Goal: Task Accomplishment & Management: Manage account settings

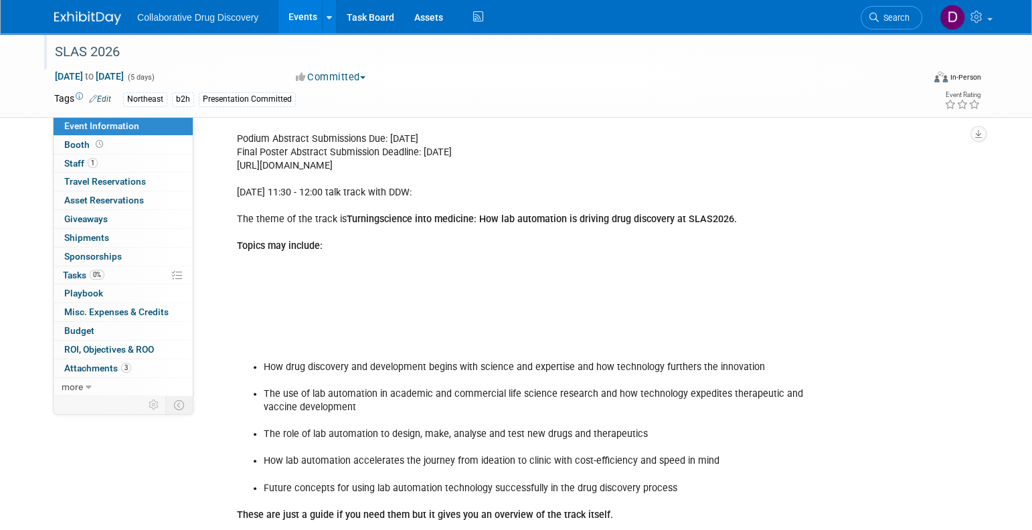
scroll to position [463, 0]
click at [84, 19] on img at bounding box center [87, 17] width 67 height 13
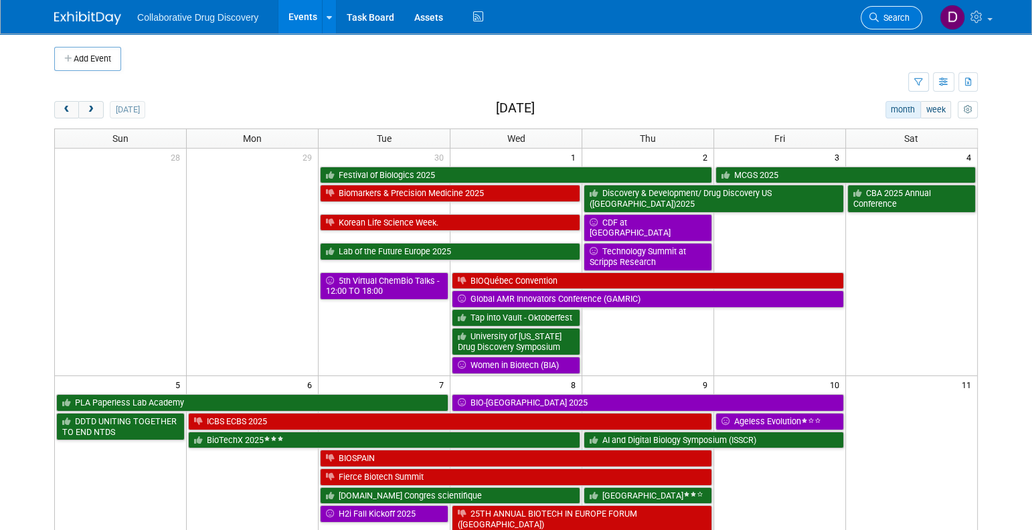
click at [872, 18] on icon at bounding box center [873, 17] width 9 height 9
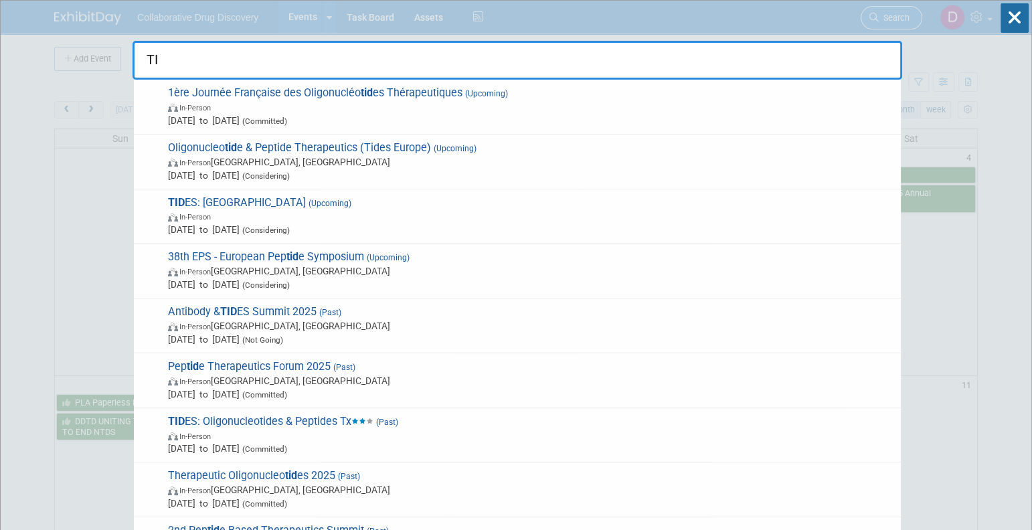
type input "T"
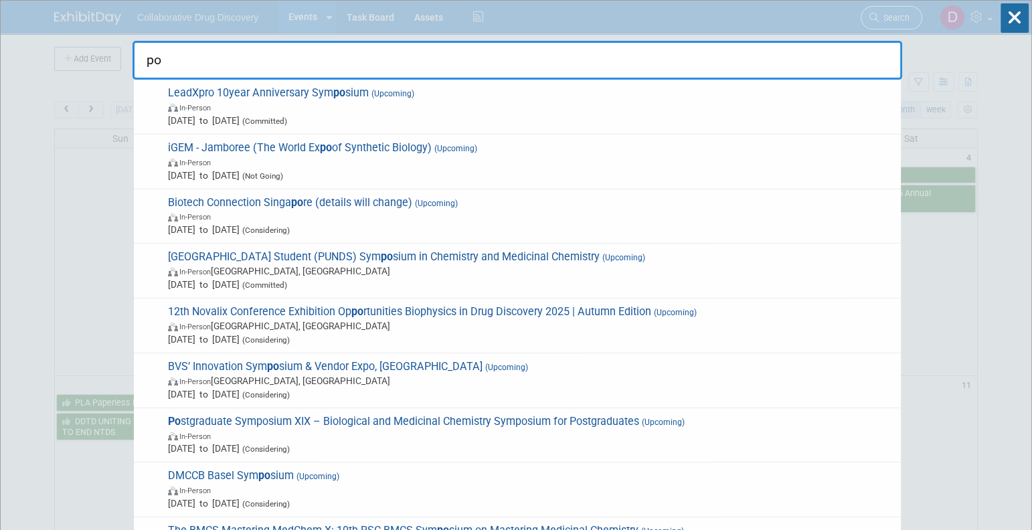
type input "p"
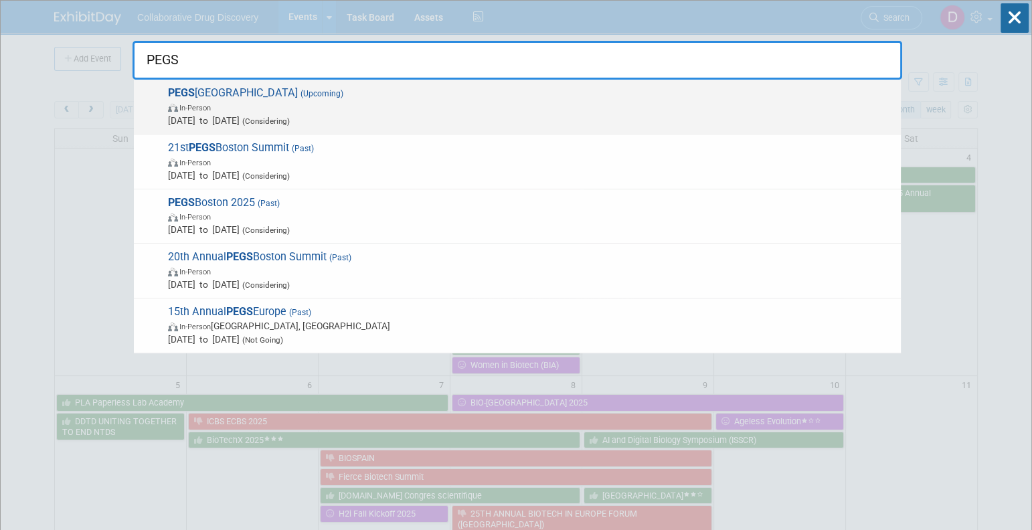
type input "PEGS"
click at [437, 116] on span "May 11, 2026 to May 15, 2026 (Considering)" at bounding box center [531, 120] width 726 height 13
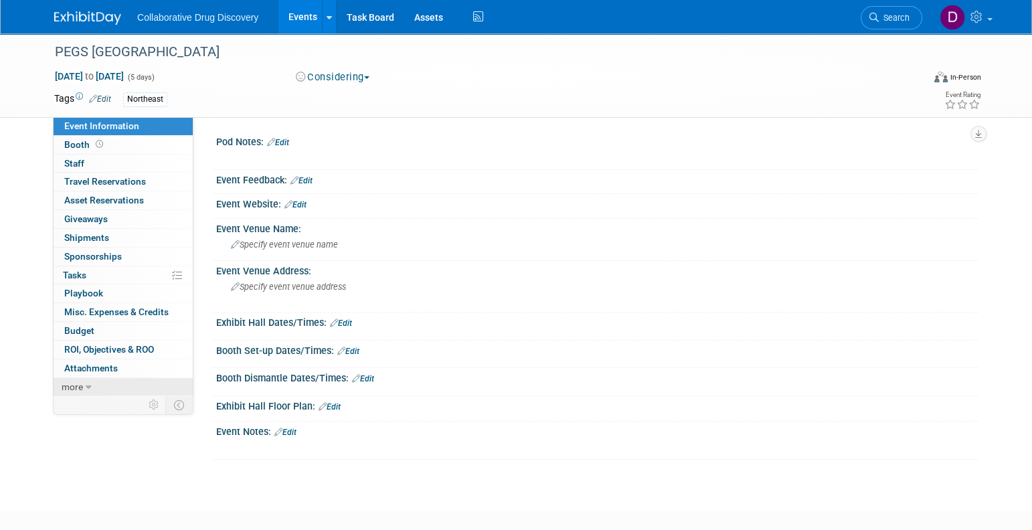
click at [78, 378] on link "more" at bounding box center [123, 387] width 139 height 18
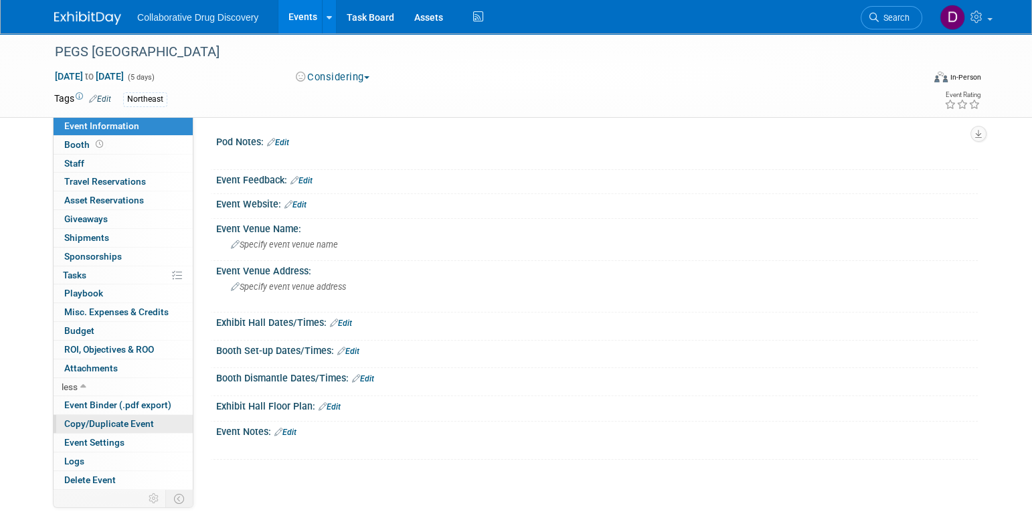
scroll to position [102, 0]
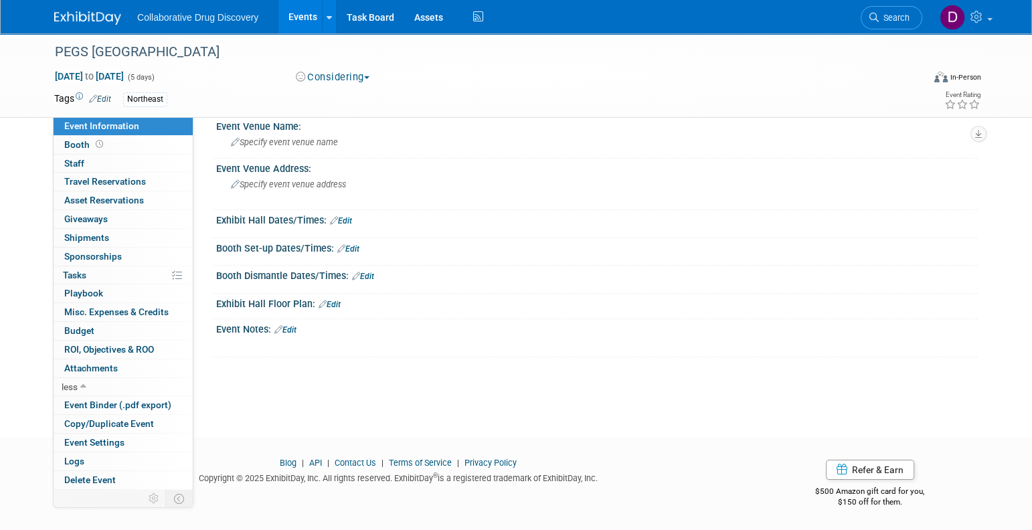
click at [86, 469] on div "Logs Logs" at bounding box center [123, 461] width 139 height 19
click at [85, 464] on link "Logs" at bounding box center [123, 461] width 139 height 18
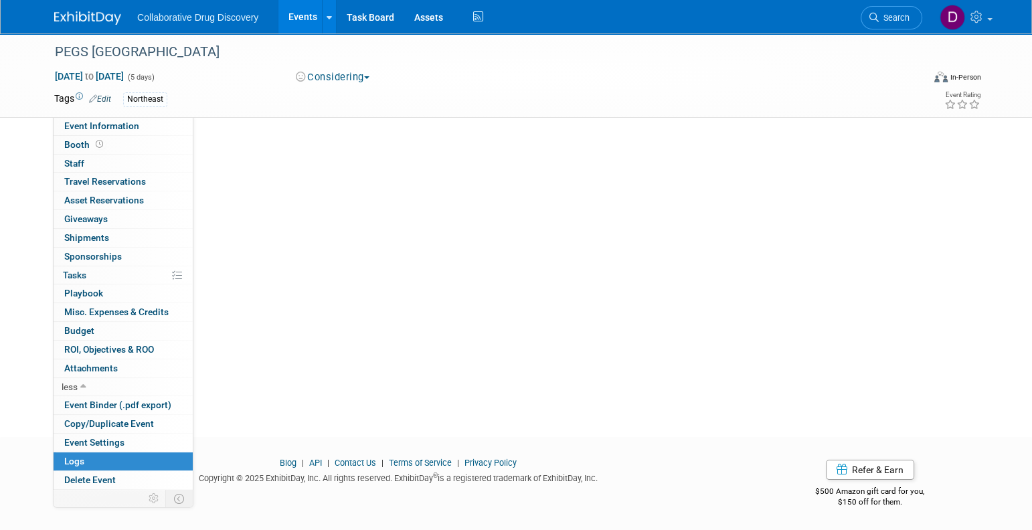
scroll to position [0, 0]
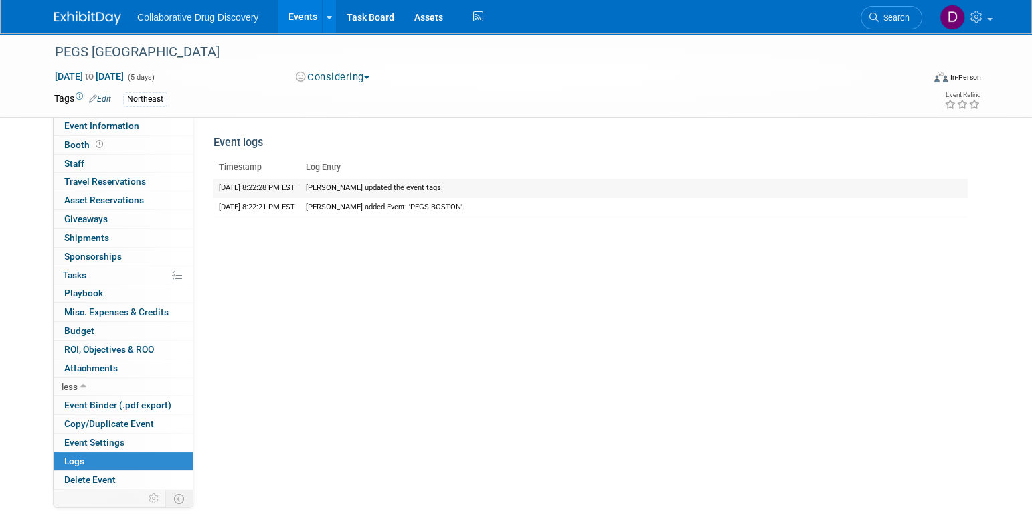
click at [285, 197] on td "10/9/2025 8:22:28 PM EST" at bounding box center [256, 188] width 87 height 19
click at [93, 20] on img at bounding box center [87, 17] width 67 height 13
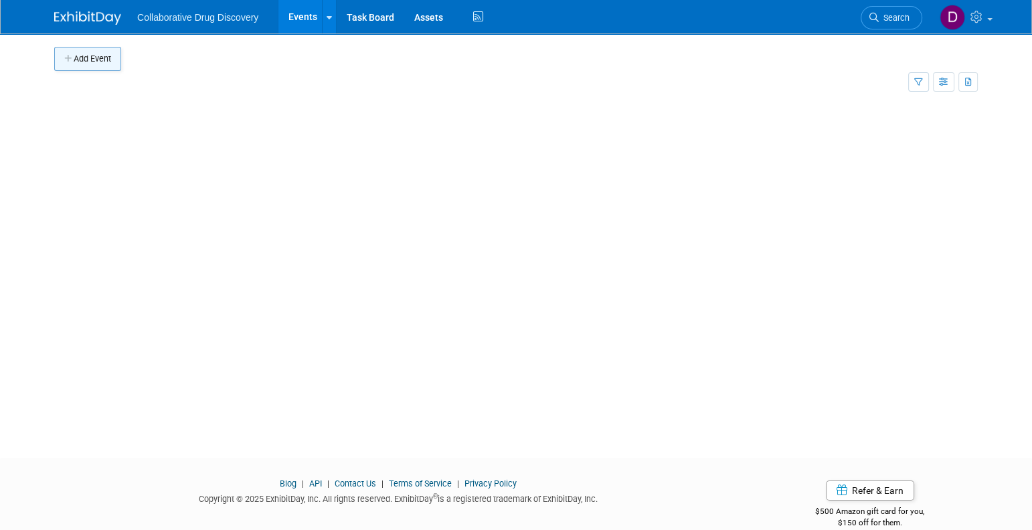
click at [86, 60] on button "Add Event" at bounding box center [87, 59] width 67 height 24
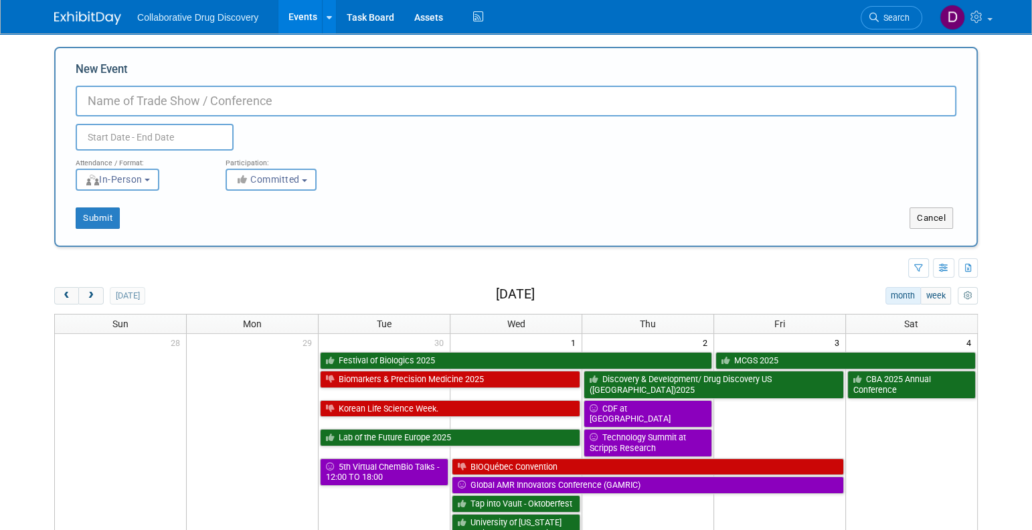
click at [293, 97] on input "New Event" at bounding box center [516, 101] width 881 height 31
type input "HERS"
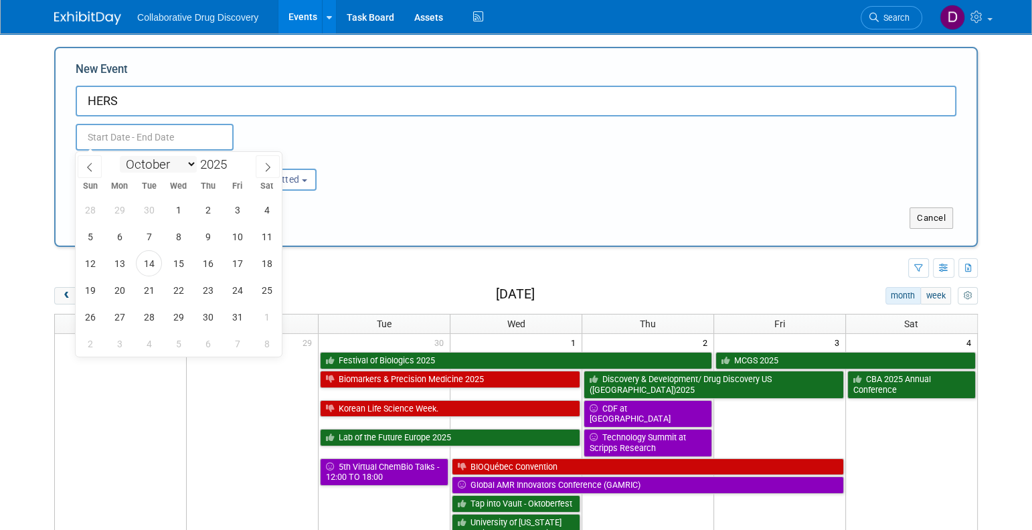
click at [156, 162] on select "January February March April May June July August September October November De…" at bounding box center [158, 164] width 77 height 17
click at [237, 159] on span at bounding box center [232, 161] width 9 height 8
type input "2026"
click at [141, 163] on select "January February March April May June July August September October November De…" at bounding box center [158, 164] width 77 height 17
select select "2"
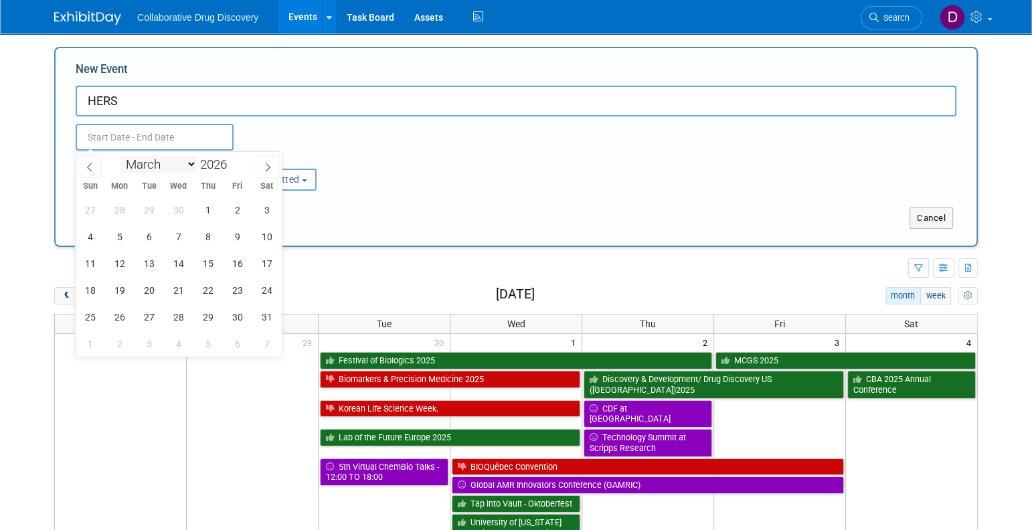
click at [120, 156] on select "January February March April May June July August September October November De…" at bounding box center [158, 164] width 77 height 17
click at [124, 290] on span "23" at bounding box center [119, 290] width 26 height 26
click at [148, 290] on span "24" at bounding box center [149, 290] width 26 height 26
type input "Mar 23, 2026 to Mar 24, 2026"
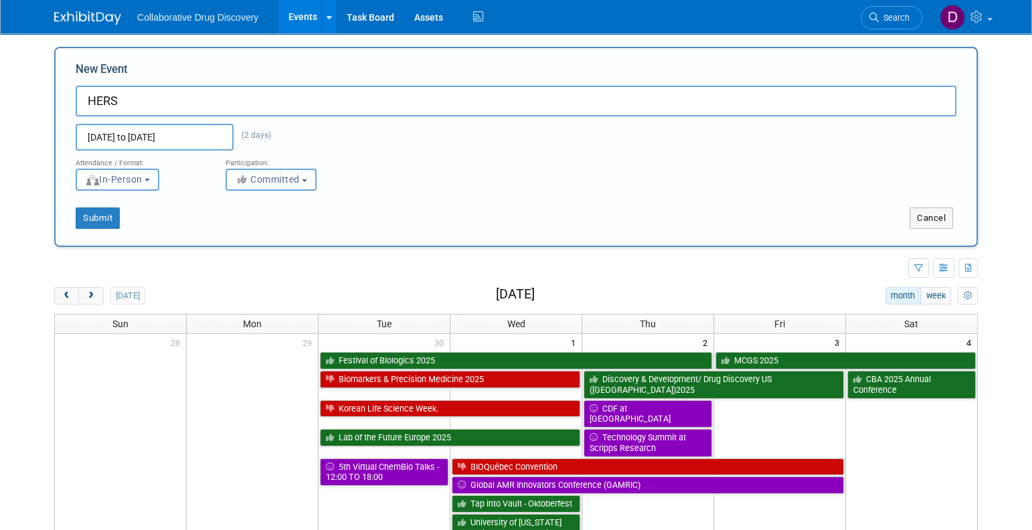
click at [245, 177] on icon "button" at bounding box center [242, 179] width 15 height 9
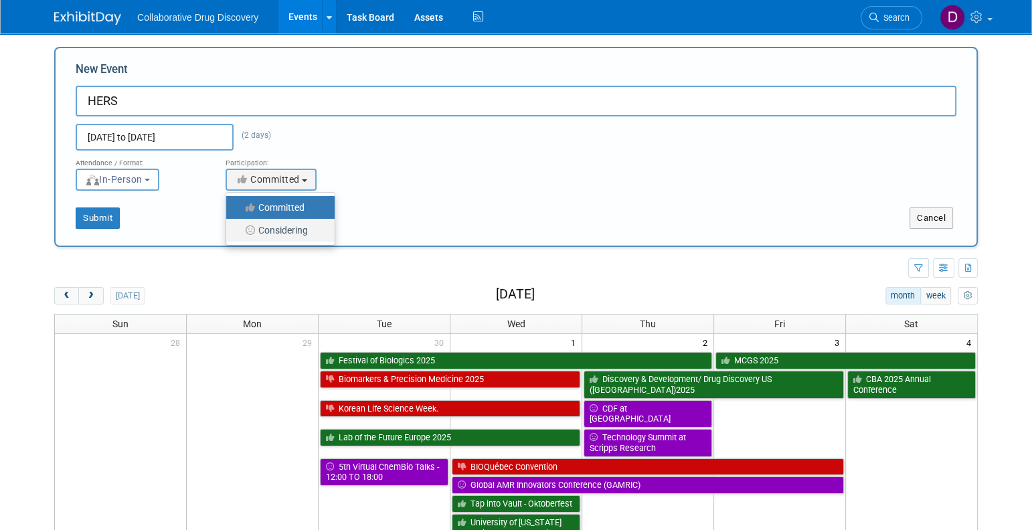
click at [258, 228] on label "Considering" at bounding box center [277, 230] width 88 height 17
click at [238, 228] on input "Considering" at bounding box center [234, 230] width 9 height 9
select select "2"
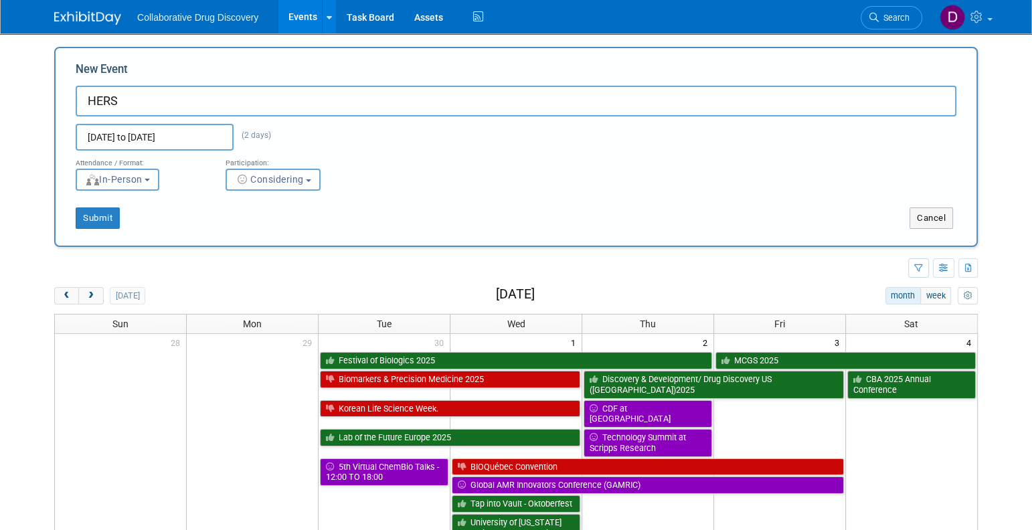
drag, startPoint x: 387, startPoint y: 208, endPoint x: 183, endPoint y: 208, distance: 204.1
click at [387, 209] on div "Submit" at bounding box center [247, 217] width 383 height 21
click at [93, 212] on button "Submit" at bounding box center [98, 217] width 44 height 21
type input "HERS"
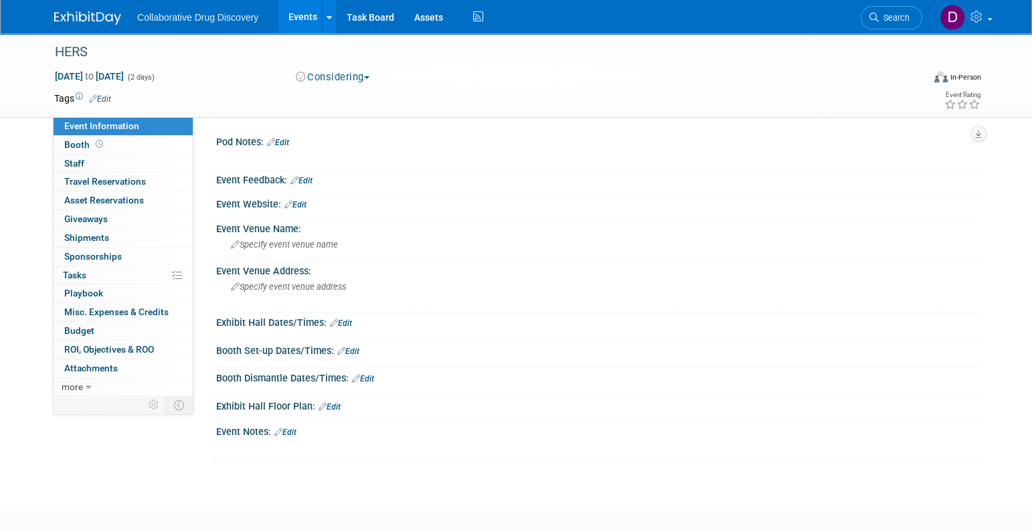
click at [298, 204] on link "Edit" at bounding box center [295, 204] width 22 height 9
click at [299, 204] on div "Event Website: Edit" at bounding box center [597, 202] width 762 height 17
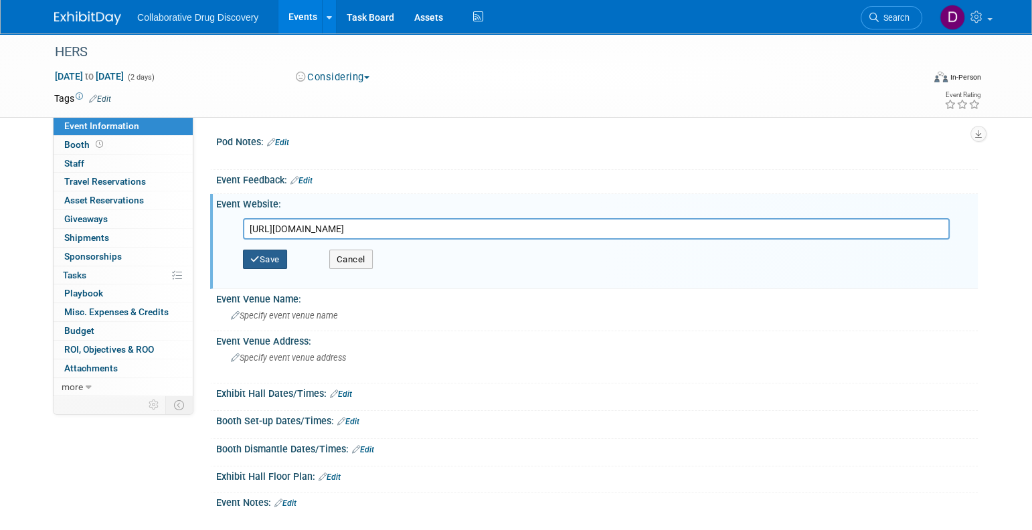
type input "https://www.hersusa.com/"
click at [275, 258] on button "Save" at bounding box center [265, 260] width 44 height 20
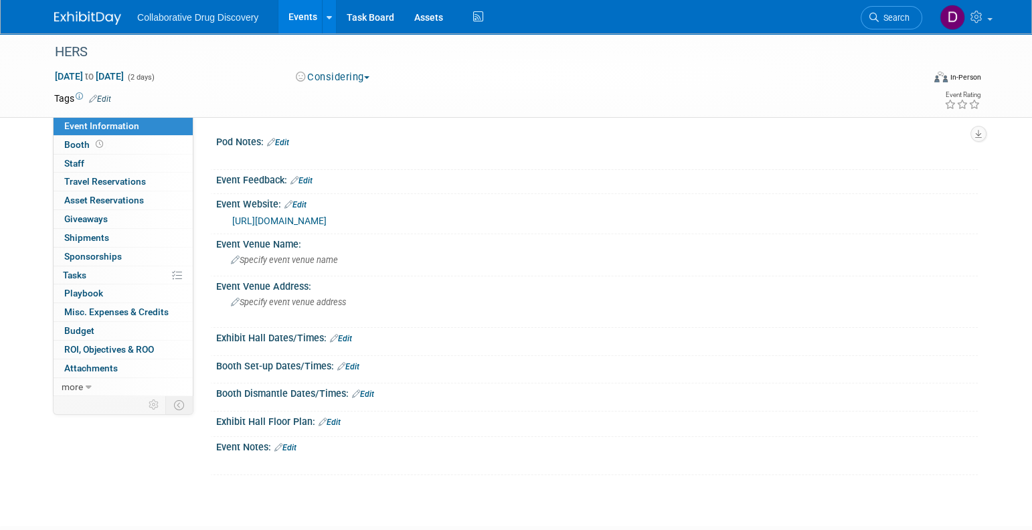
click at [486, 219] on div "https://www.hersusa.com/" at bounding box center [599, 220] width 735 height 15
click at [105, 105] on div "Tags Edit" at bounding box center [438, 99] width 769 height 18
click at [107, 98] on link "Edit" at bounding box center [100, 98] width 22 height 9
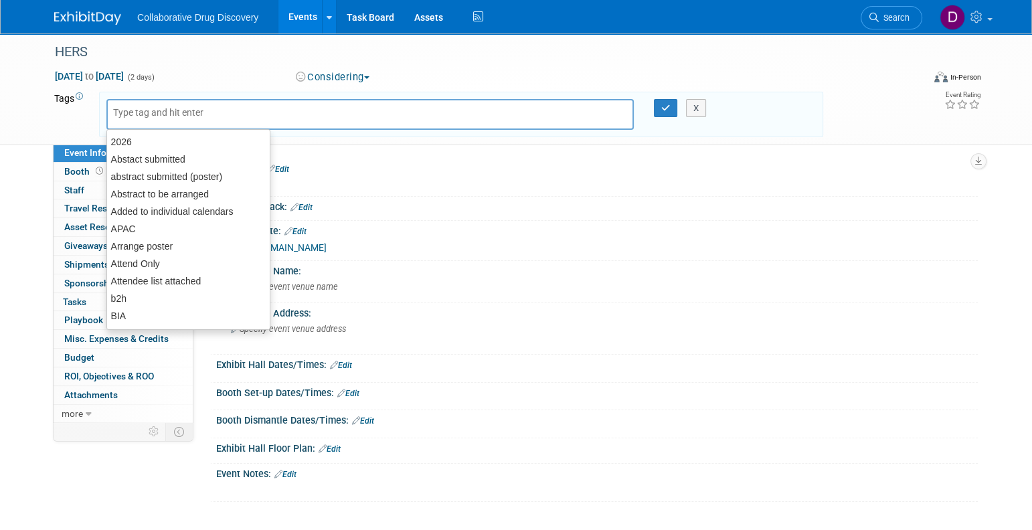
click at [124, 113] on input "text" at bounding box center [166, 112] width 107 height 13
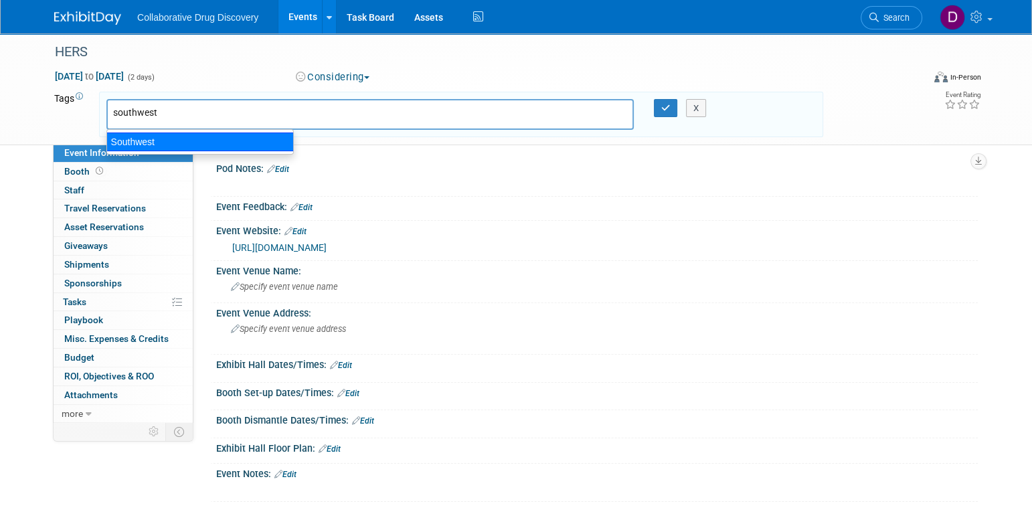
click at [154, 151] on ul "Southwest" at bounding box center [199, 141] width 187 height 25
type input "southwest"
click at [106, 157] on span "Event Information" at bounding box center [101, 152] width 75 height 11
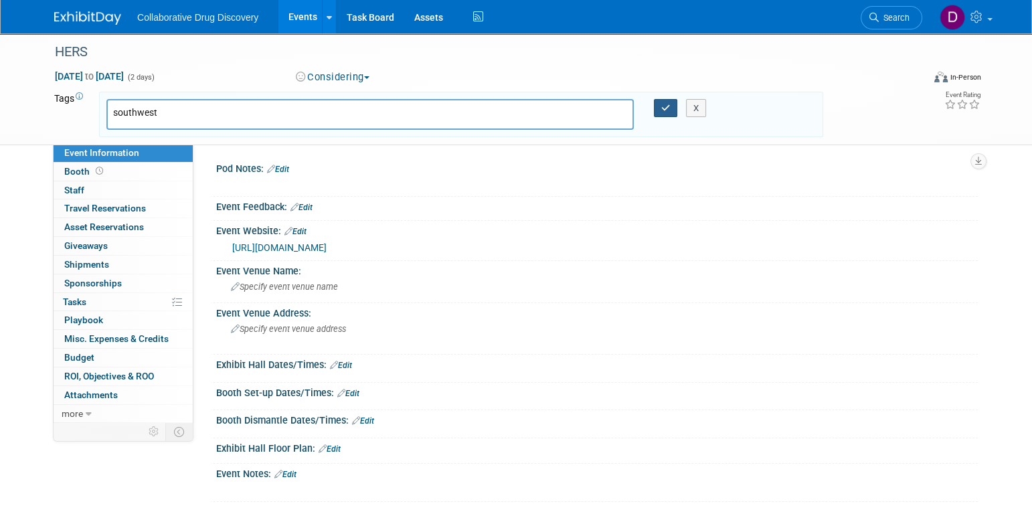
click at [665, 104] on icon "button" at bounding box center [665, 108] width 9 height 9
type input "southwest"
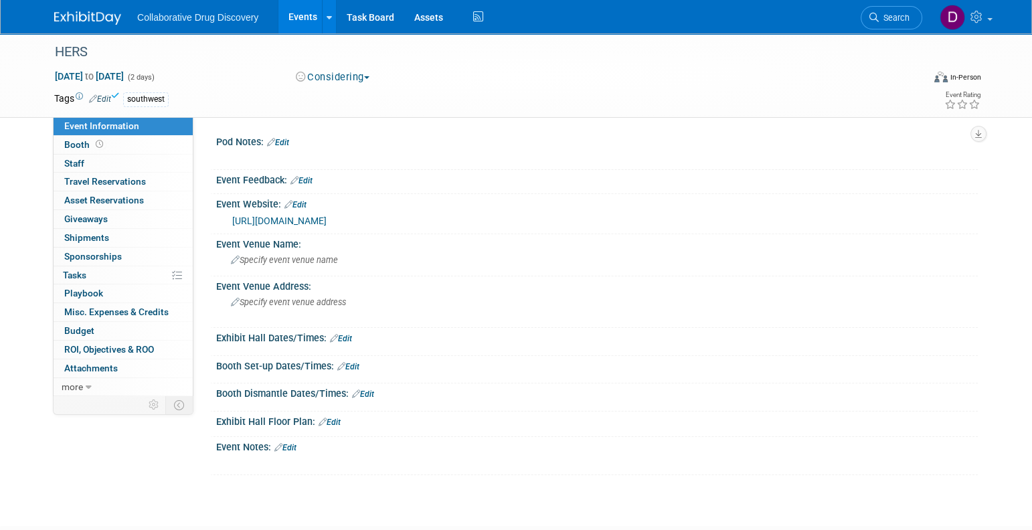
click at [103, 97] on link "Edit" at bounding box center [100, 98] width 22 height 9
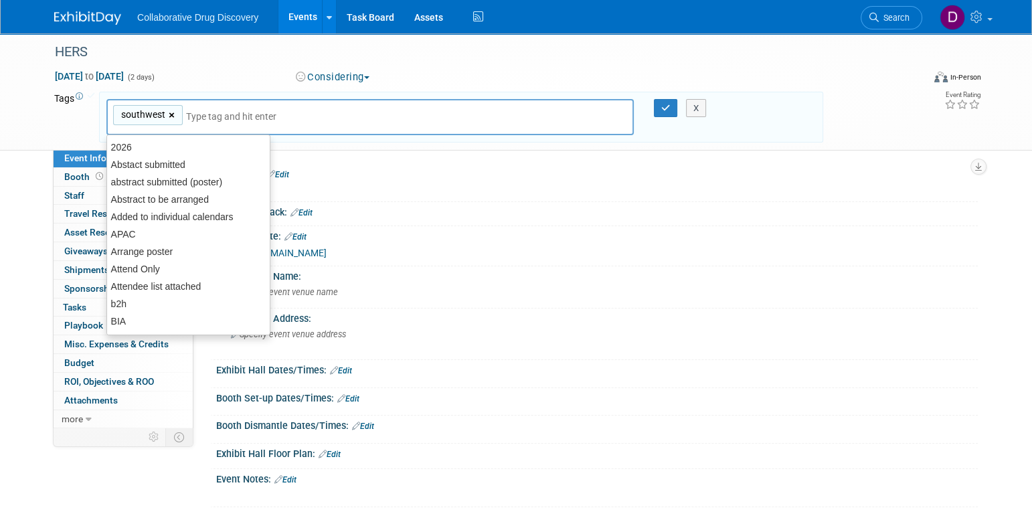
click at [172, 114] on link "×" at bounding box center [173, 115] width 9 height 15
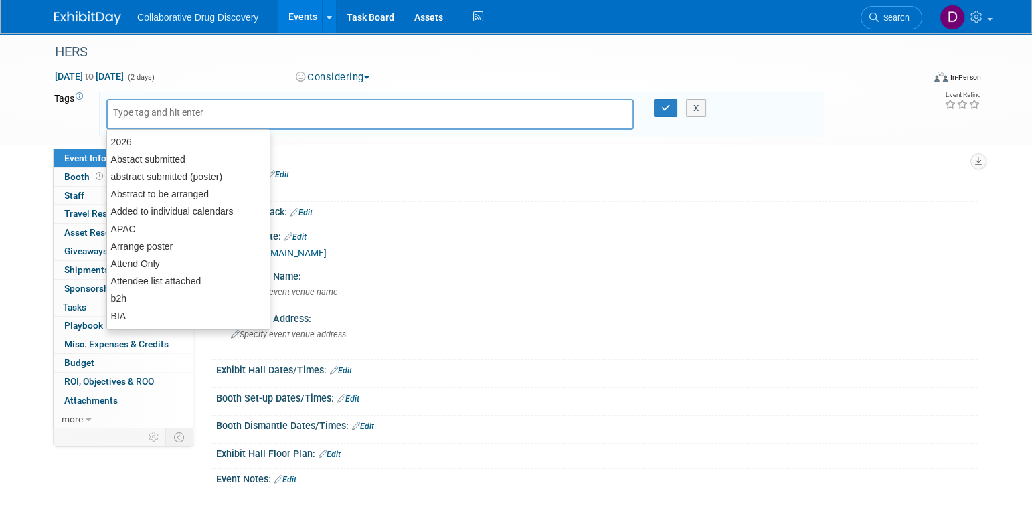
click at [172, 114] on input "text" at bounding box center [206, 112] width 187 height 13
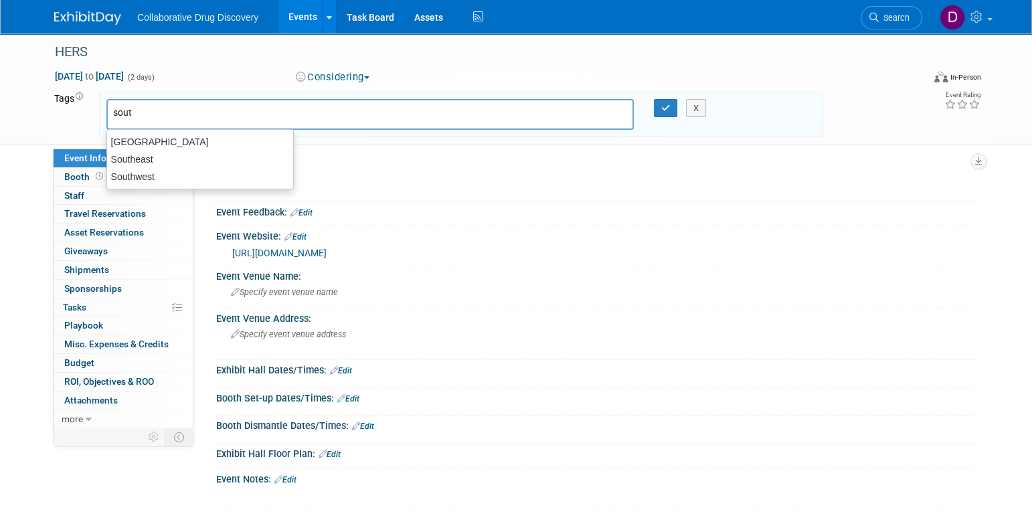
type input "south"
click at [161, 171] on div "Southwest" at bounding box center [199, 176] width 187 height 19
type input "Southwest"
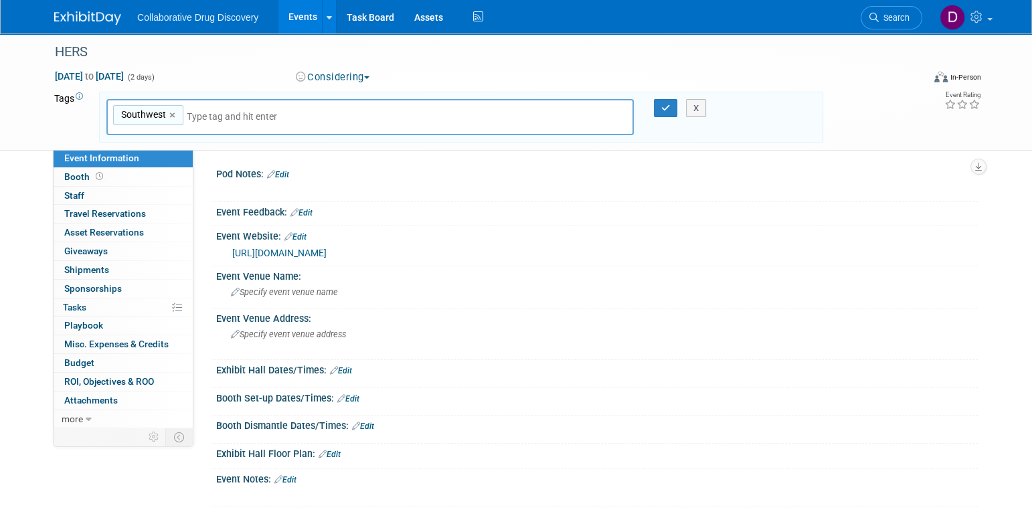
click at [669, 96] on div "Southwest Southwest × X" at bounding box center [461, 118] width 724 height 52
click at [667, 101] on button "button" at bounding box center [666, 108] width 24 height 19
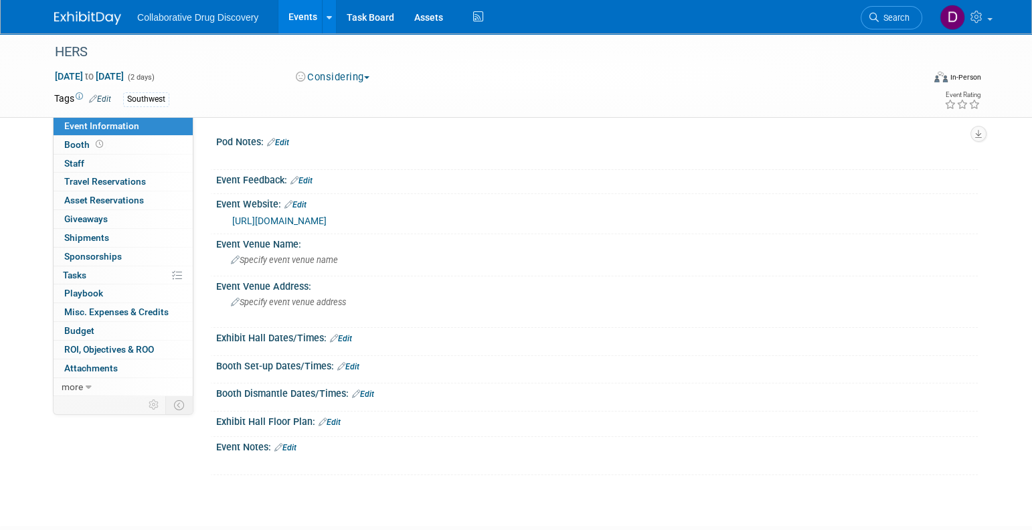
click at [80, 17] on img at bounding box center [87, 17] width 67 height 13
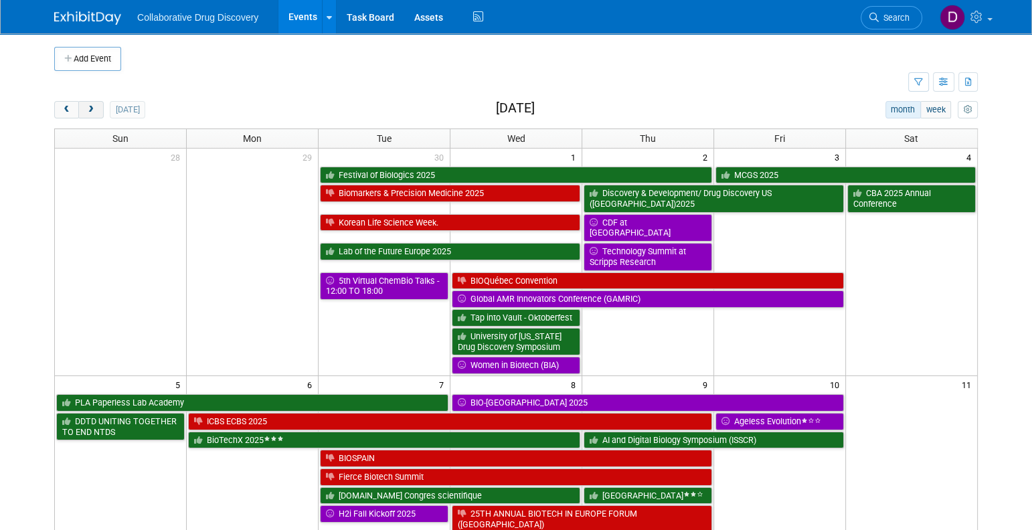
click at [100, 106] on button "next" at bounding box center [90, 109] width 25 height 17
click at [99, 106] on button "next" at bounding box center [90, 109] width 25 height 17
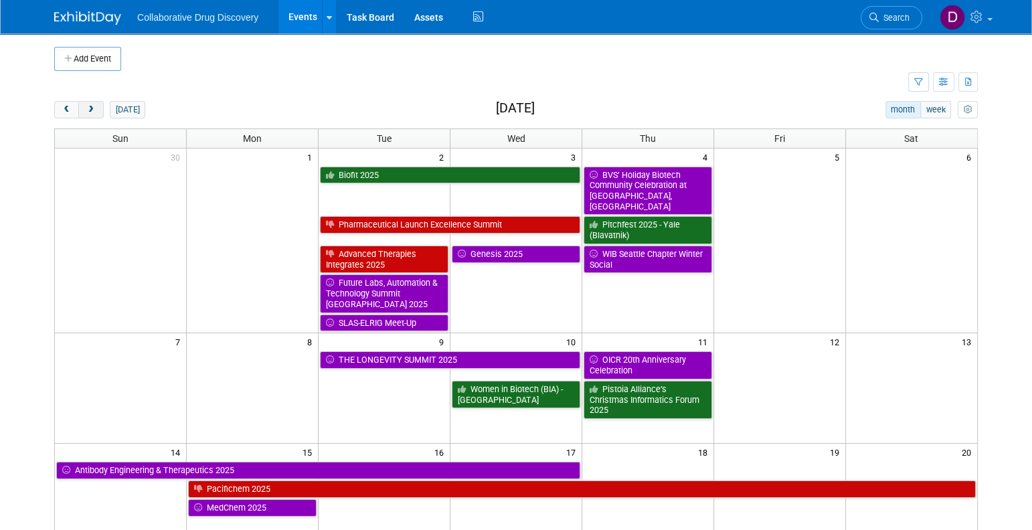
click at [99, 106] on button "next" at bounding box center [90, 109] width 25 height 17
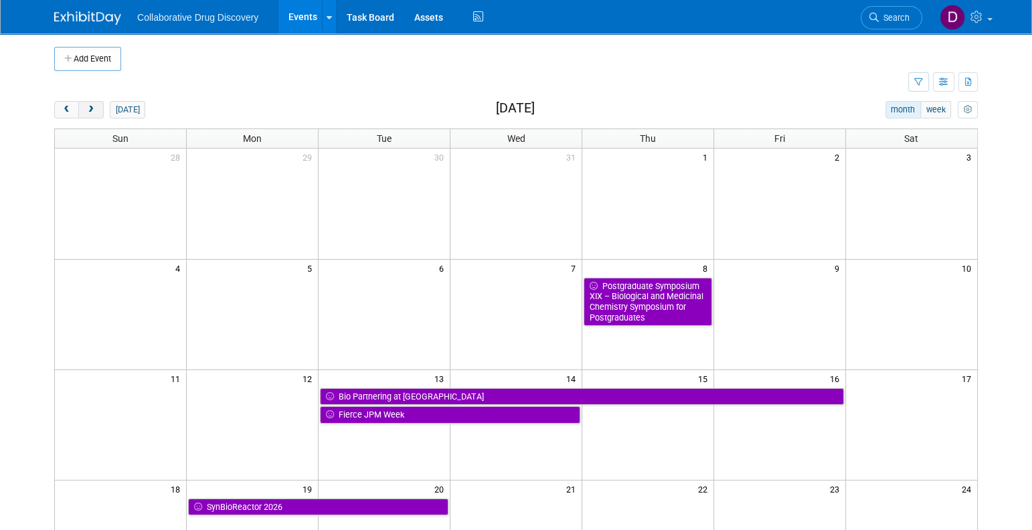
click at [99, 106] on button "next" at bounding box center [90, 109] width 25 height 17
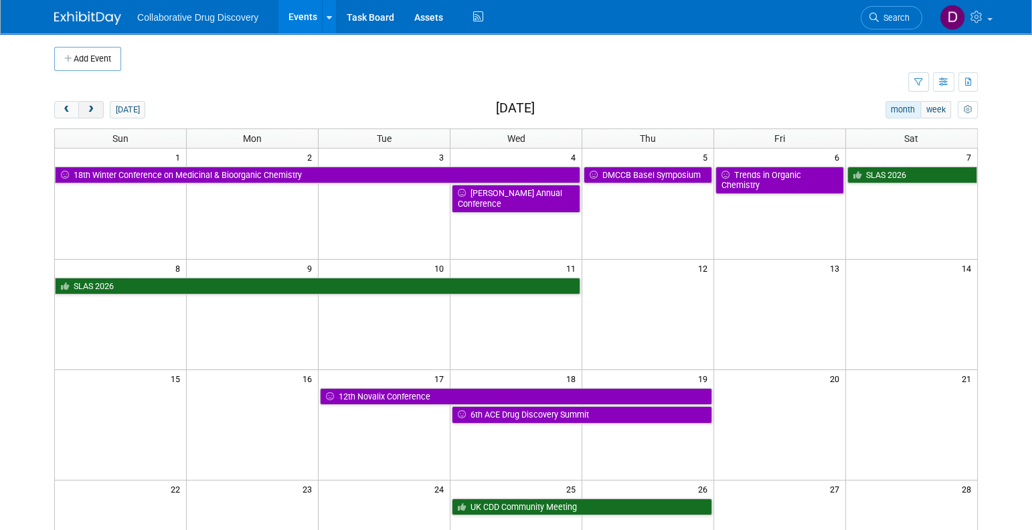
click at [99, 106] on button "next" at bounding box center [90, 109] width 25 height 17
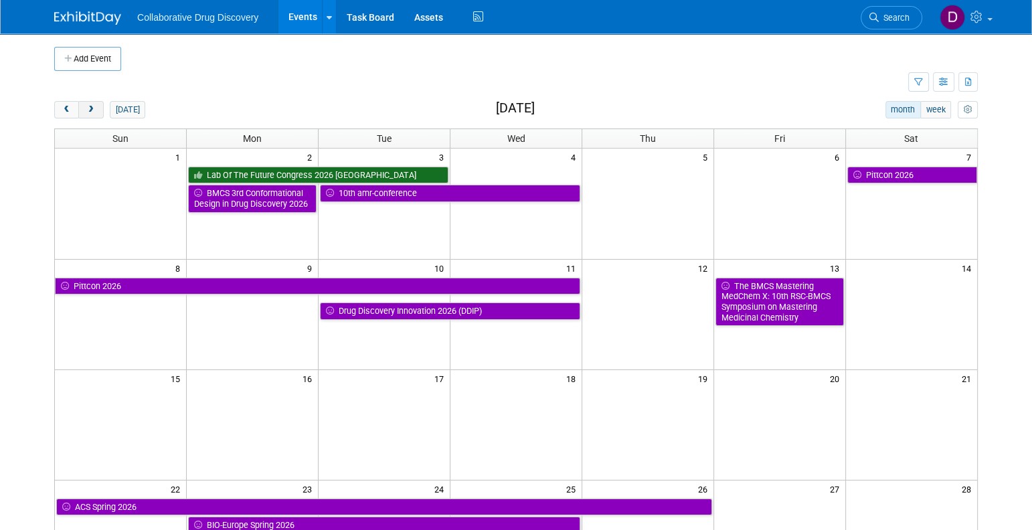
click at [99, 106] on button "next" at bounding box center [90, 109] width 25 height 17
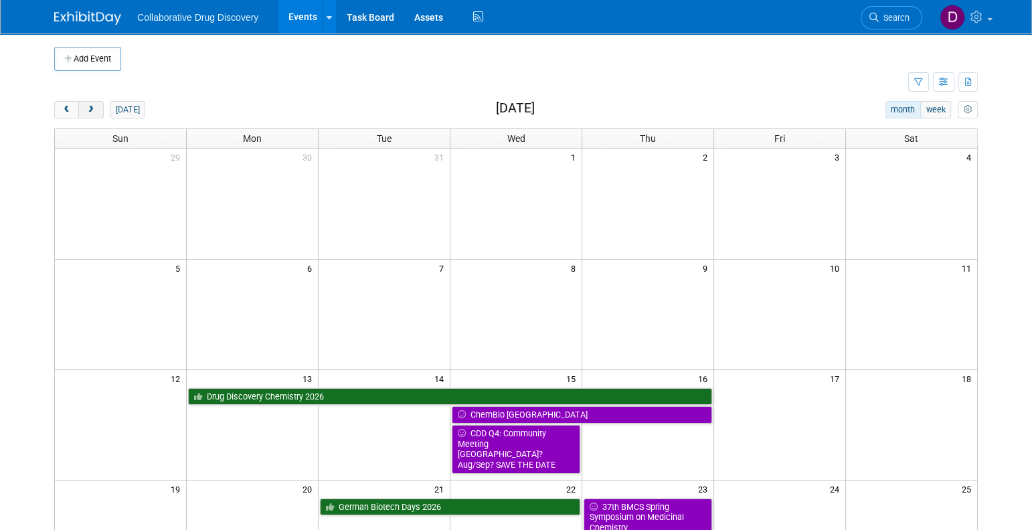
click at [99, 106] on button "next" at bounding box center [90, 109] width 25 height 17
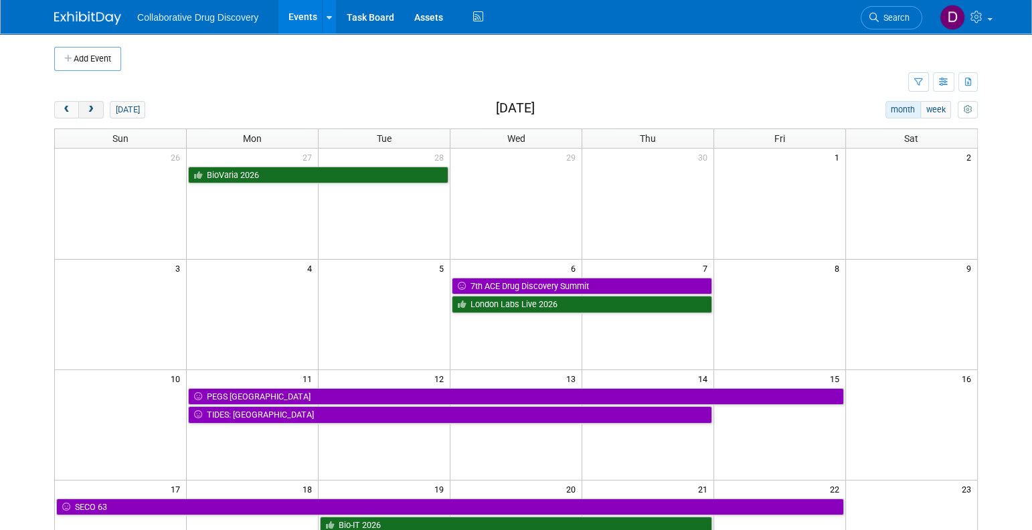
click at [99, 106] on button "next" at bounding box center [90, 109] width 25 height 17
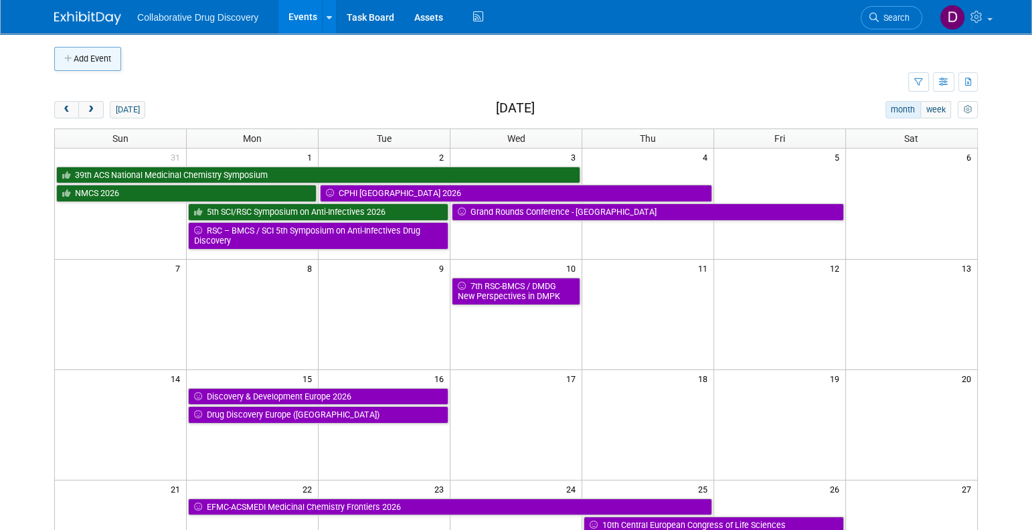
click at [98, 49] on button "Add Event" at bounding box center [87, 59] width 67 height 24
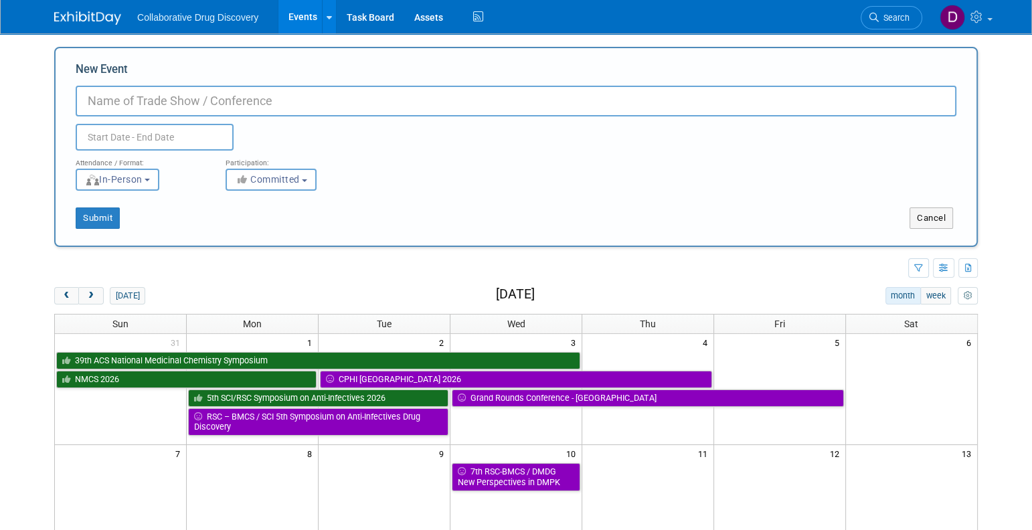
click at [153, 101] on input "New Event" at bounding box center [516, 101] width 881 height 31
type input "Bio International Convention"
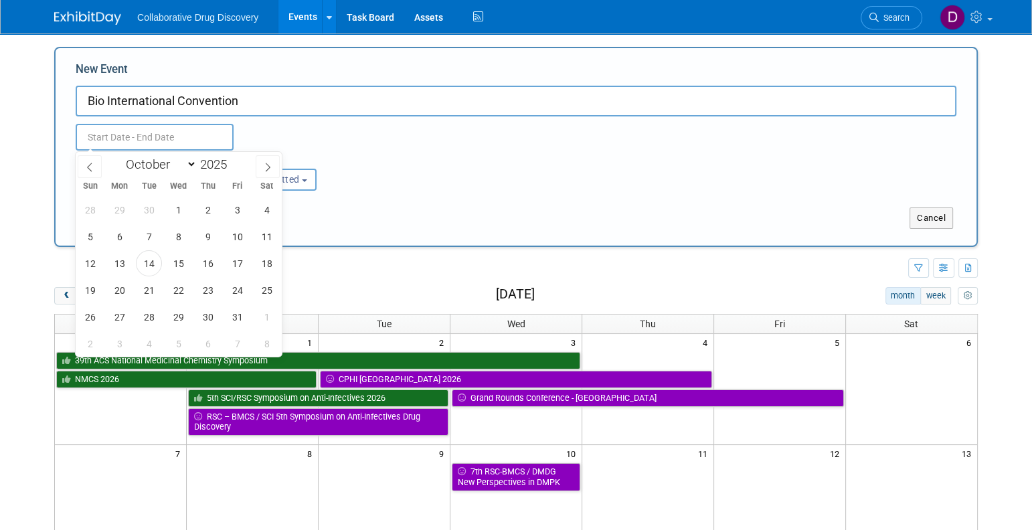
click at [170, 173] on div "January February March April May June July August September October November De…" at bounding box center [178, 163] width 155 height 23
click at [173, 165] on select "January February March April May June July August September October November De…" at bounding box center [158, 164] width 77 height 17
click at [236, 160] on span at bounding box center [232, 161] width 9 height 8
type input "2026"
click at [153, 167] on select "January February March April May June July August September October November De…" at bounding box center [158, 164] width 77 height 17
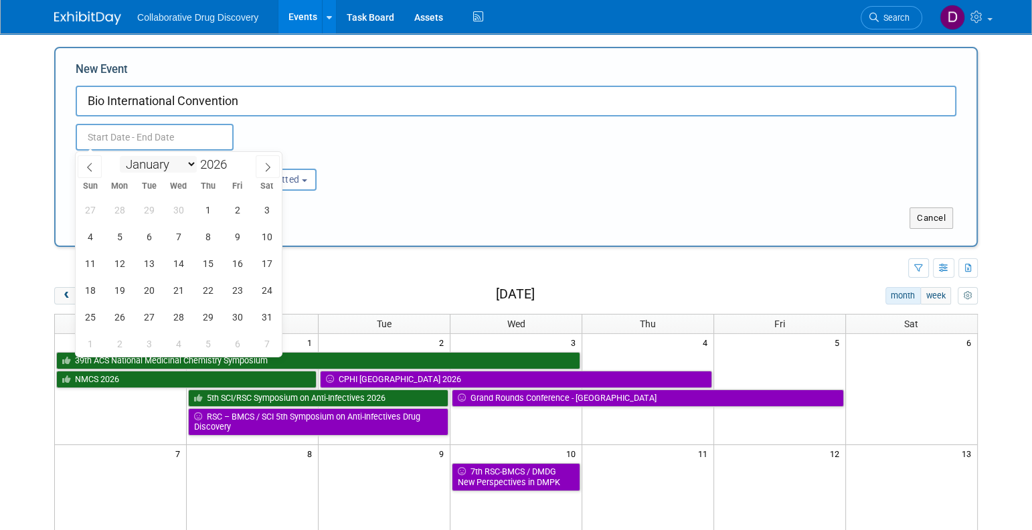
select select "5"
click at [120, 156] on select "January February March April May June July August September October November De…" at bounding box center [158, 164] width 77 height 17
click at [122, 291] on span "22" at bounding box center [119, 290] width 26 height 26
click at [242, 287] on span "26" at bounding box center [237, 290] width 26 height 26
type input "Jun 22, 2026 to Jun 26, 2026"
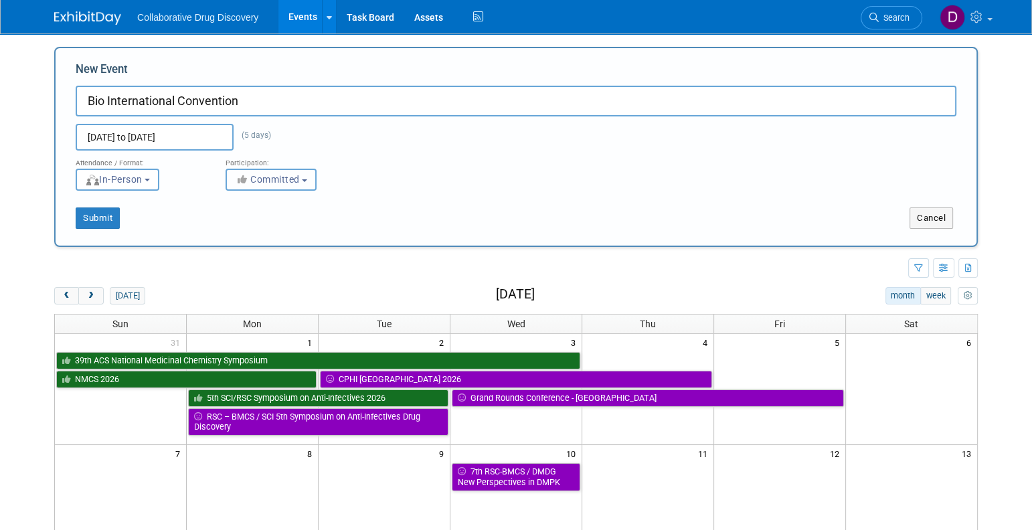
click at [246, 173] on button "Committed" at bounding box center [271, 180] width 91 height 22
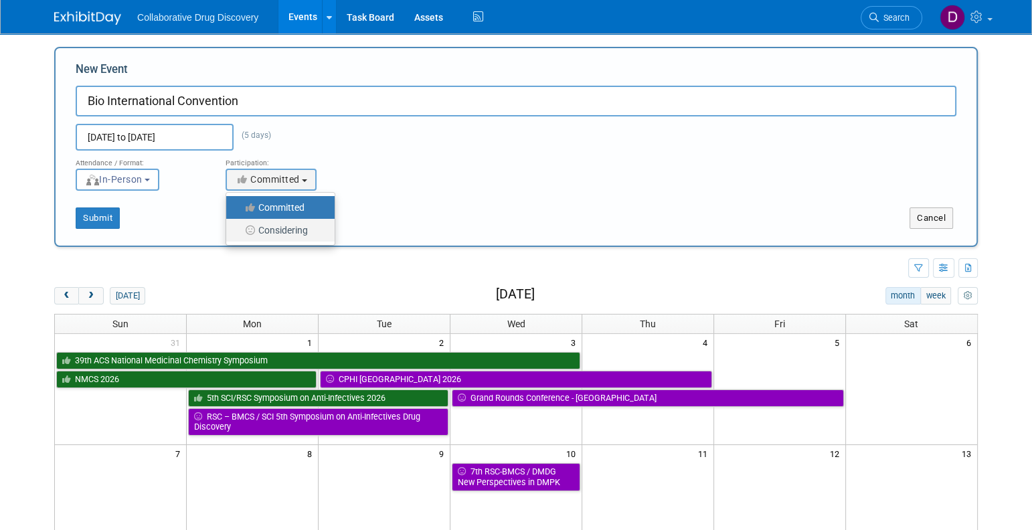
click at [277, 234] on label "Considering" at bounding box center [277, 230] width 88 height 17
click at [238, 234] on input "Considering" at bounding box center [234, 230] width 9 height 9
select select "2"
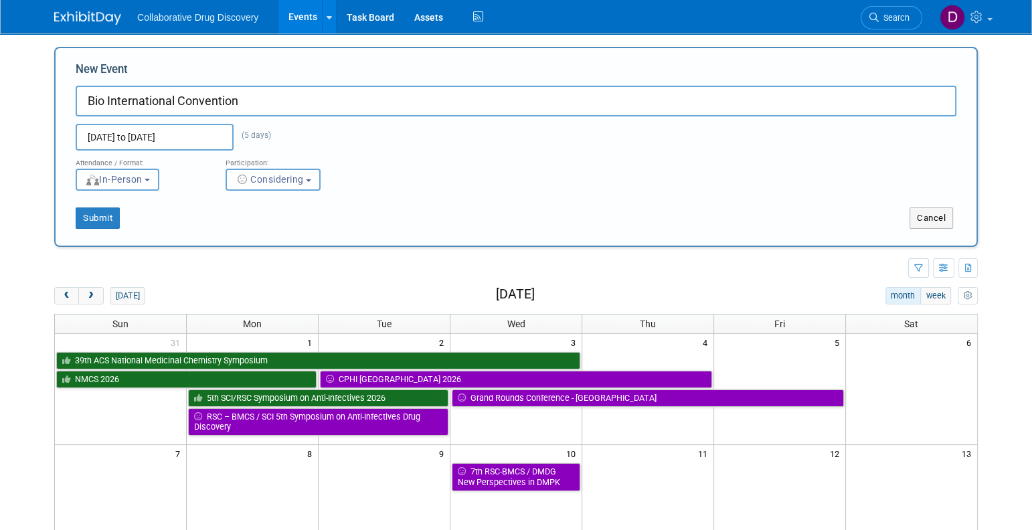
click at [207, 220] on div "Submit" at bounding box center [247, 217] width 383 height 21
click at [90, 213] on button "Submit" at bounding box center [98, 217] width 44 height 21
type input "Bio International Convention"
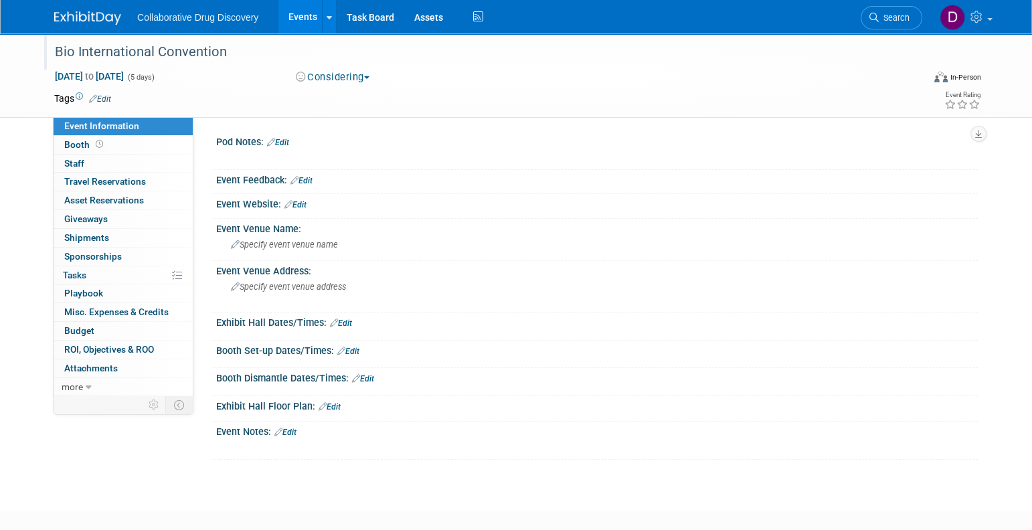
click at [183, 49] on div "Bio International Convention" at bounding box center [476, 52] width 852 height 24
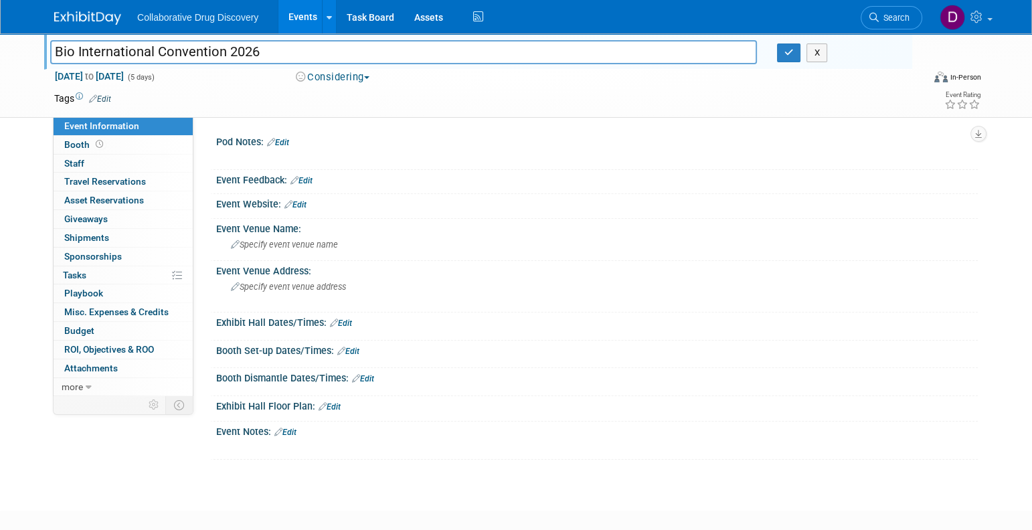
type input "Bio International Convention 2026"
click at [300, 205] on link "Edit" at bounding box center [295, 204] width 22 height 9
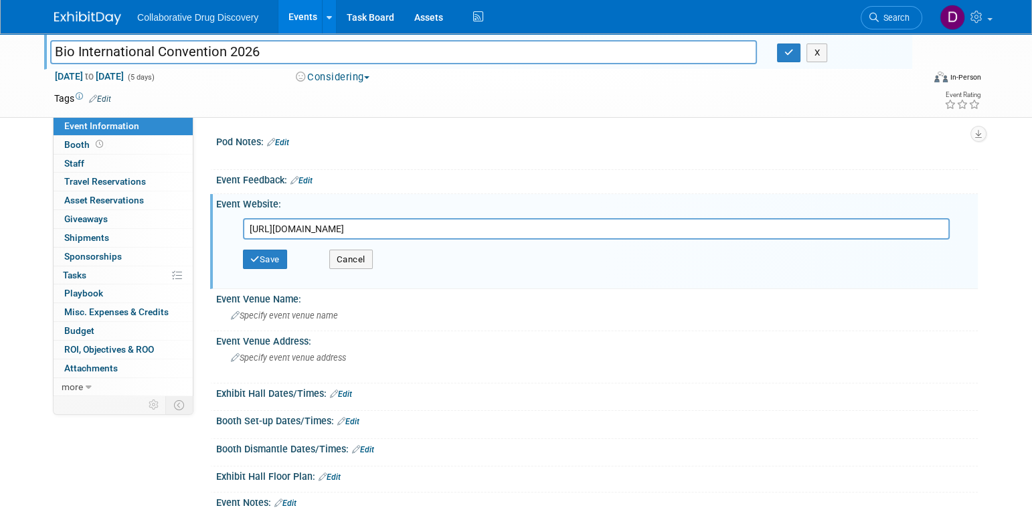
type input "[URL][DOMAIN_NAME]"
click at [268, 248] on div "Save Cancel" at bounding box center [600, 260] width 714 height 40
click at [267, 252] on button "Save" at bounding box center [265, 260] width 44 height 20
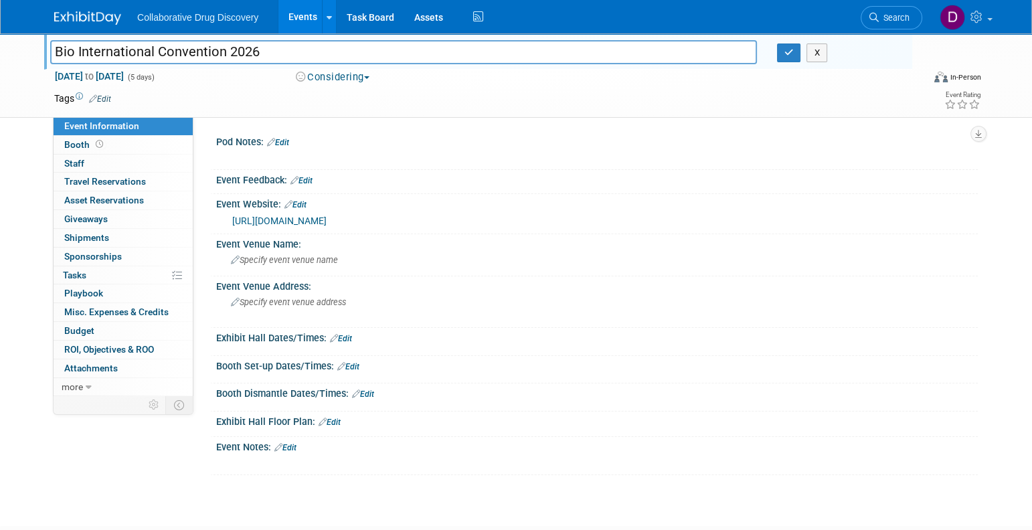
click at [112, 94] on tr "Tags Edit" at bounding box center [438, 98] width 769 height 13
click at [106, 97] on link "Edit" at bounding box center [100, 98] width 22 height 9
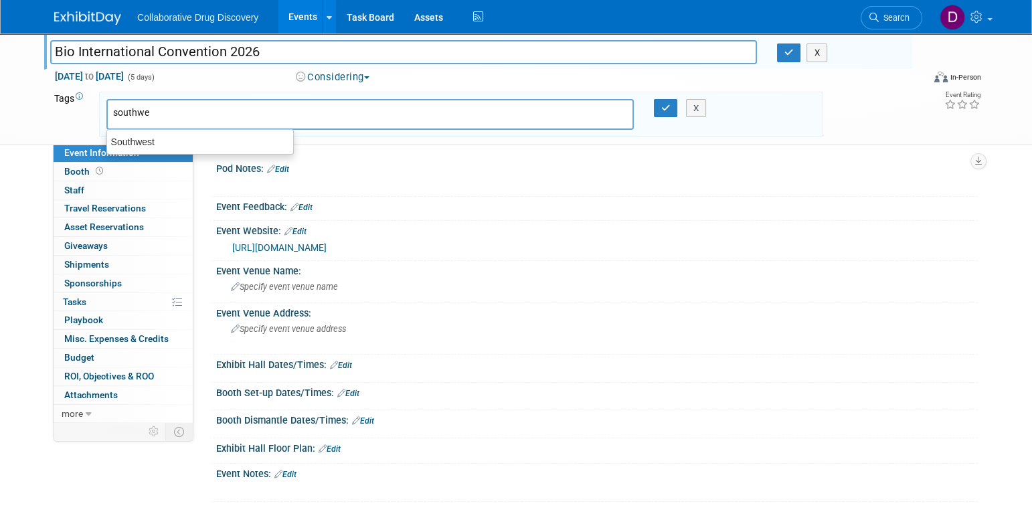
type input "southwes"
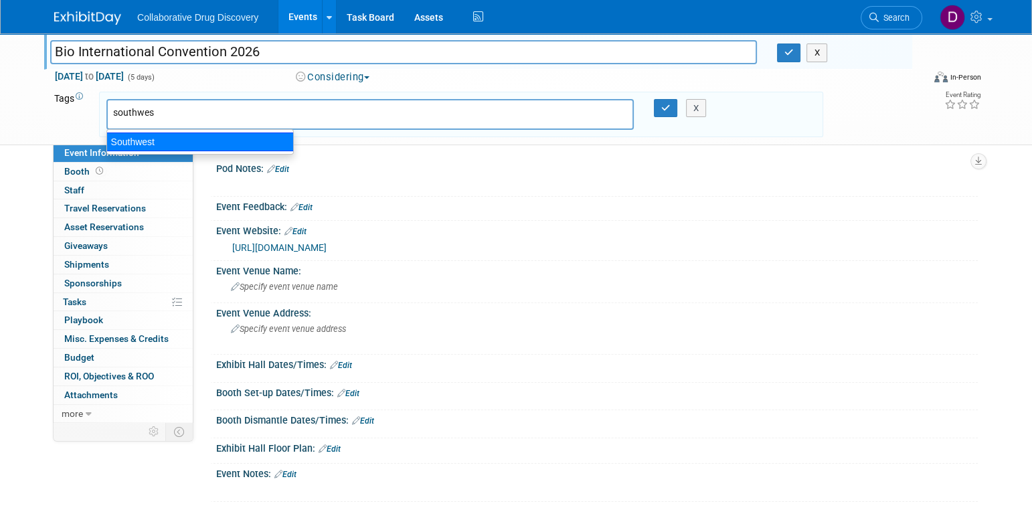
click at [127, 148] on div "Southwest" at bounding box center [199, 142] width 187 height 19
type input "Southwest"
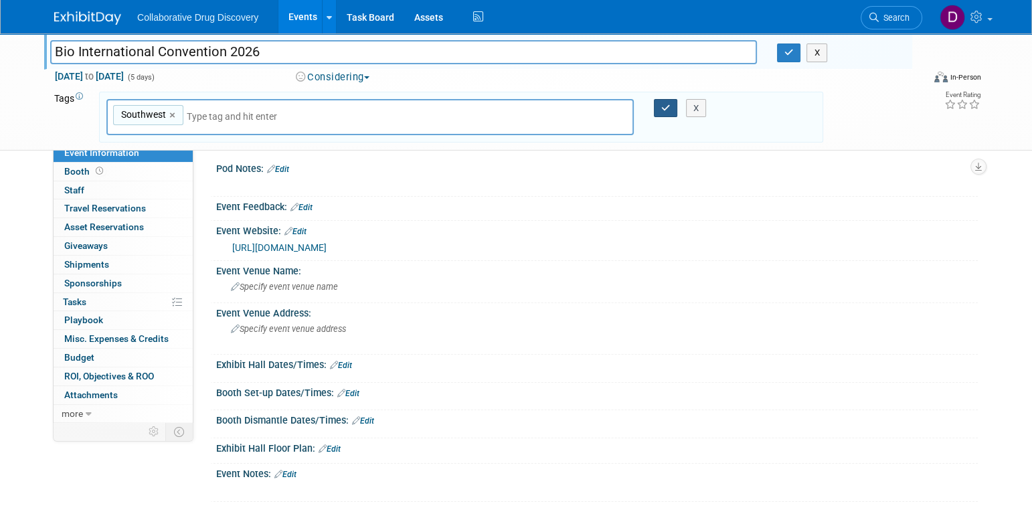
click at [667, 106] on icon "button" at bounding box center [665, 108] width 9 height 9
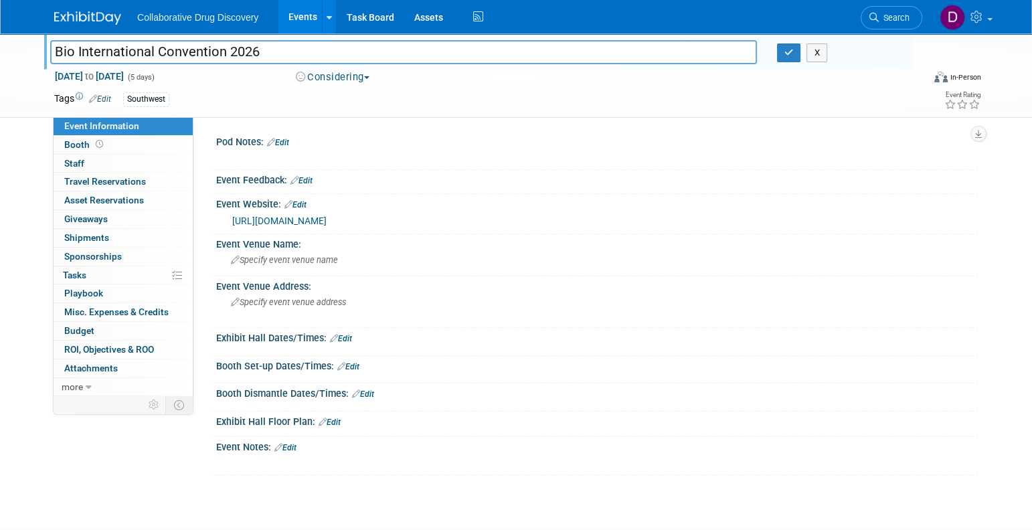
click at [134, 48] on input "Bio International Convention 2026" at bounding box center [403, 51] width 707 height 23
click at [788, 56] on icon "button" at bounding box center [788, 52] width 9 height 9
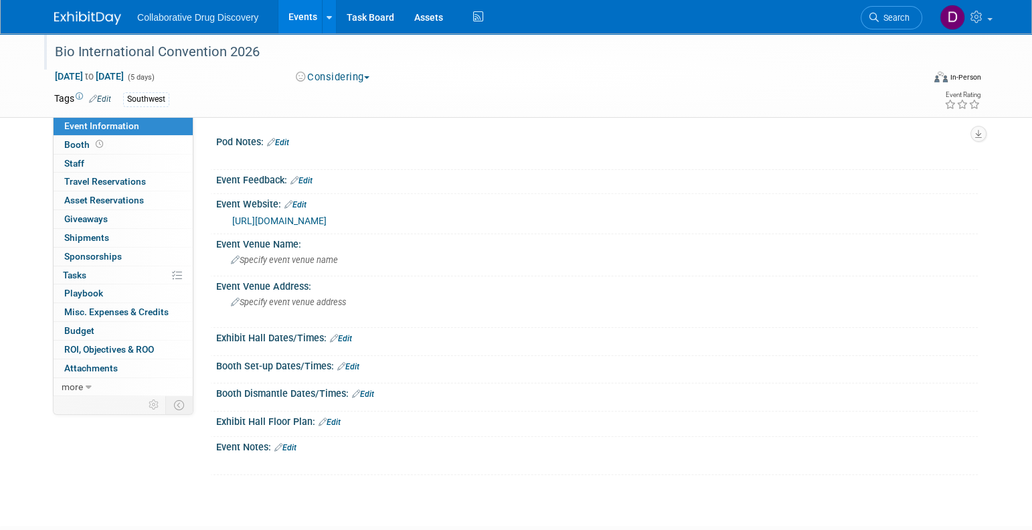
click at [286, 453] on div "X" at bounding box center [595, 456] width 745 height 7
click at [290, 450] on link "Edit" at bounding box center [285, 447] width 22 height 9
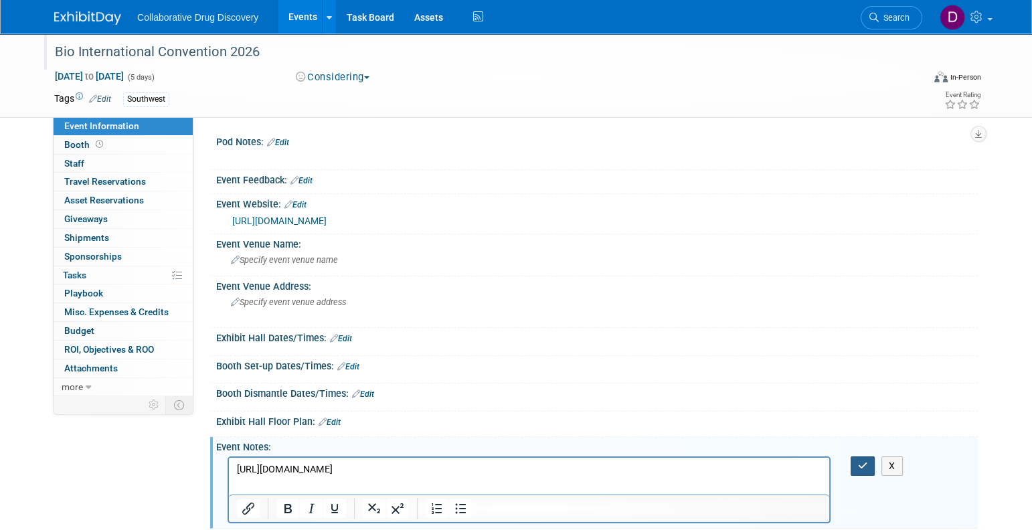
click at [856, 464] on button "button" at bounding box center [863, 465] width 25 height 19
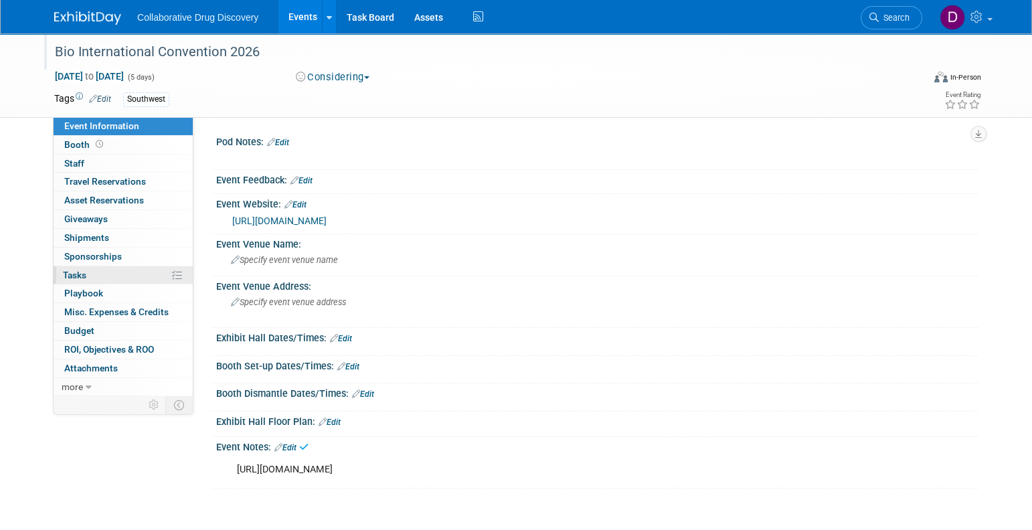
click at [90, 278] on link "0% Tasks 0%" at bounding box center [123, 275] width 139 height 18
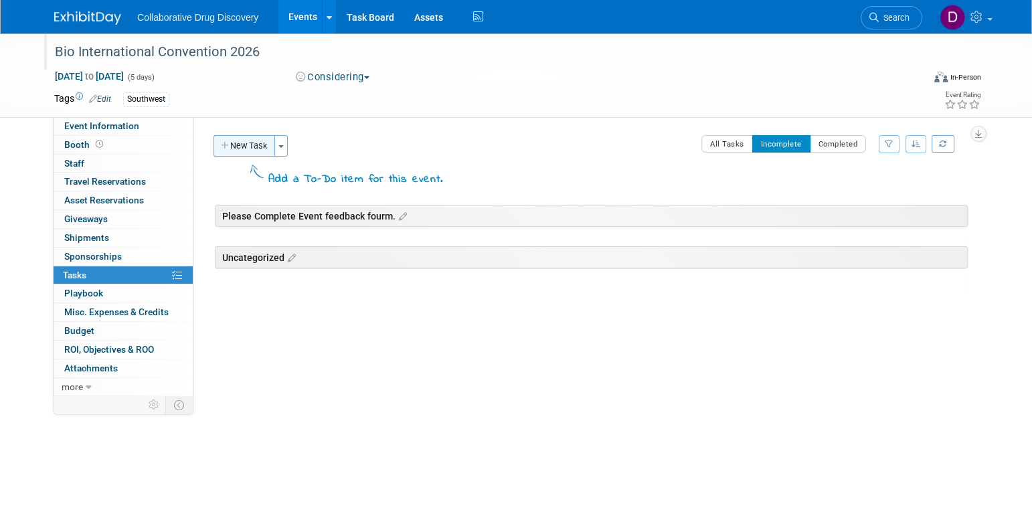
click at [236, 135] on button "New Task" at bounding box center [244, 145] width 62 height 21
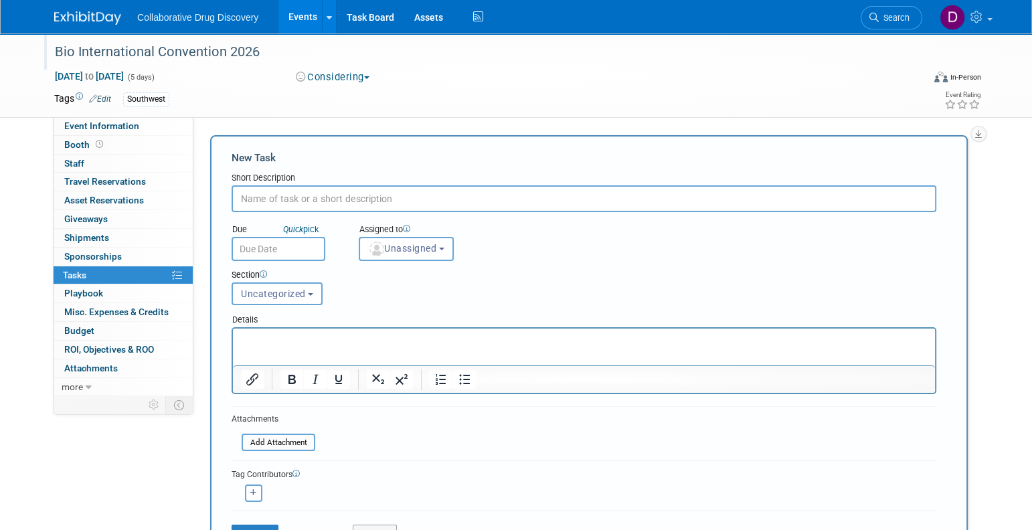
click at [272, 207] on input "text" at bounding box center [584, 198] width 705 height 27
paste input "[URL][DOMAIN_NAME]"
click at [279, 199] on input "[URL][DOMAIN_NAME]" at bounding box center [584, 198] width 705 height 27
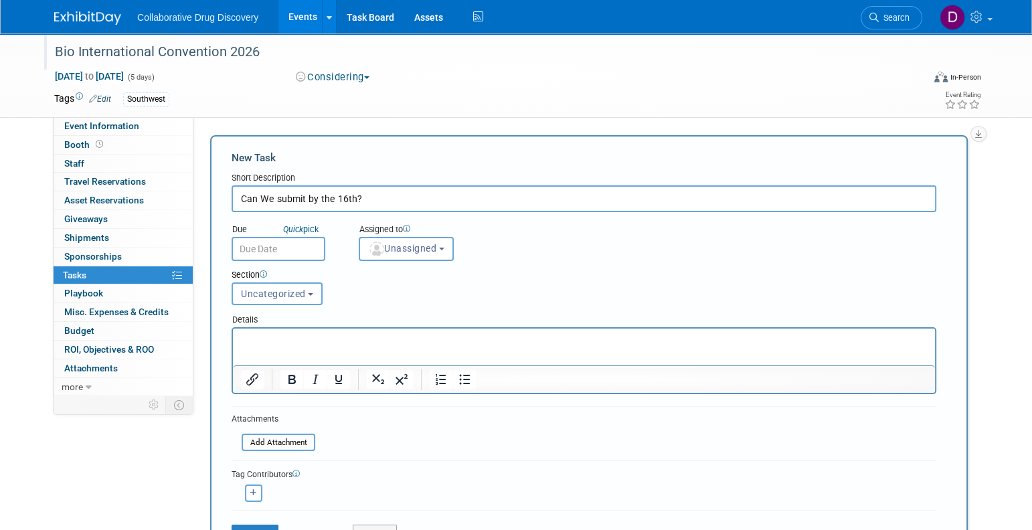
type input "Can We submit by the 16th?"
click at [296, 347] on html at bounding box center [584, 338] width 702 height 19
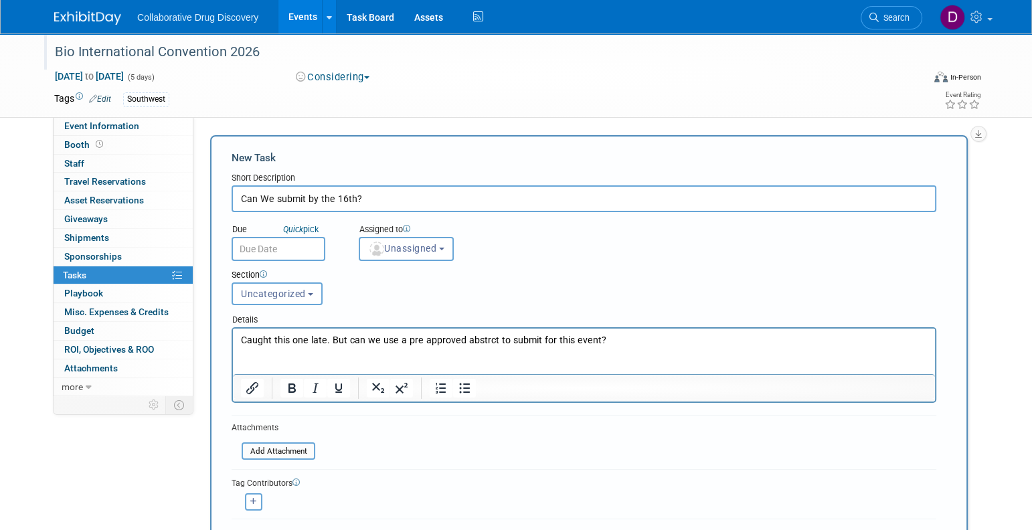
click at [284, 250] on input "text" at bounding box center [279, 249] width 94 height 24
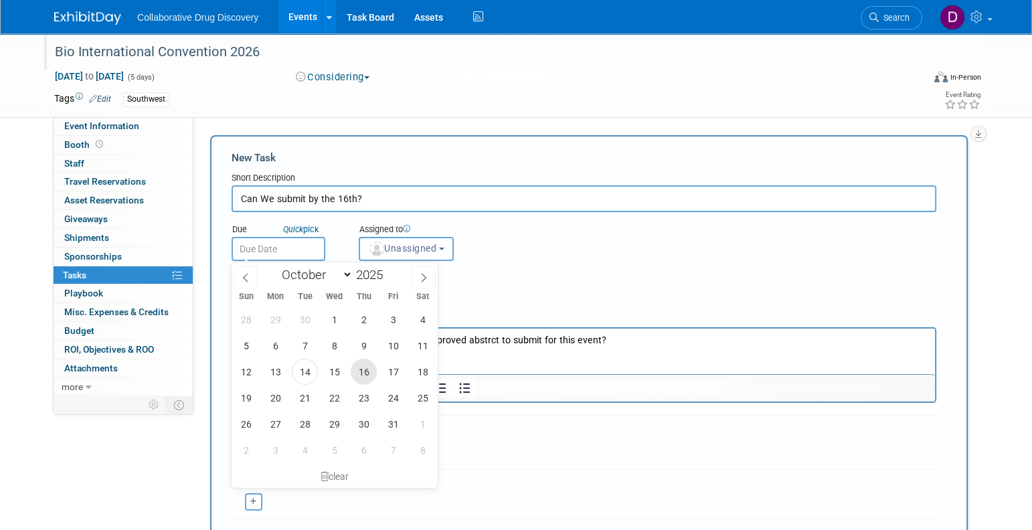
click at [367, 363] on span "16" at bounding box center [364, 372] width 26 height 26
type input "Oct 16, 2025"
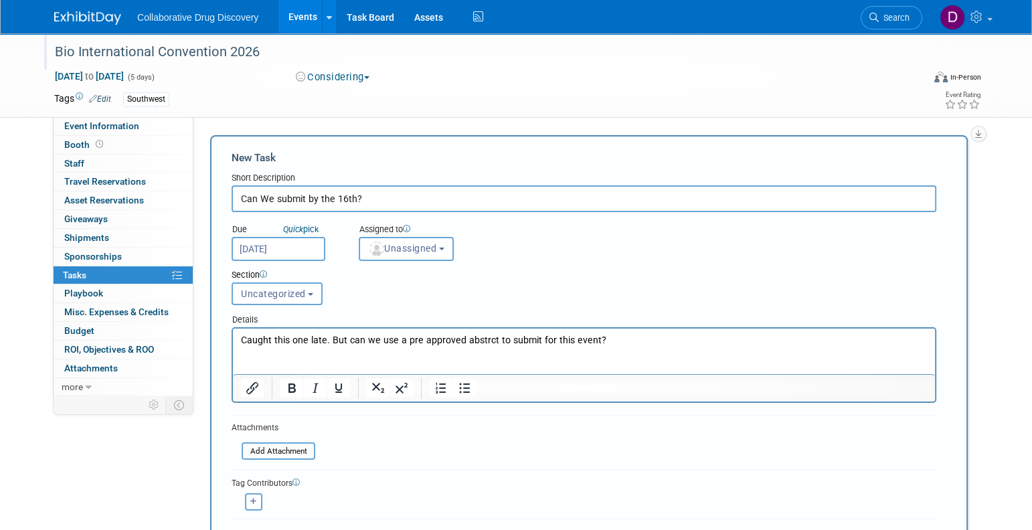
click at [419, 233] on div "Assigned to" at bounding box center [439, 230] width 161 height 13
click at [404, 258] on button "Unassigned" at bounding box center [406, 249] width 95 height 24
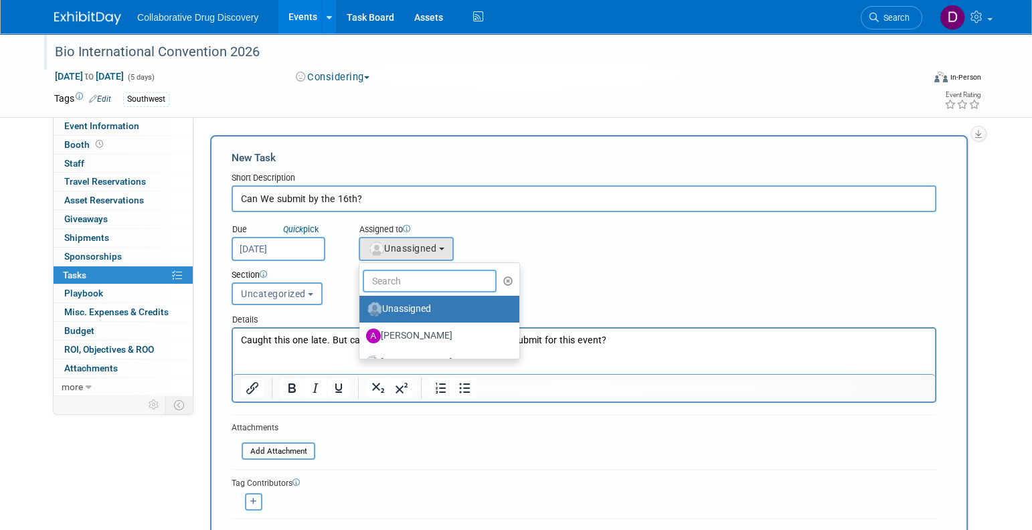
click at [404, 276] on input "text" at bounding box center [430, 281] width 134 height 23
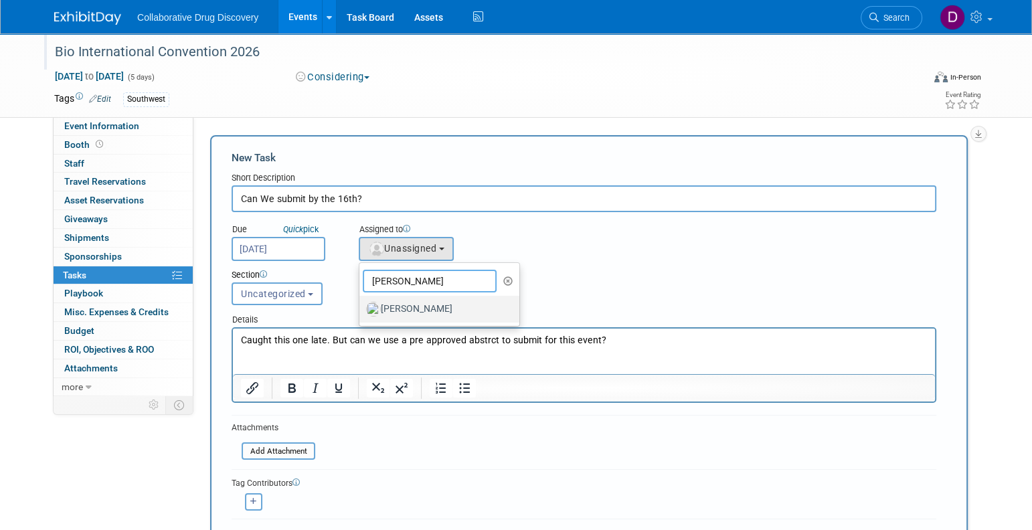
type input "James"
click at [410, 302] on label "[PERSON_NAME]" at bounding box center [436, 308] width 140 height 21
click at [361, 303] on input "[PERSON_NAME]" at bounding box center [357, 307] width 9 height 9
select select "de387722-4f23-4ea9-91fe-d2313076a69c"
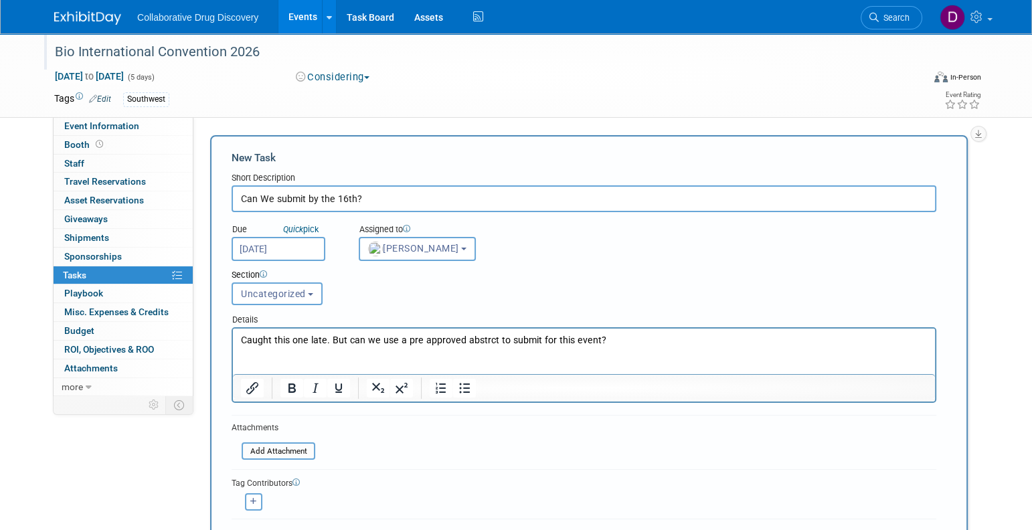
click at [658, 337] on p "Caught this one late. But can we use a pre approved abstrct to submit for this …" at bounding box center [584, 340] width 687 height 13
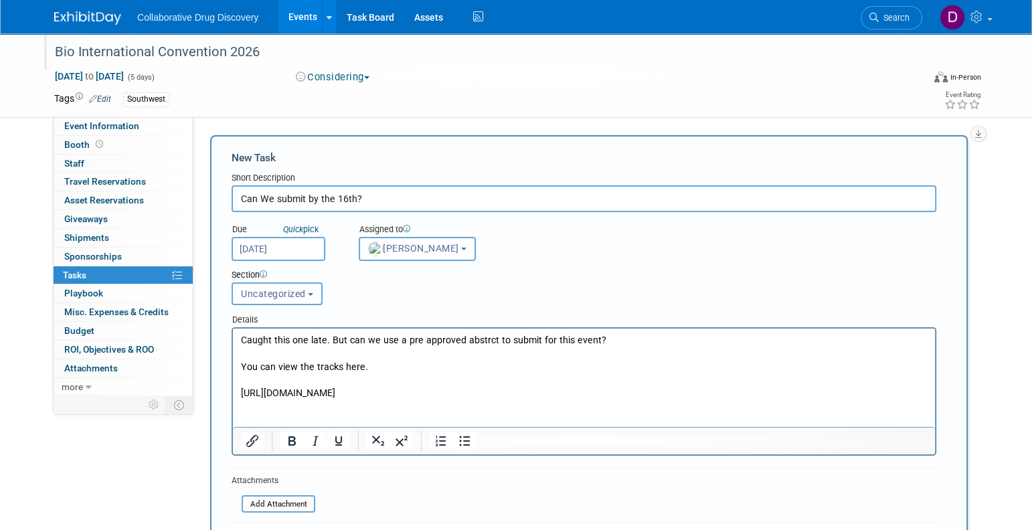
click at [308, 291] on button "Uncategorized" at bounding box center [277, 293] width 91 height 23
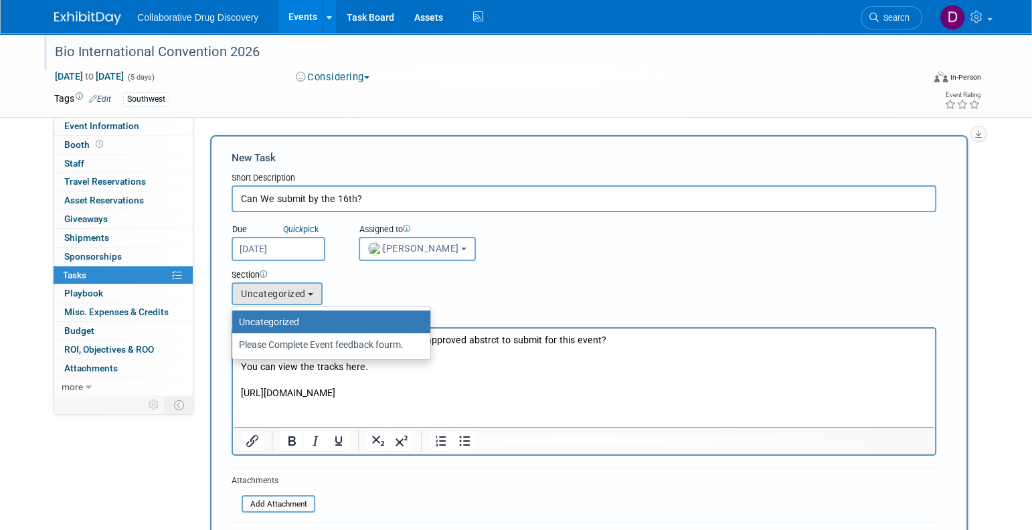
click at [402, 292] on div "Section Uncategorized Please Complete Event feedback fourm. Uncategorized Uncat…" at bounding box center [554, 284] width 665 height 47
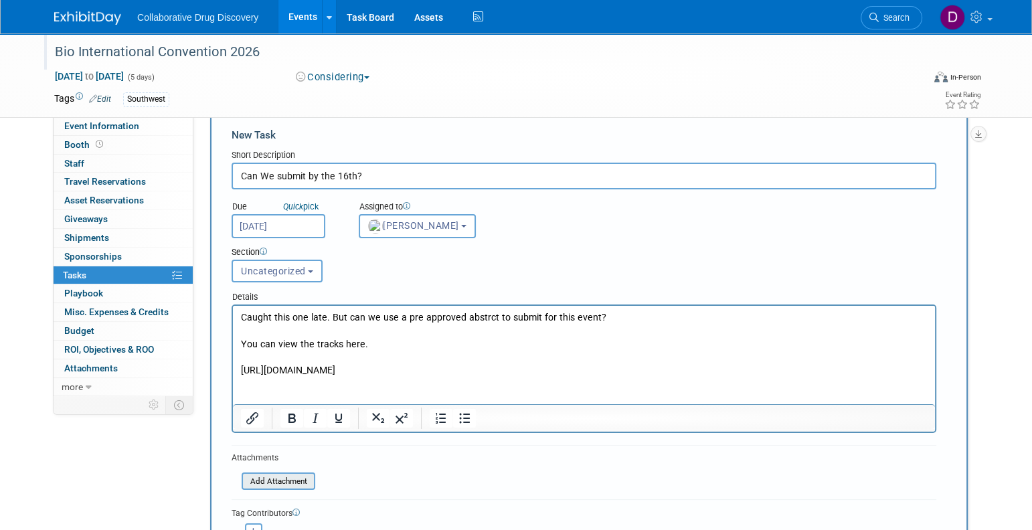
scroll to position [102, 0]
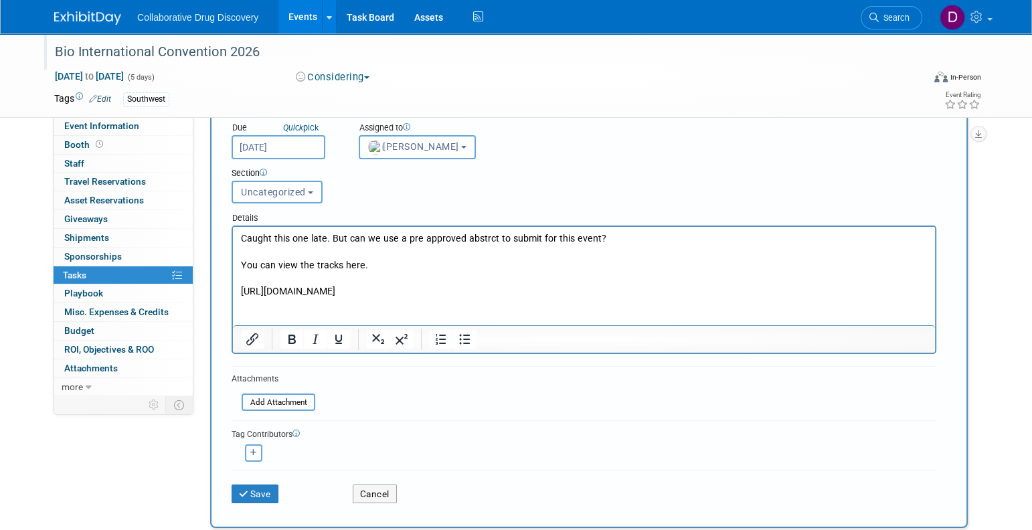
click at [260, 454] on button "button" at bounding box center [253, 452] width 17 height 17
select select
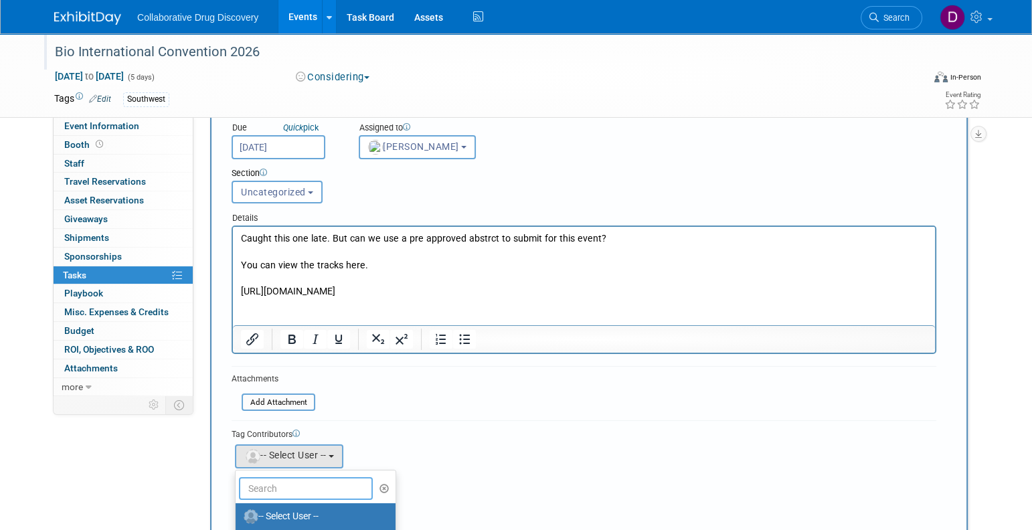
click at [299, 495] on input "text" at bounding box center [306, 488] width 134 height 23
type input "daniel"
click at [298, 506] on label "Daniel Castro (me)" at bounding box center [312, 516] width 140 height 21
click at [238, 511] on input "Daniel Castro (me)" at bounding box center [233, 515] width 9 height 9
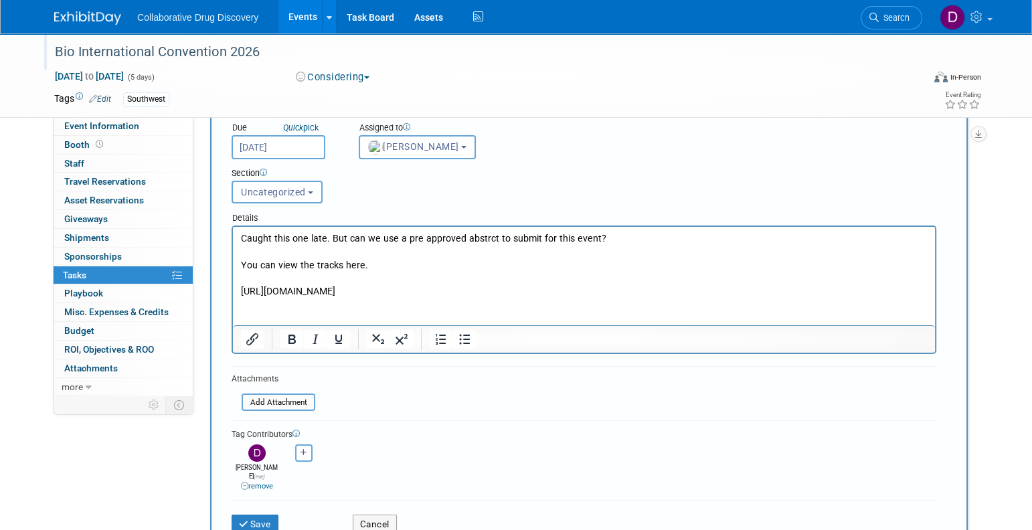
click at [558, 416] on form "New Task Short Description Can We submit by the 16th? Due Quick pick Oct 16, 20…" at bounding box center [589, 296] width 715 height 494
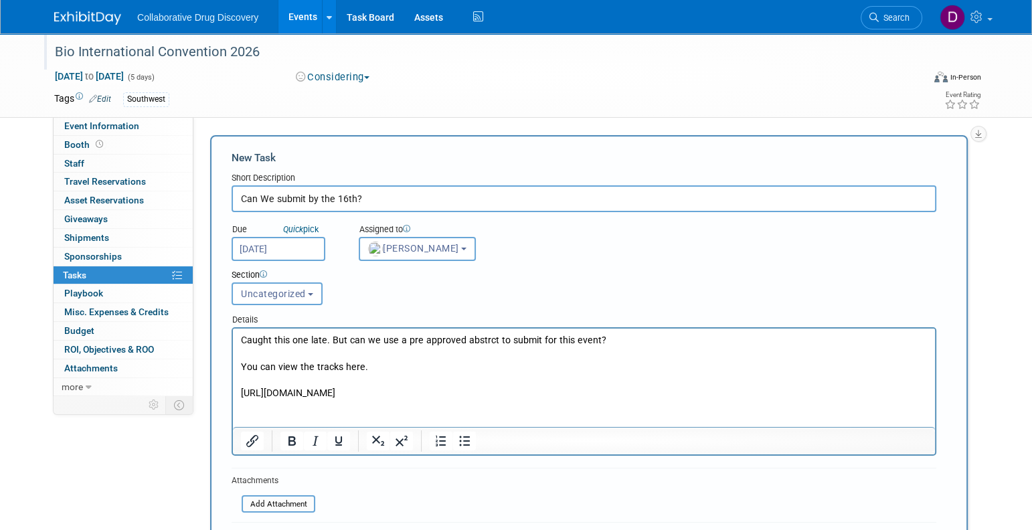
scroll to position [184, 0]
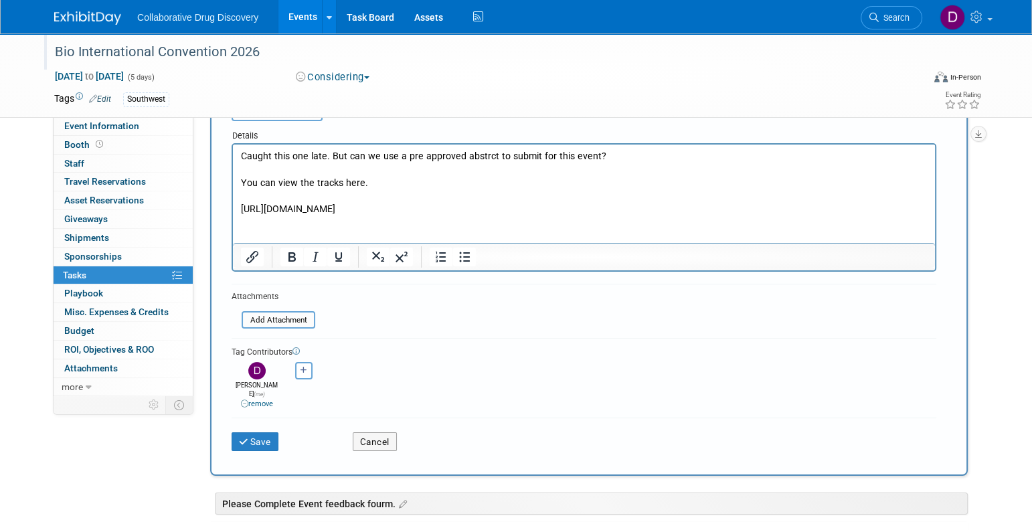
click at [257, 442] on div "Save Cancel" at bounding box center [584, 439] width 705 height 43
click at [256, 432] on button "Save" at bounding box center [255, 441] width 47 height 19
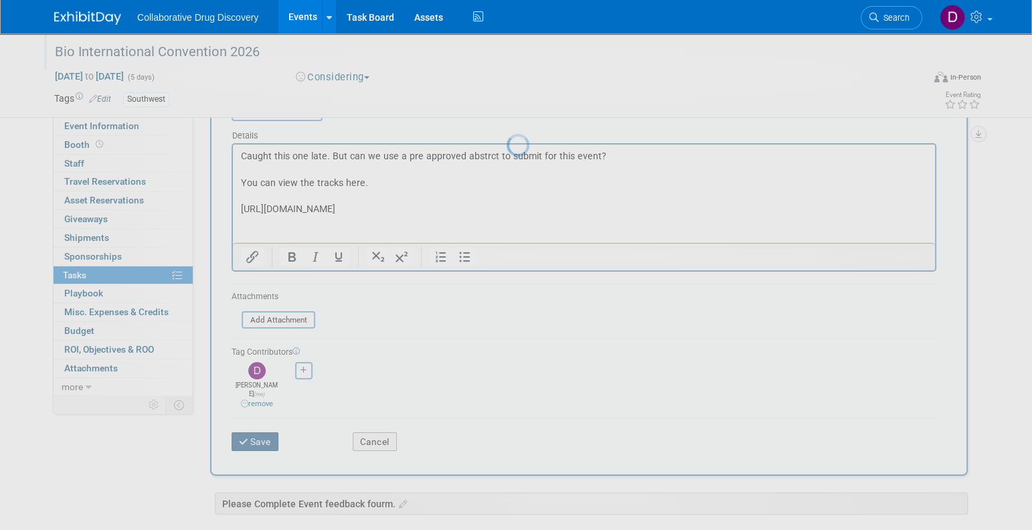
scroll to position [0, 0]
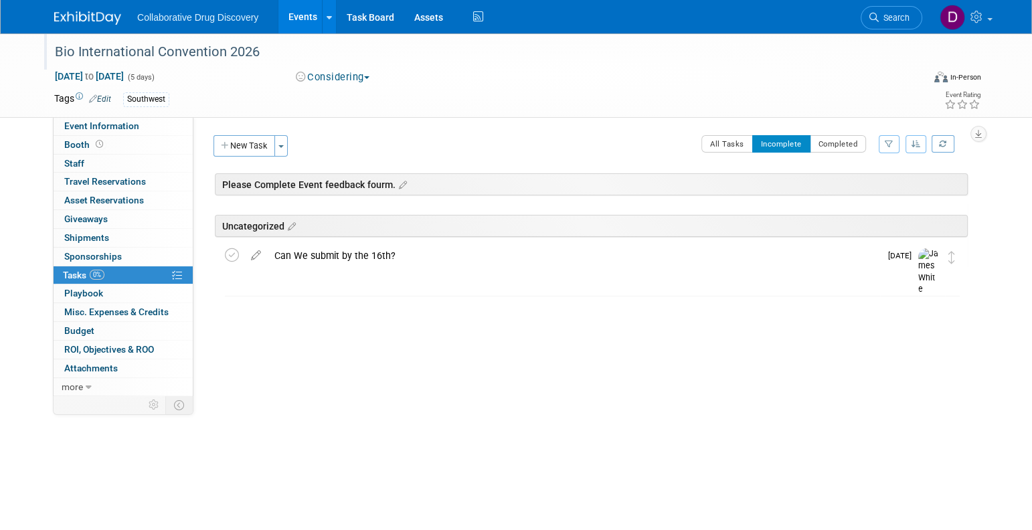
click at [259, 226] on div "Uncategorized" at bounding box center [591, 226] width 753 height 22
click at [290, 225] on icon at bounding box center [289, 227] width 11 height 12
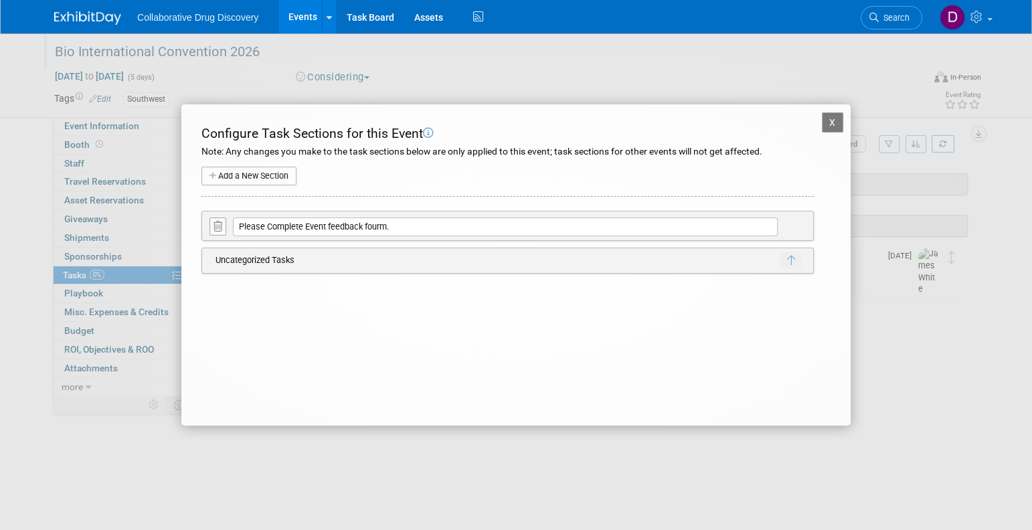
click at [843, 116] on div "X Bio International Convention 2026 Configure Task Sections for this Event Note…" at bounding box center [515, 264] width 669 height 321
click at [827, 112] on div "X Bio International Convention 2026 Configure Task Sections for this Event Note…" at bounding box center [515, 264] width 669 height 321
click at [828, 119] on button "X" at bounding box center [832, 122] width 21 height 20
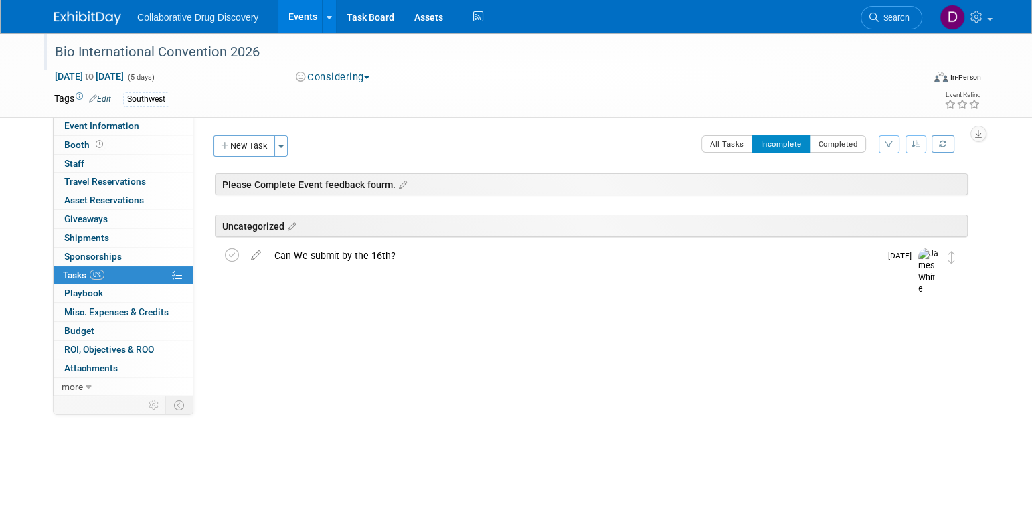
click at [784, 90] on div "Tags Edit Southwest Southwest Southwest × X" at bounding box center [438, 100] width 769 height 20
click at [110, 122] on span "Event Information" at bounding box center [101, 125] width 75 height 11
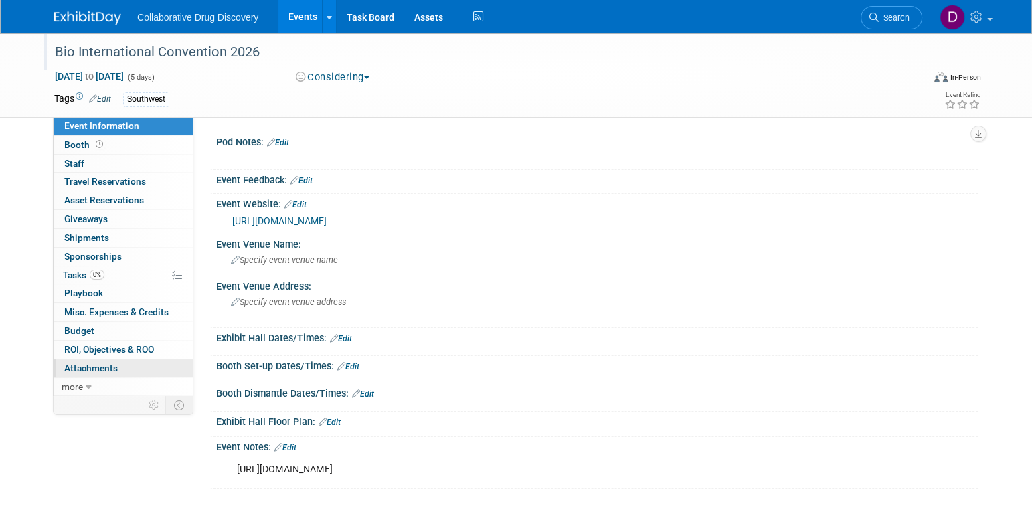
click at [106, 366] on span "Attachments 0" at bounding box center [91, 368] width 54 height 11
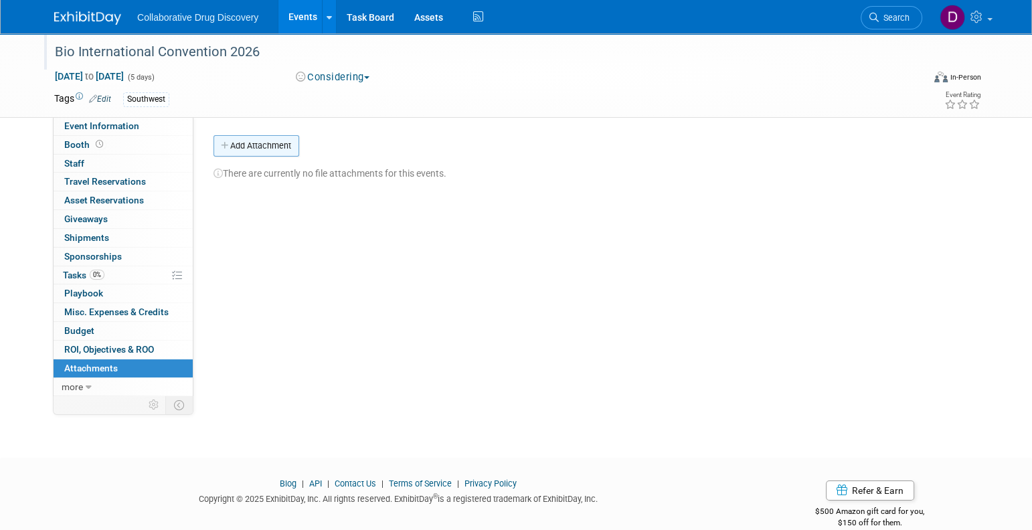
click at [280, 148] on button "Add Attachment" at bounding box center [256, 145] width 86 height 21
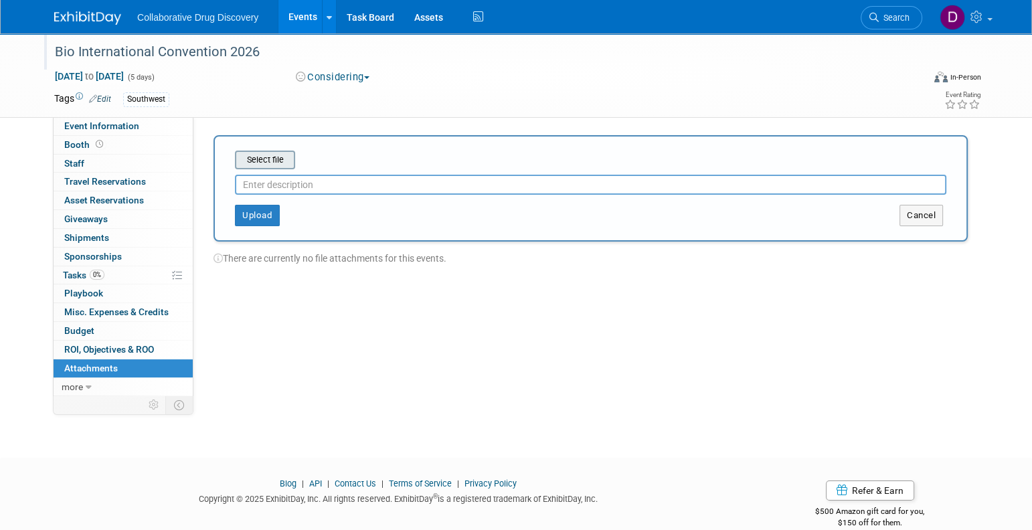
click at [274, 160] on input "file" at bounding box center [214, 160] width 159 height 16
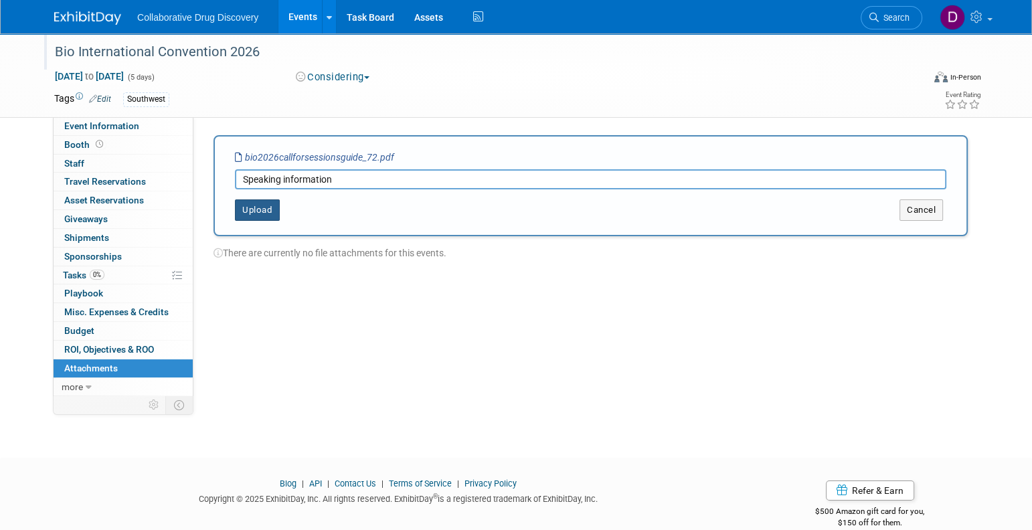
drag, startPoint x: 299, startPoint y: 179, endPoint x: 245, endPoint y: 209, distance: 61.7
click at [245, 209] on form "Select file bio2026callforsessionsguide_72.pdf Speaking information This is an …" at bounding box center [590, 186] width 711 height 70
type input "Speaking information"
click at [116, 126] on span "Event Information" at bounding box center [101, 125] width 75 height 11
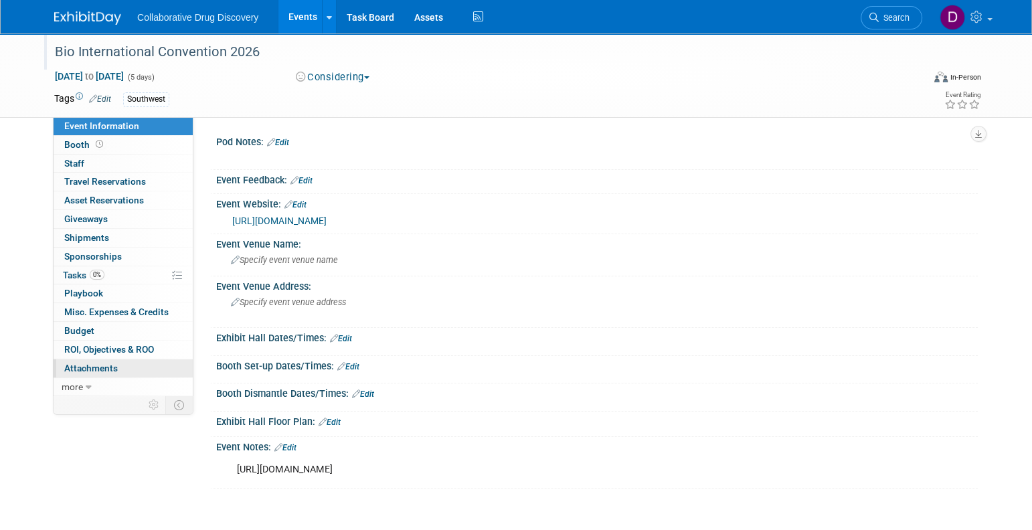
scroll to position [100, 0]
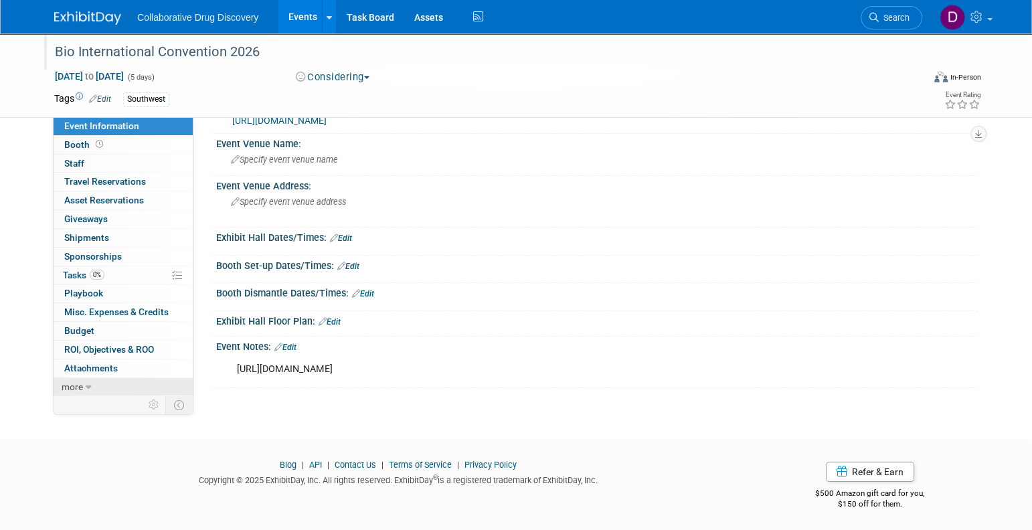
click at [114, 383] on link "more" at bounding box center [123, 387] width 139 height 18
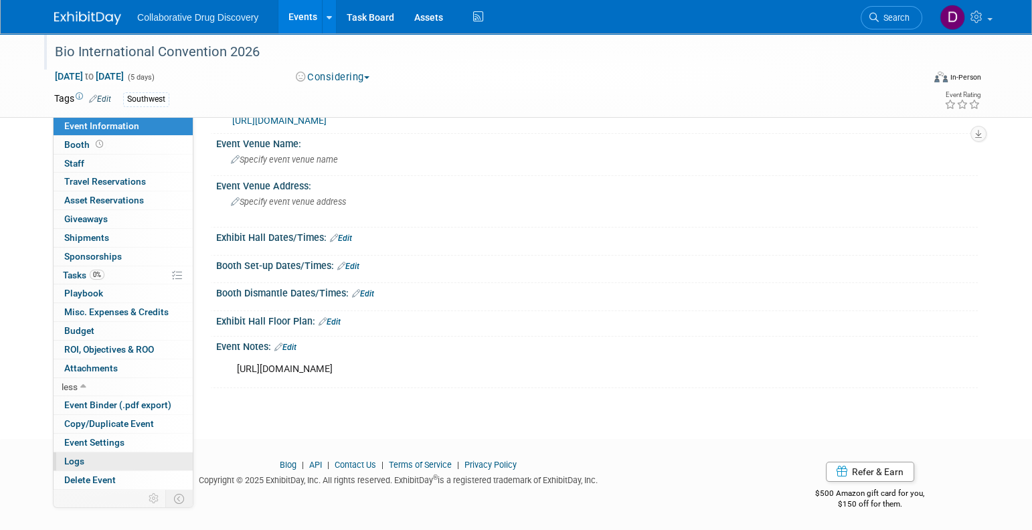
click at [97, 456] on link "Logs" at bounding box center [123, 461] width 139 height 18
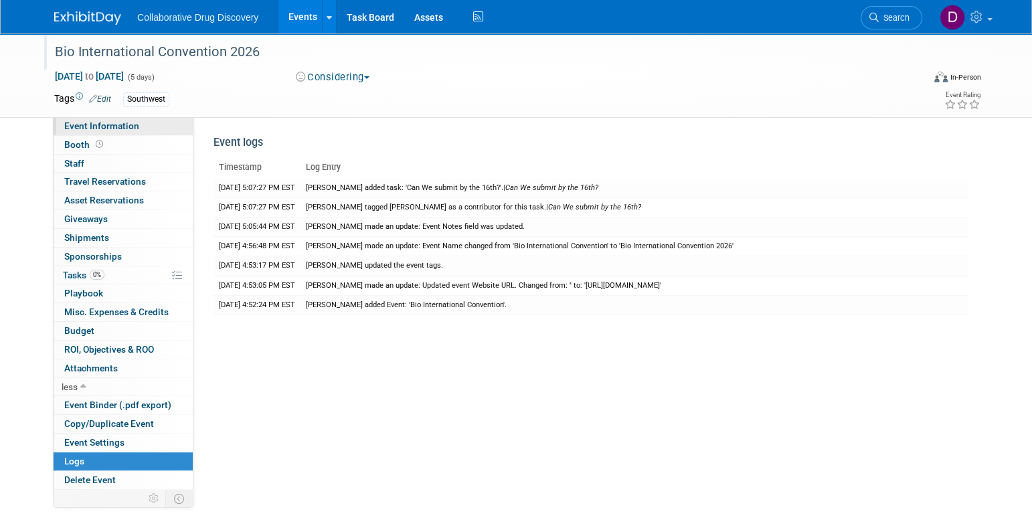
click at [116, 123] on span "Event Information" at bounding box center [101, 125] width 75 height 11
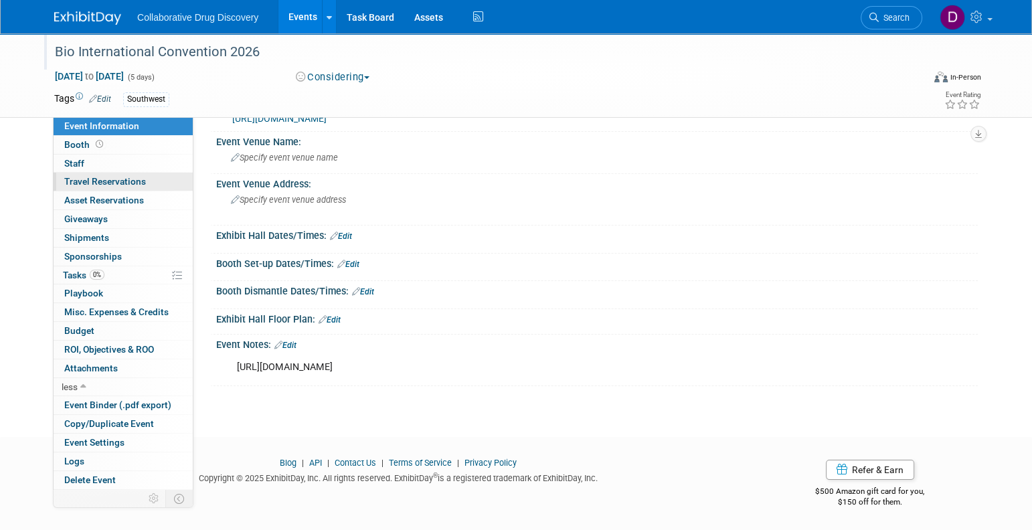
scroll to position [87, 0]
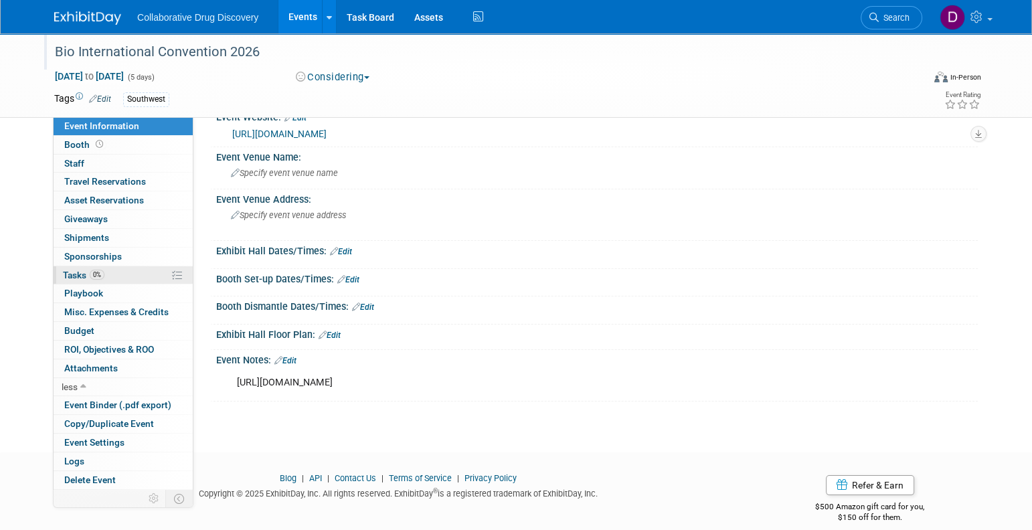
click at [94, 272] on span "0%" at bounding box center [97, 275] width 15 height 10
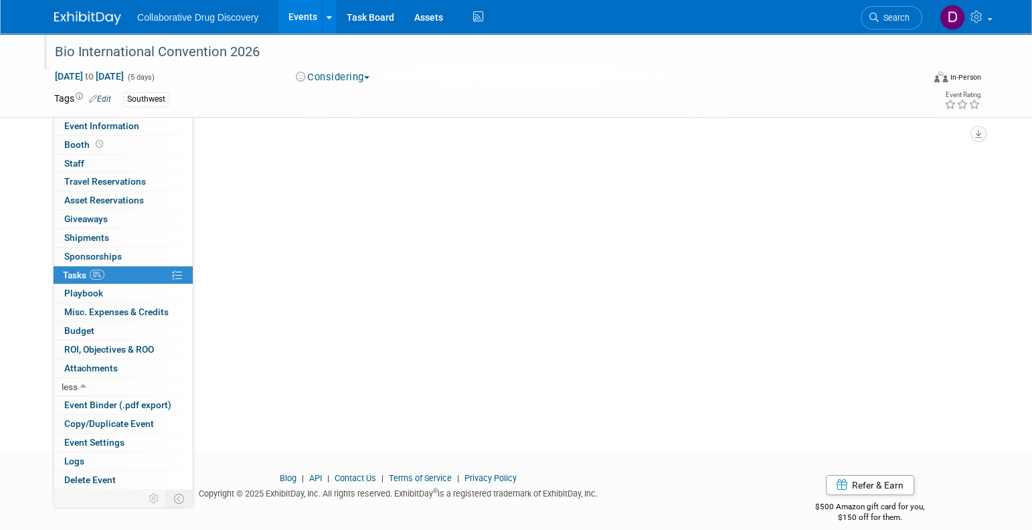
scroll to position [0, 0]
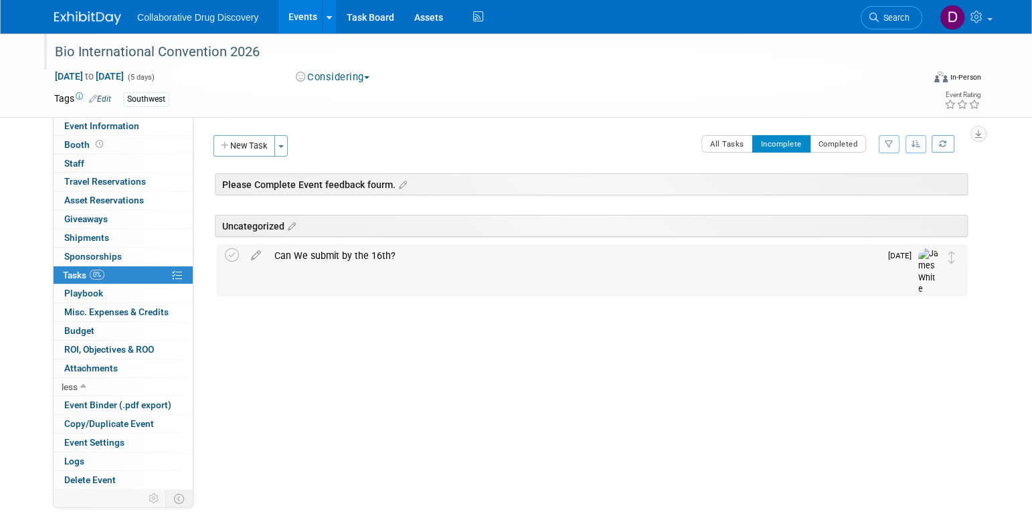
click at [363, 252] on div "Can We submit by the 16th?" at bounding box center [574, 255] width 612 height 23
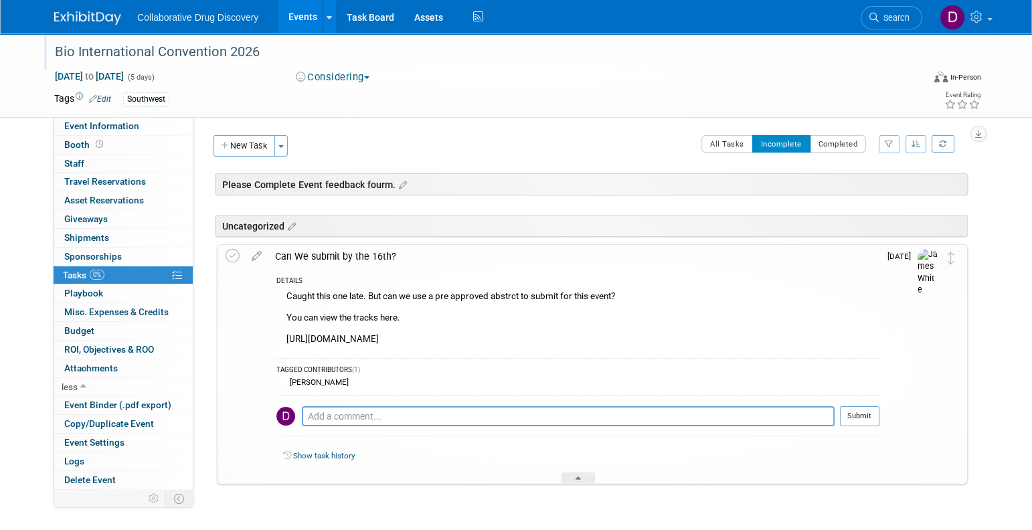
scroll to position [35, 0]
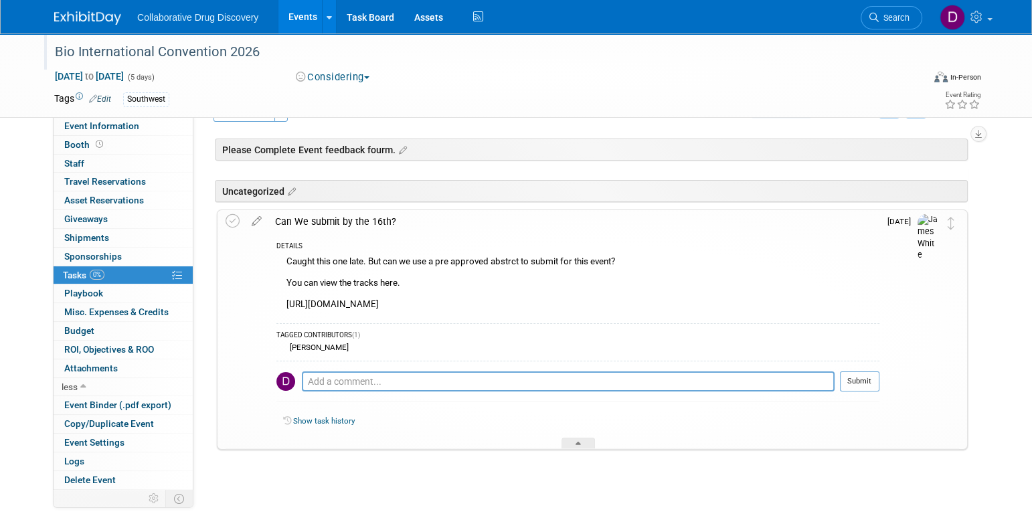
click at [323, 420] on link "Show task history" at bounding box center [324, 420] width 62 height 9
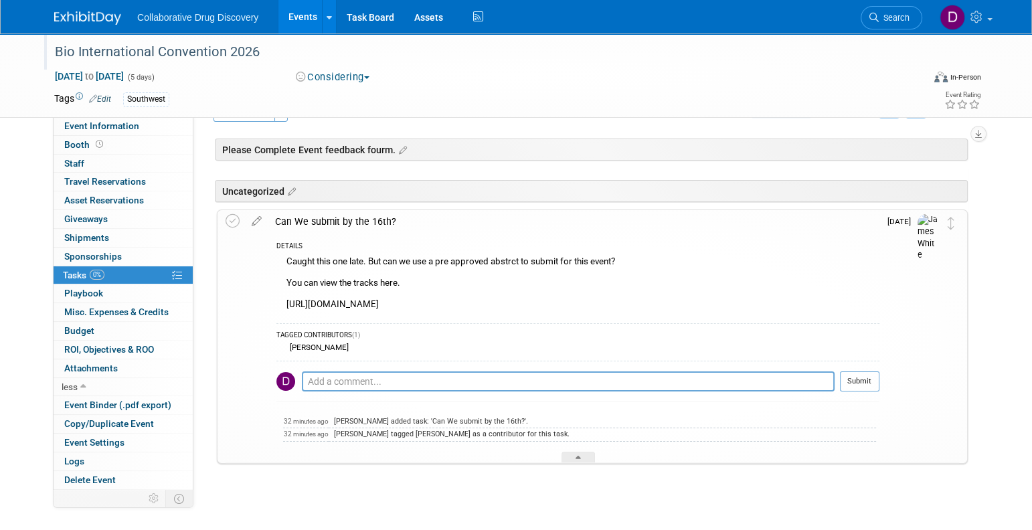
click at [467, 306] on div "Caught this one late. But can we use a pre approved abstrct to submit for this …" at bounding box center [577, 285] width 603 height 64
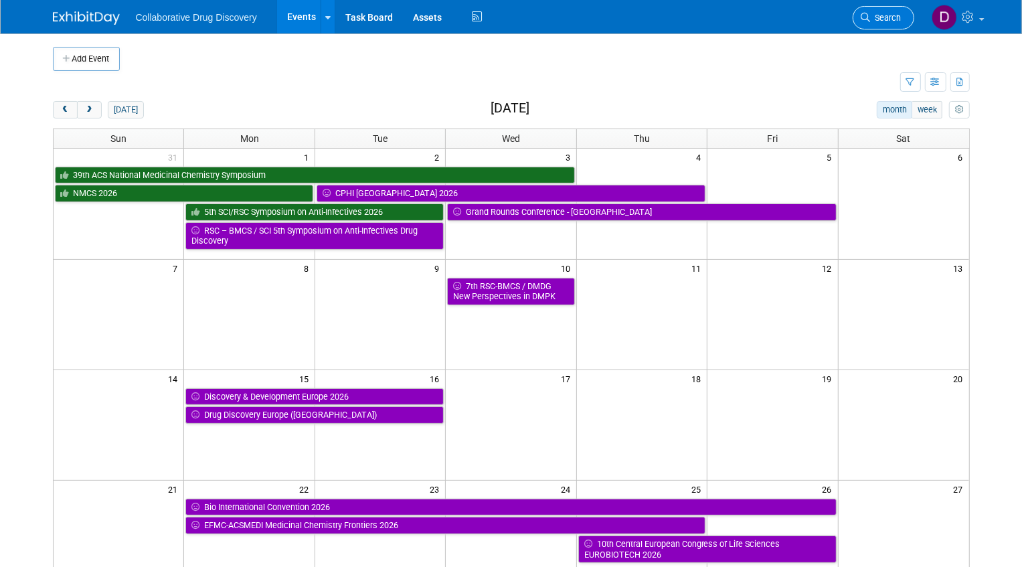
click at [889, 27] on link "Search" at bounding box center [884, 17] width 62 height 23
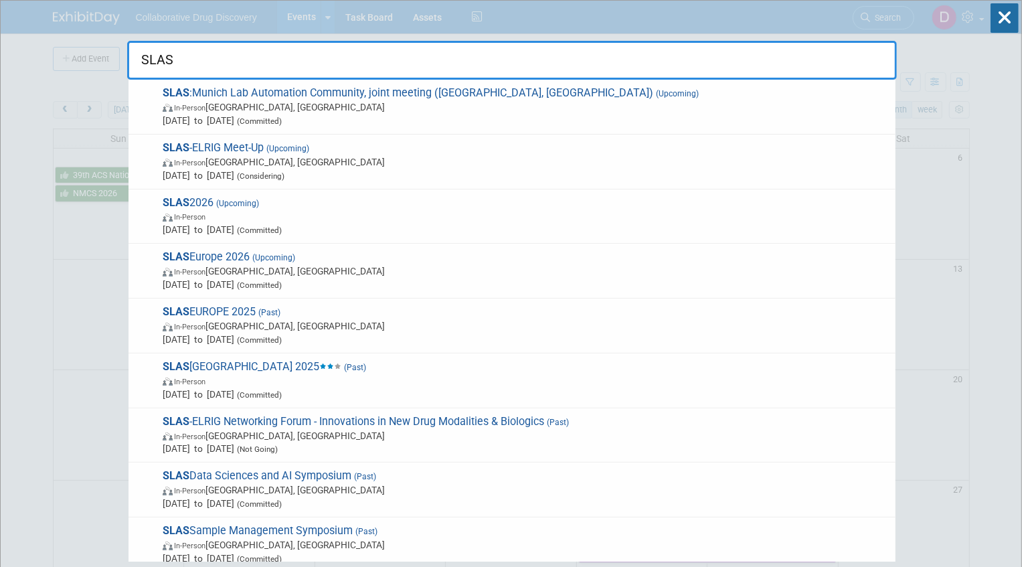
type input "SLAS"
click at [248, 226] on span "Feb 7, 2026 to Feb 11, 2026 (Committed)" at bounding box center [526, 229] width 726 height 13
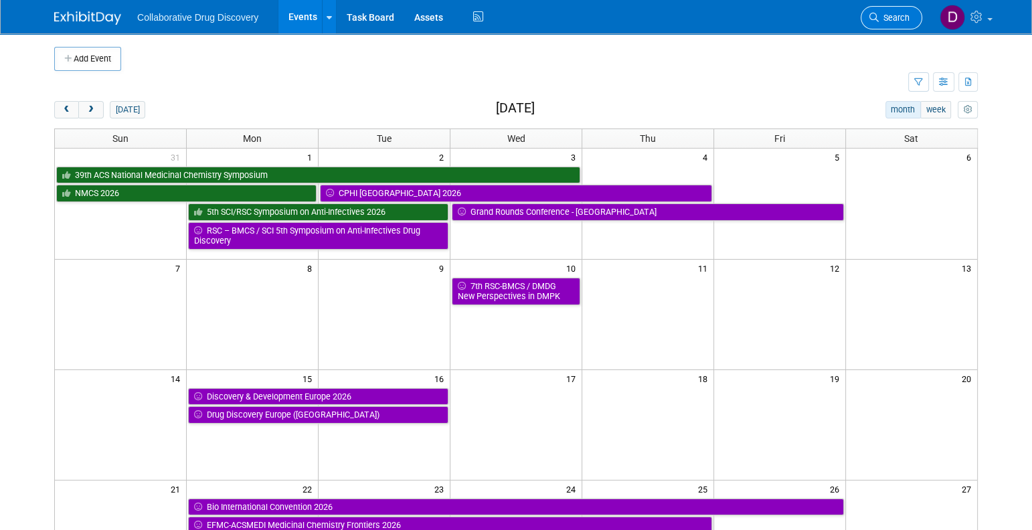
click at [890, 18] on span "Search" at bounding box center [894, 18] width 31 height 10
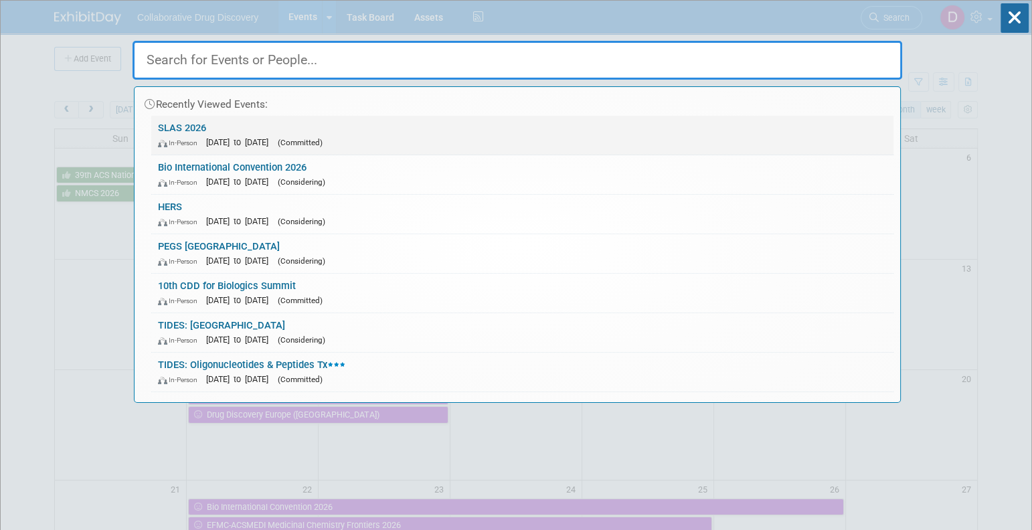
paste input "2026 OBIO Investment Summit - Toronto"
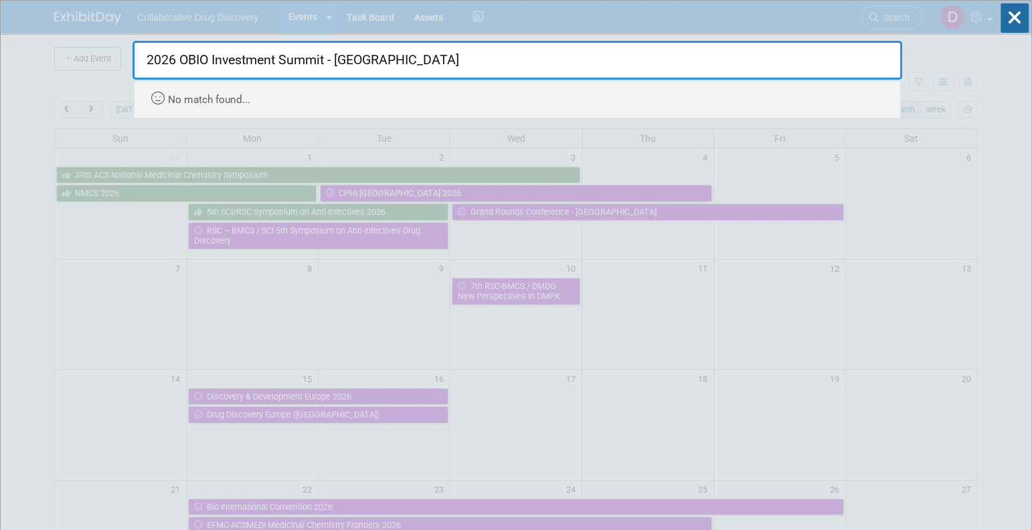
drag, startPoint x: 359, startPoint y: 62, endPoint x: 345, endPoint y: 63, distance: 13.4
click at [347, 62] on input "2026 OBIO Investment Summit - Toronto" at bounding box center [518, 60] width 770 height 39
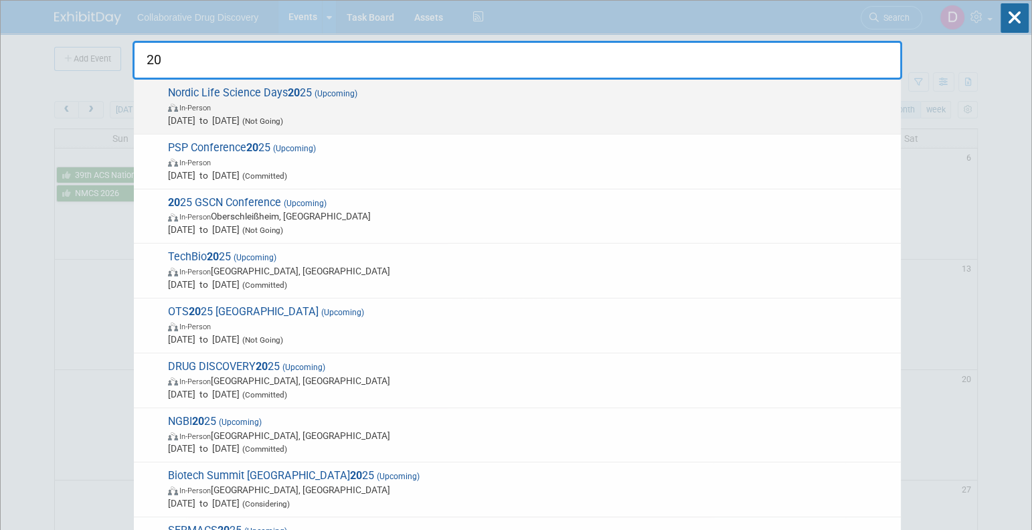
type input "2"
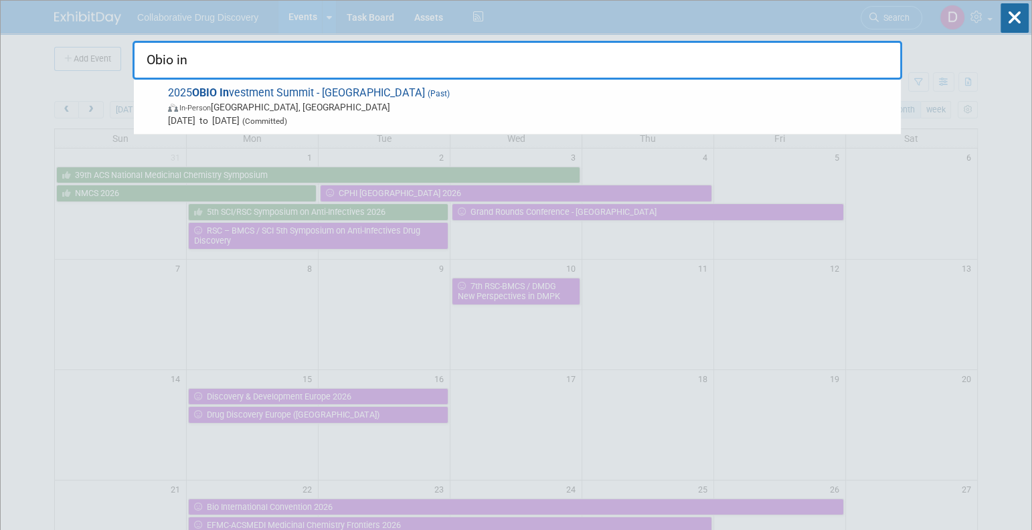
type input "Obio in"
drag, startPoint x: 94, startPoint y: 80, endPoint x: 106, endPoint y: 59, distance: 24.6
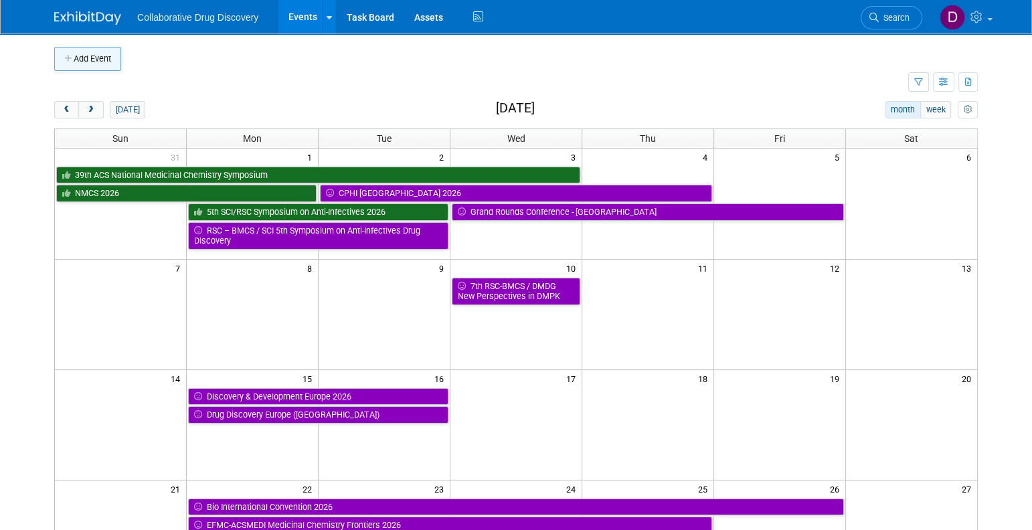
click at [89, 59] on button "Add Event" at bounding box center [87, 59] width 67 height 24
select select "9"
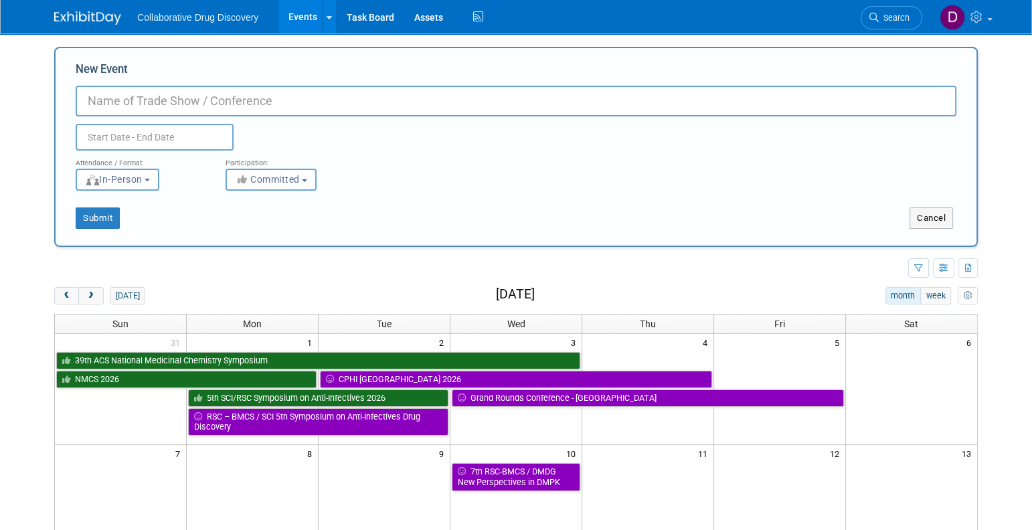
click at [153, 106] on input "New Event" at bounding box center [516, 101] width 881 height 31
paste input "OBIO Investment Summit"
type input "OBIO Investment Summit"
click at [167, 128] on input "text" at bounding box center [155, 137] width 158 height 27
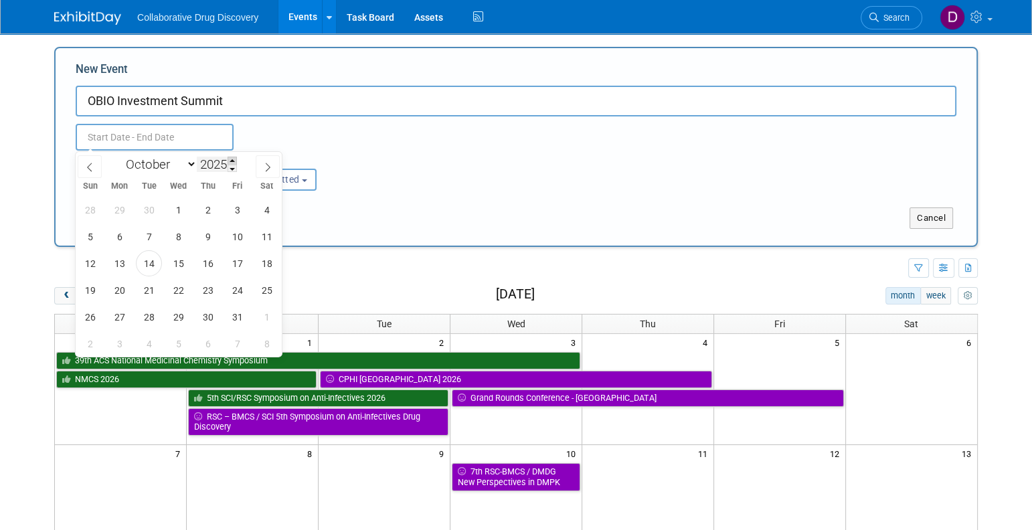
click at [234, 161] on span at bounding box center [232, 161] width 9 height 8
type input "2026"
click at [166, 167] on select "January February March April May June July August September October November De…" at bounding box center [158, 164] width 77 height 17
select select "1"
click at [120, 156] on select "January February March April May June July August September October November De…" at bounding box center [158, 164] width 77 height 17
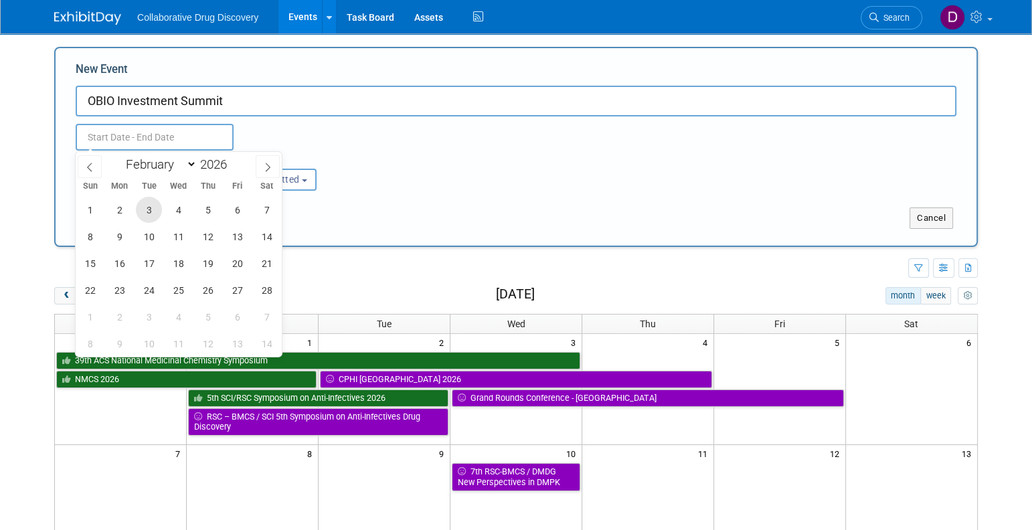
click at [153, 208] on span "3" at bounding box center [149, 210] width 26 height 26
click at [205, 207] on span "5" at bounding box center [208, 210] width 26 height 26
type input "Feb 3, 2026 to Feb 5, 2026"
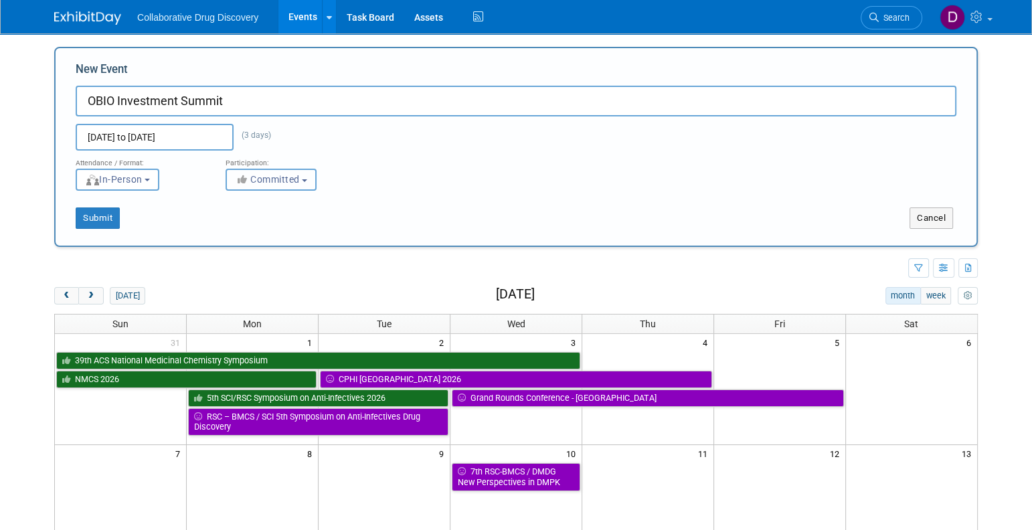
click at [306, 182] on button "Committed" at bounding box center [271, 180] width 91 height 22
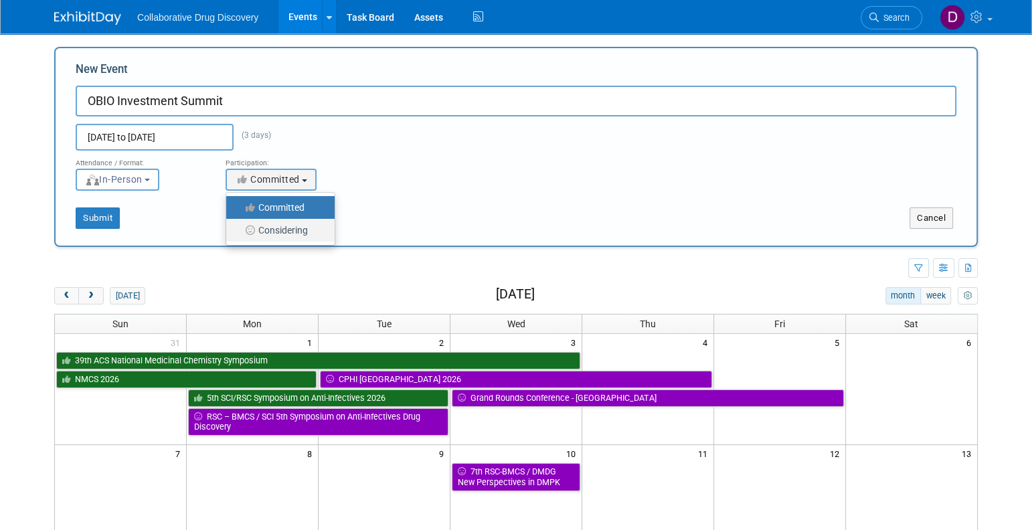
click at [292, 231] on label "Considering" at bounding box center [277, 230] width 88 height 17
click at [238, 231] on input "Considering" at bounding box center [234, 230] width 9 height 9
select select "2"
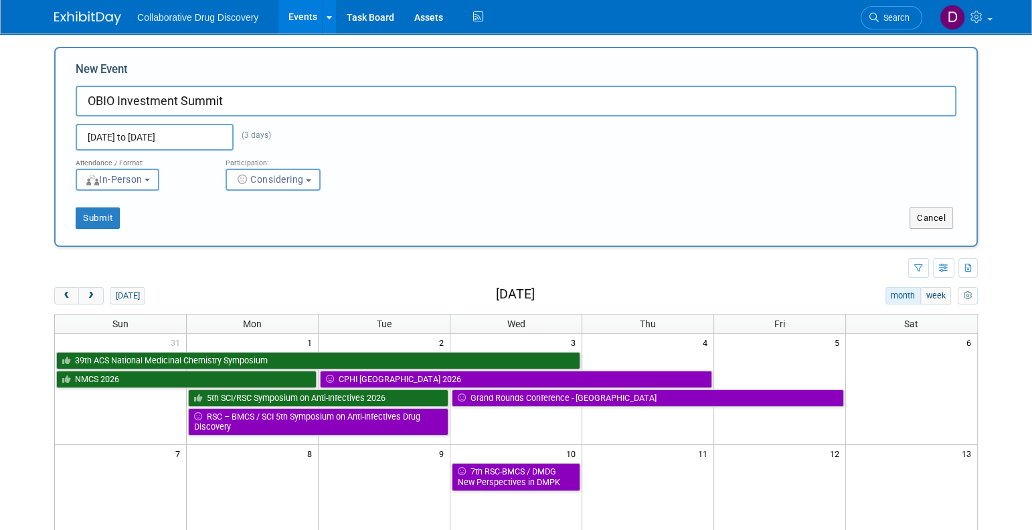
click at [329, 211] on div "Submit" at bounding box center [247, 217] width 383 height 21
click at [92, 216] on button "Submit" at bounding box center [98, 217] width 44 height 21
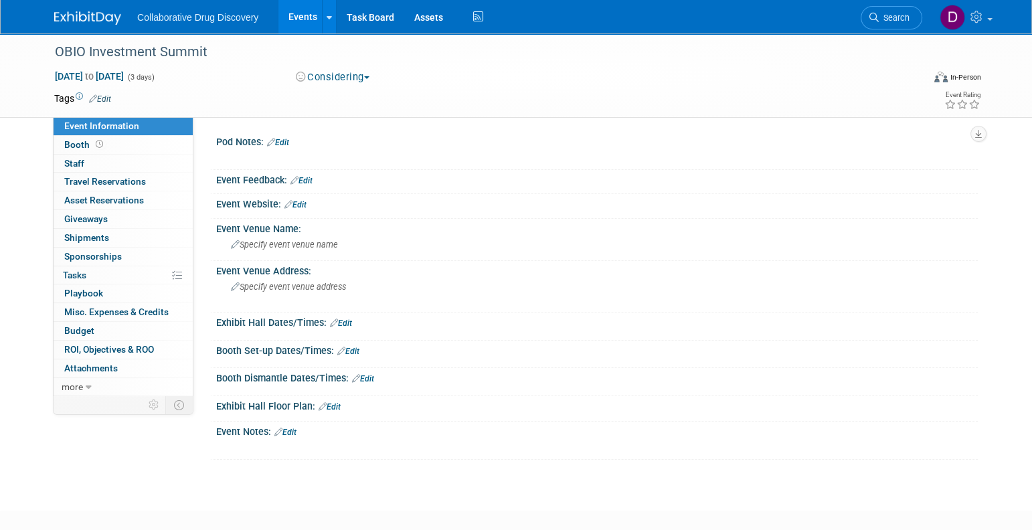
click at [278, 432] on icon at bounding box center [278, 432] width 8 height 9
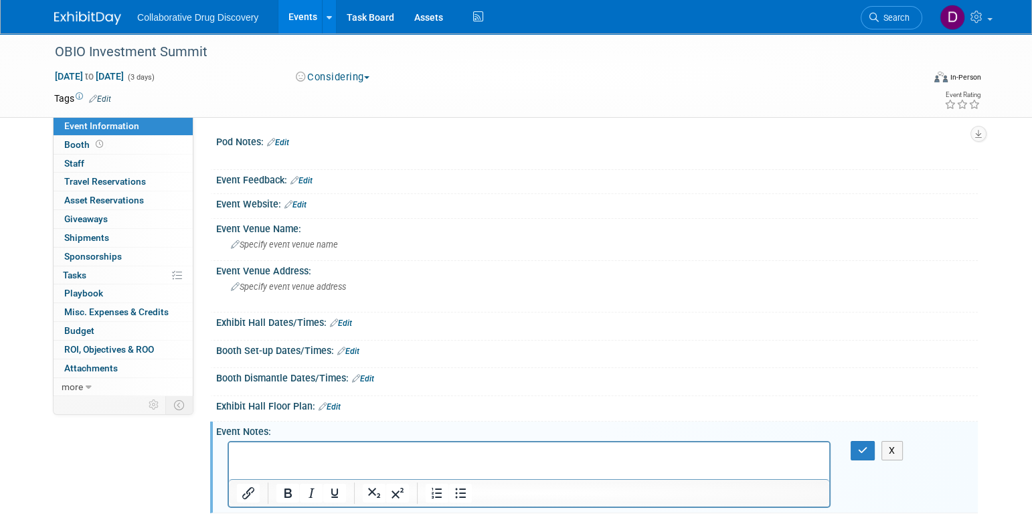
click at [287, 434] on div "Event Notes: Edit" at bounding box center [597, 430] width 762 height 17
click at [289, 457] on p "Rich Text Area. Press ALT-0 for help." at bounding box center [529, 453] width 585 height 13
click at [464, 455] on p "Historic Leads that have came from this conf..." at bounding box center [528, 453] width 585 height 13
click at [503, 453] on p "Historic Leads that have came from this conf... HDAX" at bounding box center [528, 453] width 585 height 13
click at [521, 452] on p "Historic Leads that have came from this conf... HDAX, Fibrocor" at bounding box center [528, 453] width 585 height 13
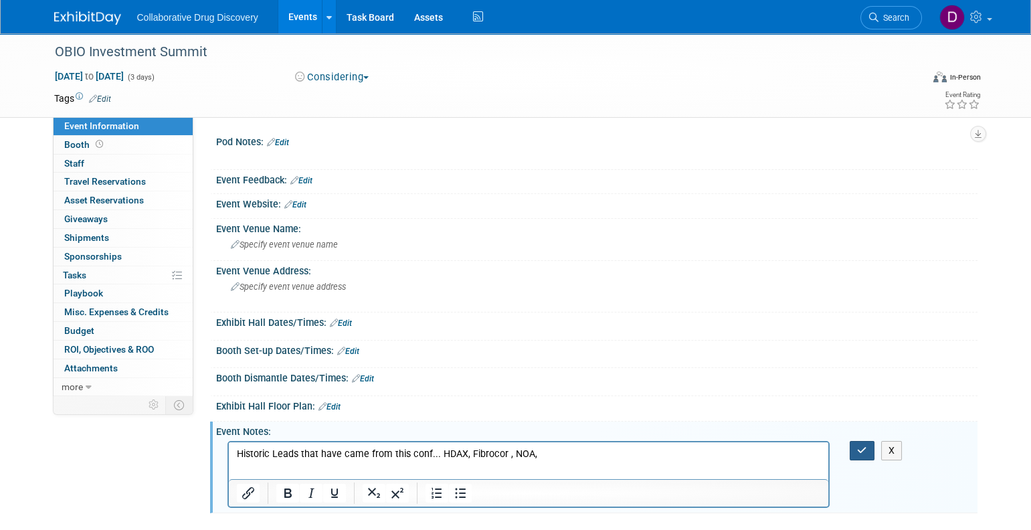
click at [871, 450] on button "button" at bounding box center [862, 450] width 25 height 19
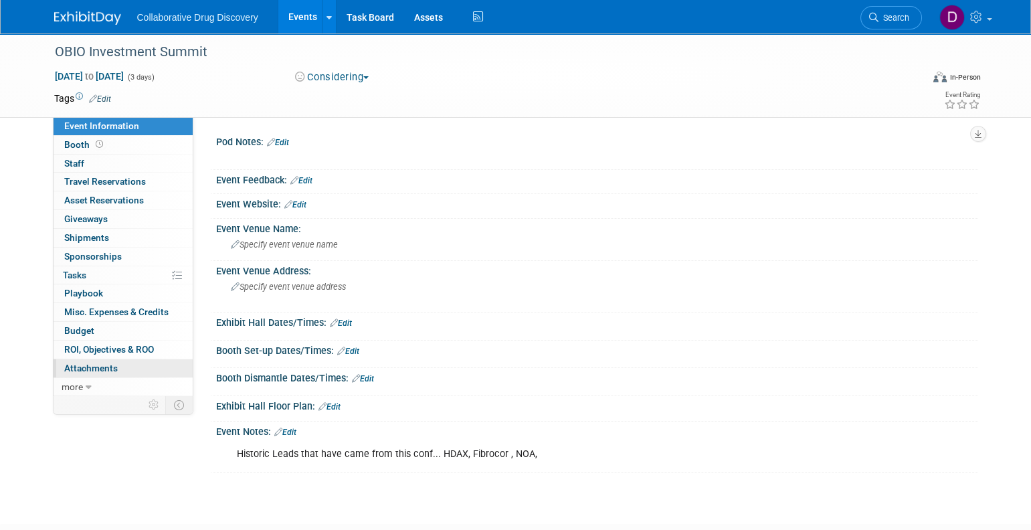
click at [90, 365] on span "Attachments 0" at bounding box center [91, 368] width 54 height 11
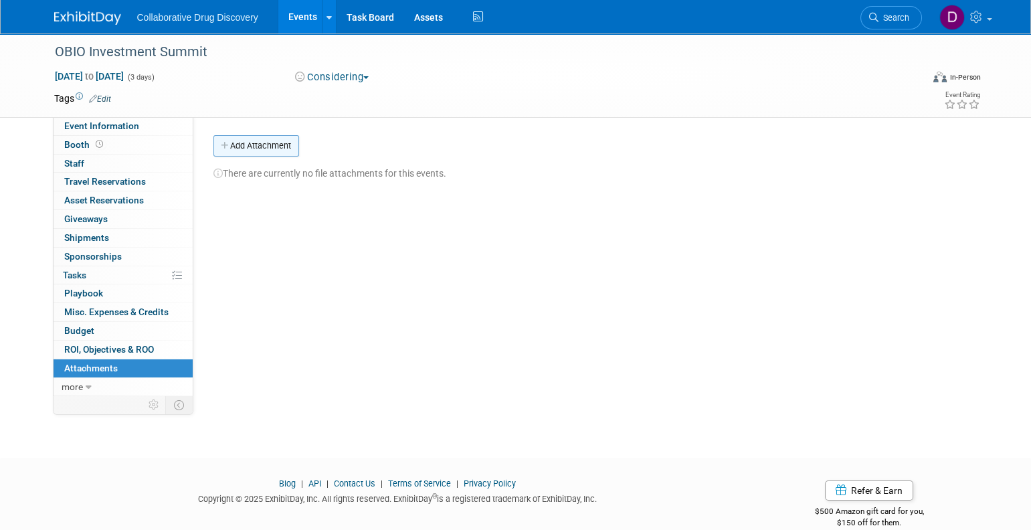
click at [244, 151] on button "Add Attachment" at bounding box center [256, 145] width 86 height 21
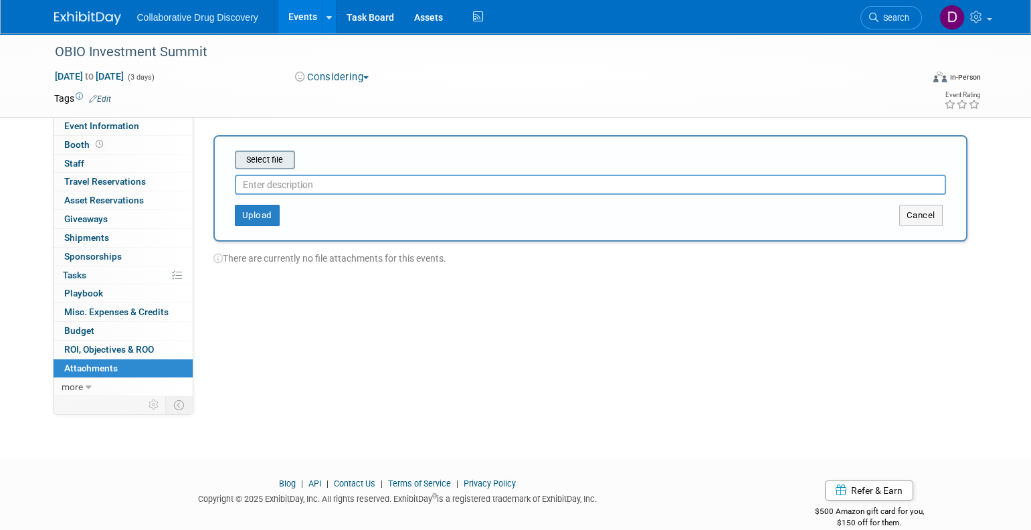
click at [250, 162] on input "file" at bounding box center [214, 160] width 159 height 16
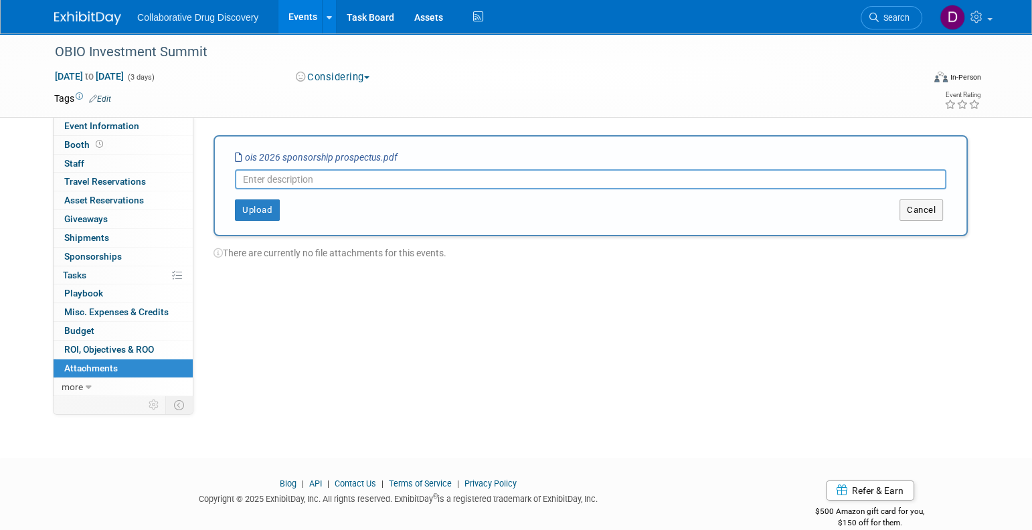
click at [417, 177] on input "text" at bounding box center [590, 179] width 711 height 20
type input "O"
type input "Packages"
click at [268, 209] on button "Upload" at bounding box center [257, 209] width 45 height 21
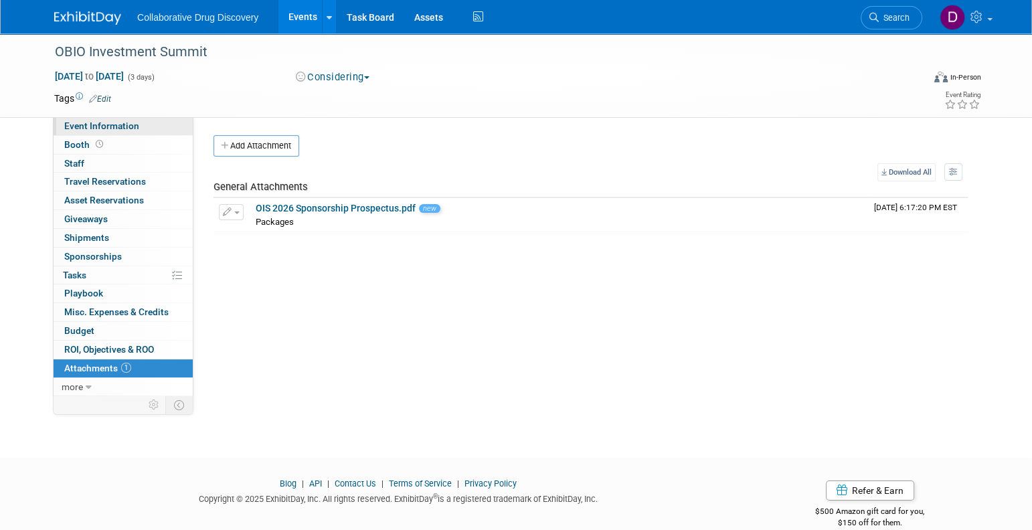
click at [123, 124] on span "Event Information" at bounding box center [101, 125] width 75 height 11
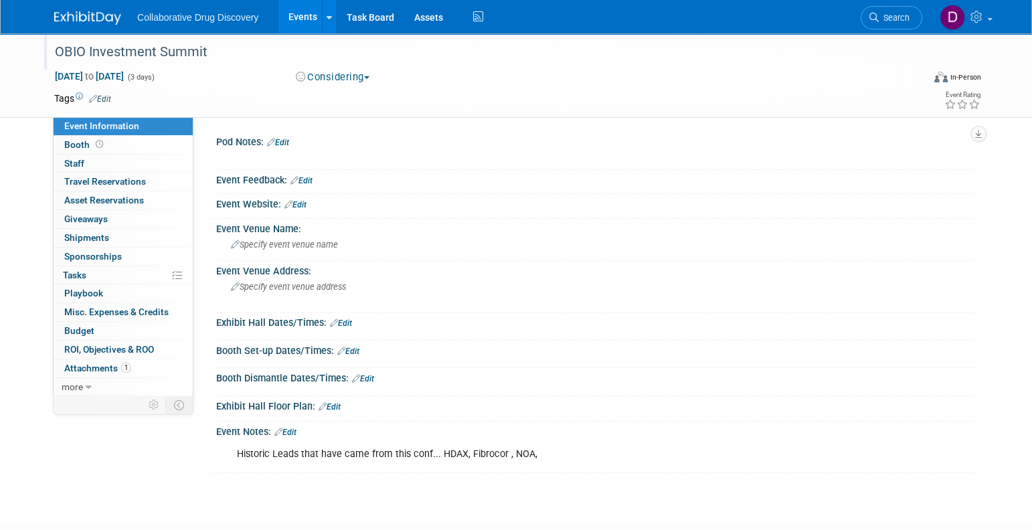
click at [191, 48] on div "OBIO Investment Summit" at bounding box center [476, 52] width 852 height 24
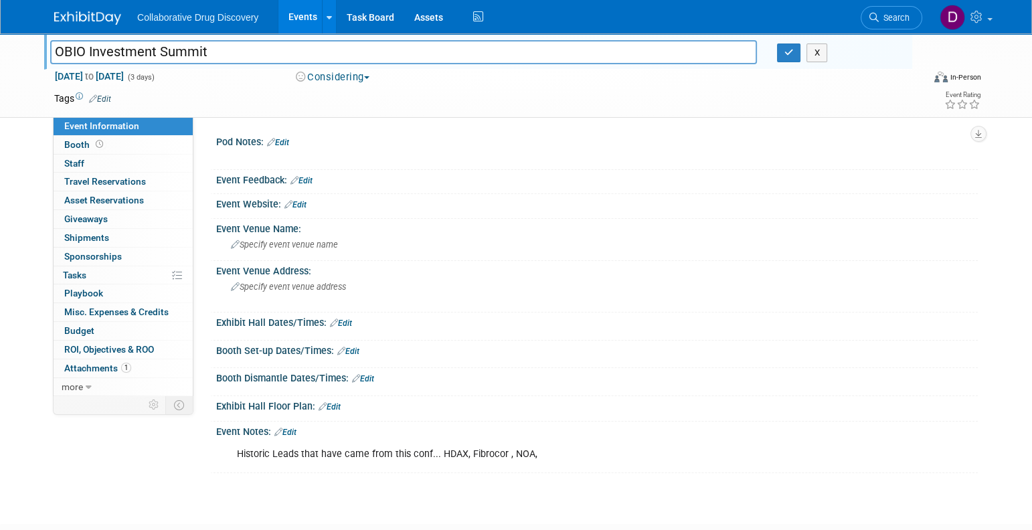
click at [191, 48] on input "OBIO Investment Summit" at bounding box center [403, 51] width 707 height 23
click at [304, 205] on link "Edit" at bounding box center [295, 204] width 22 height 9
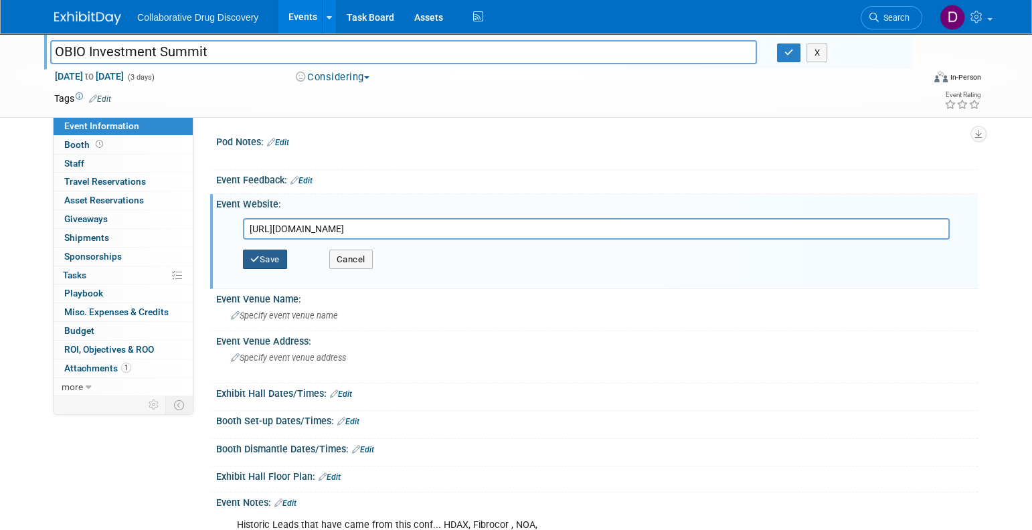
type input "https://www.obioinvestmentsummit.com/"
click at [267, 250] on button "Save" at bounding box center [265, 260] width 44 height 20
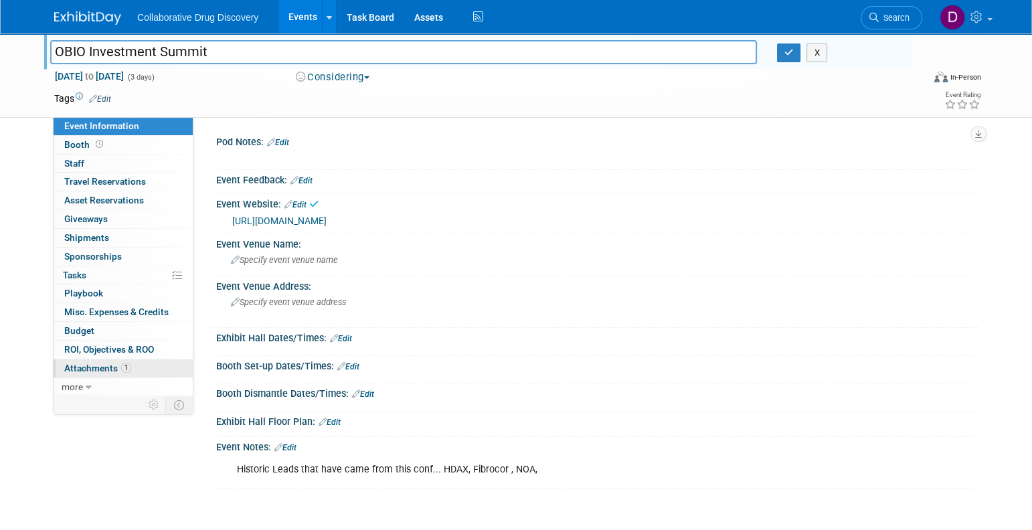
click at [111, 361] on link "1 Attachments 1" at bounding box center [123, 368] width 139 height 18
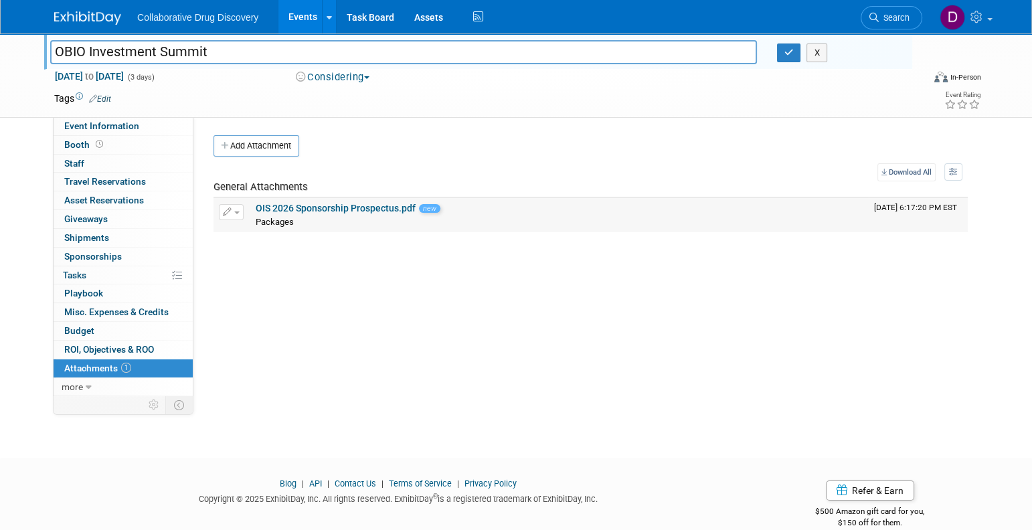
click at [294, 208] on link "OIS 2026 Sponsorship Prospectus.pdf" at bounding box center [336, 208] width 160 height 11
click at [104, 126] on span "Event Information" at bounding box center [101, 125] width 75 height 11
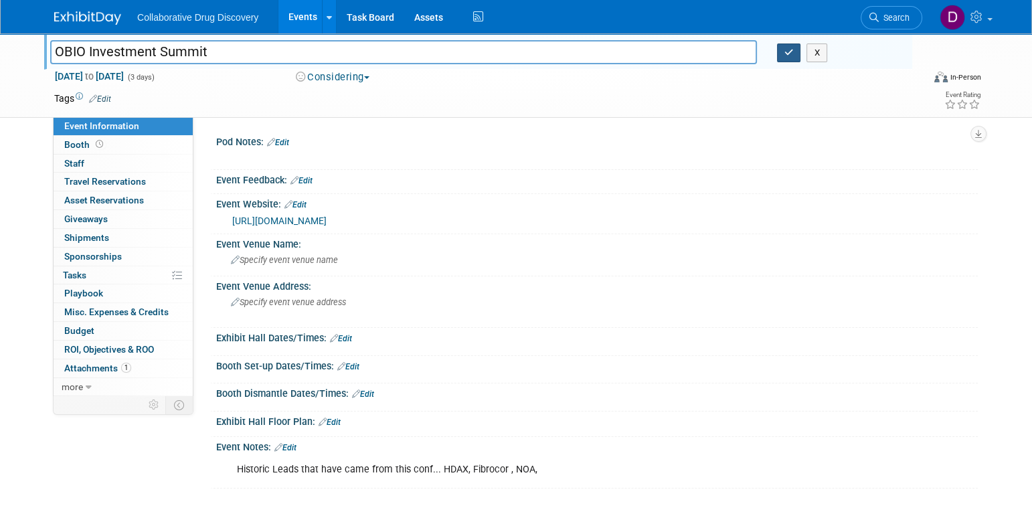
click at [782, 56] on button "button" at bounding box center [789, 52] width 24 height 19
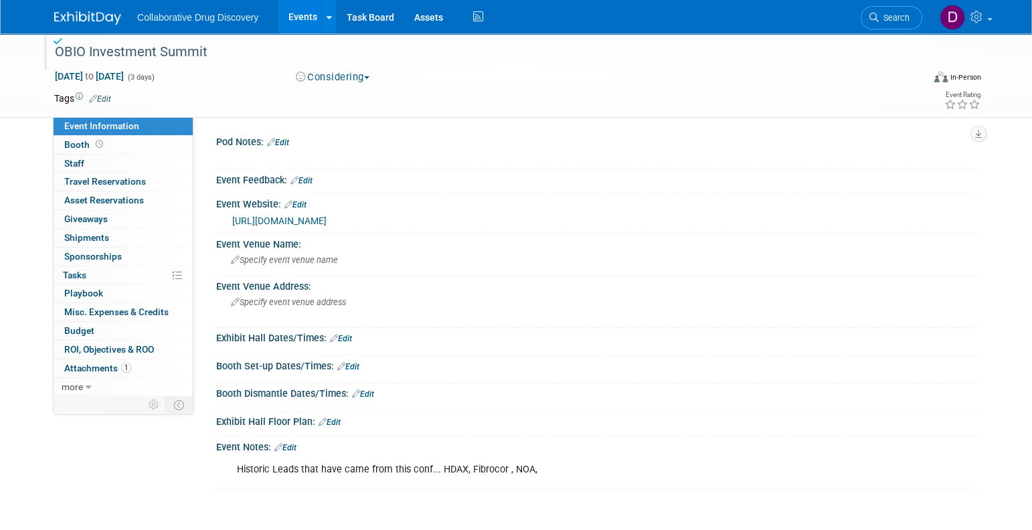
scroll to position [7, 0]
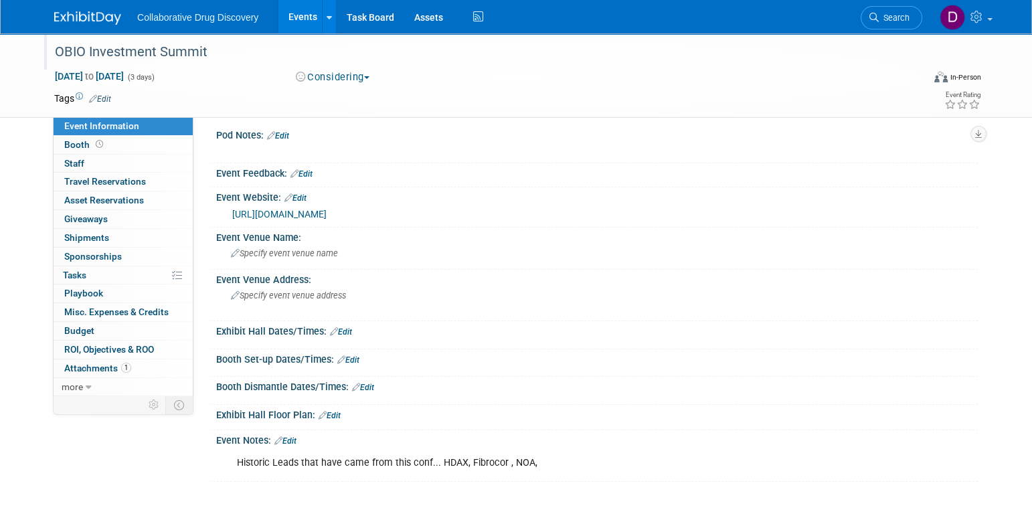
click at [102, 97] on link "Edit" at bounding box center [100, 98] width 22 height 9
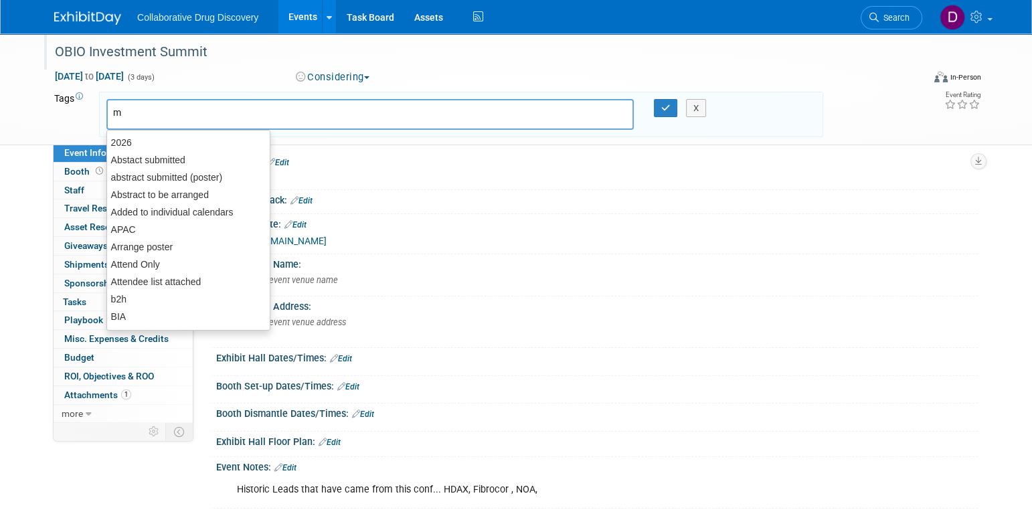
type input "mw"
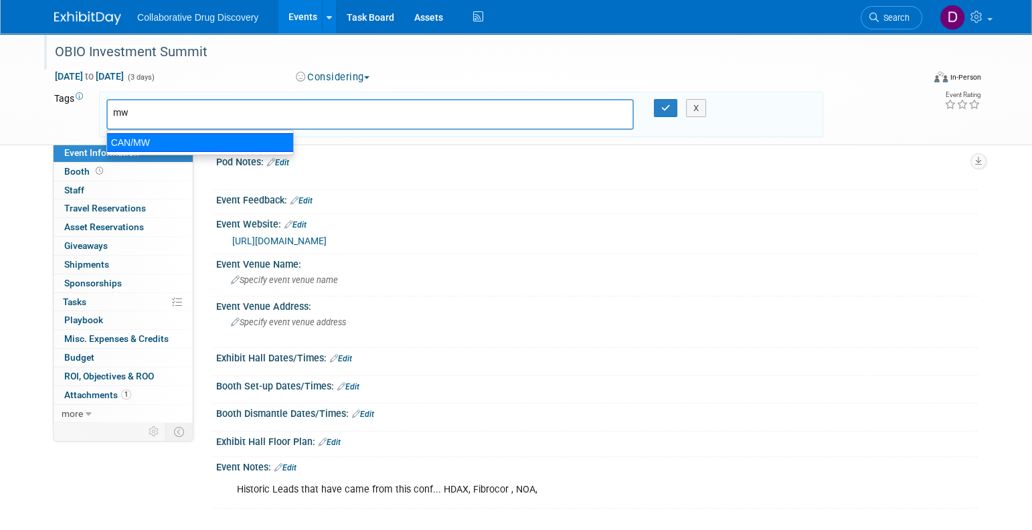
click at [139, 133] on div "CAN/MW" at bounding box center [199, 142] width 187 height 19
type input "CAN/MW"
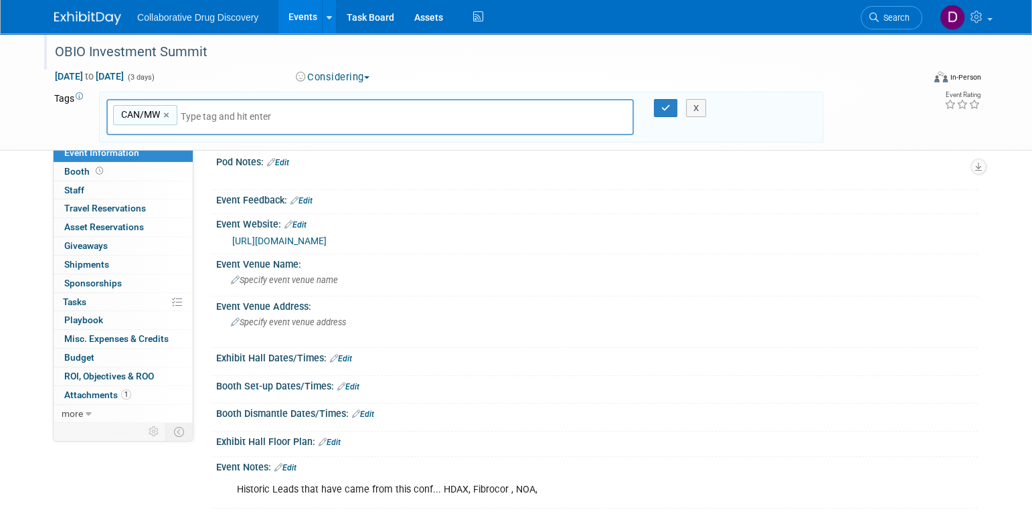
click at [677, 108] on div "X" at bounding box center [702, 108] width 61 height 19
click at [673, 109] on div "X" at bounding box center [702, 108] width 61 height 19
click at [664, 107] on icon "button" at bounding box center [665, 108] width 9 height 9
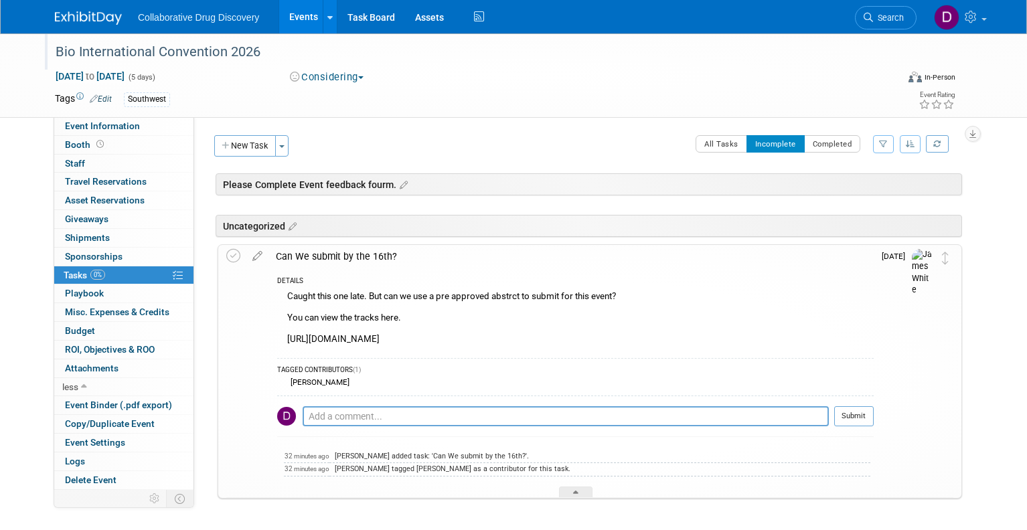
scroll to position [35, 0]
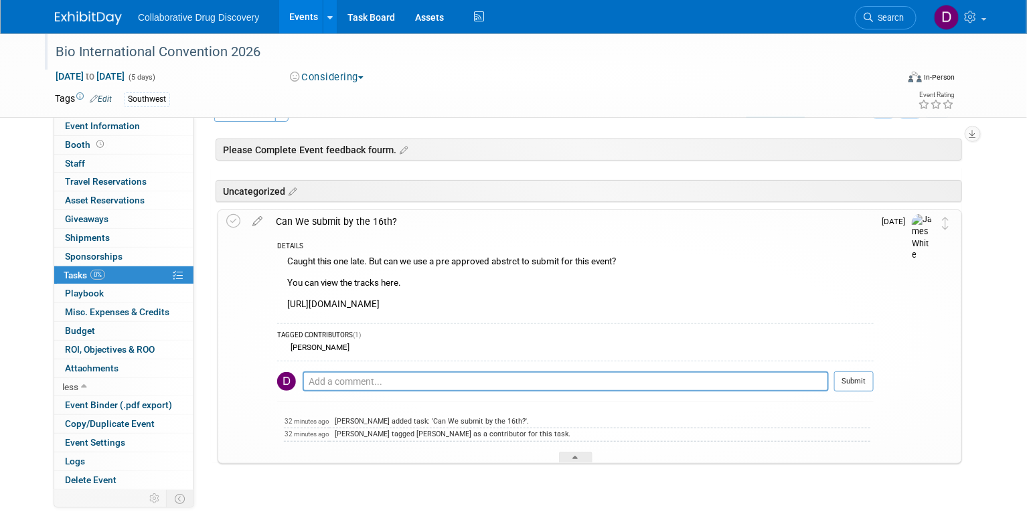
click at [633, 68] on div "Bio International Convention 2026" at bounding box center [466, 51] width 843 height 36
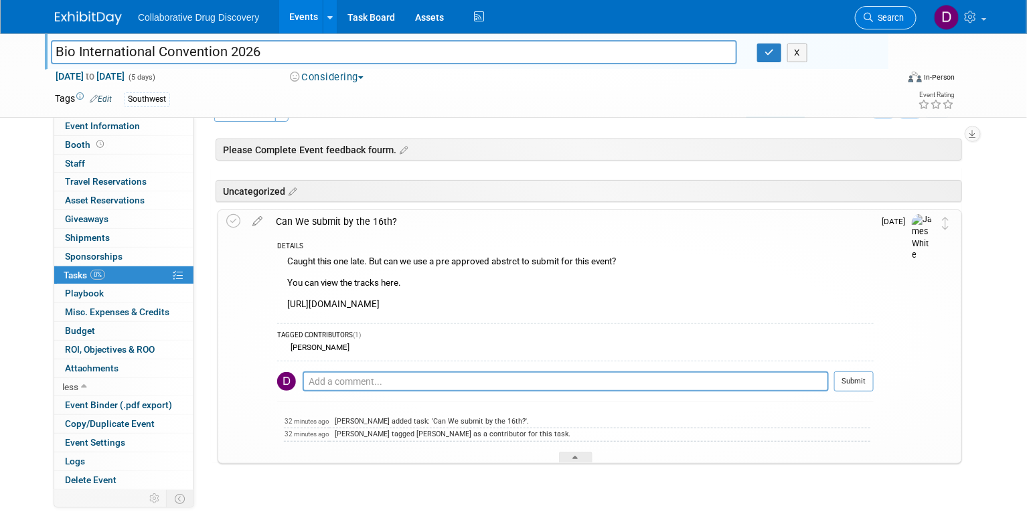
click at [867, 15] on link "Search" at bounding box center [886, 17] width 62 height 23
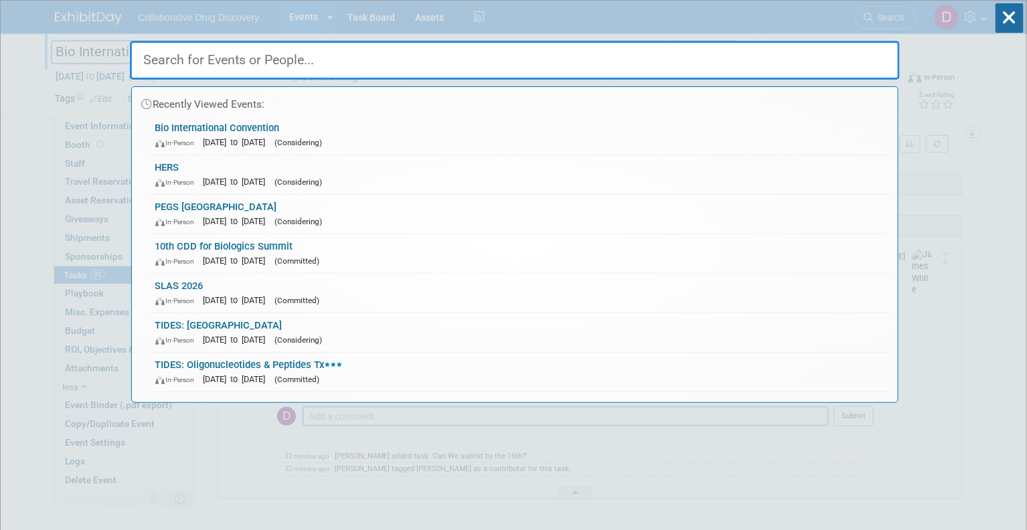
paste input "Lab of the Future USA 2025"
type input "Lab of the Future USA 2025"
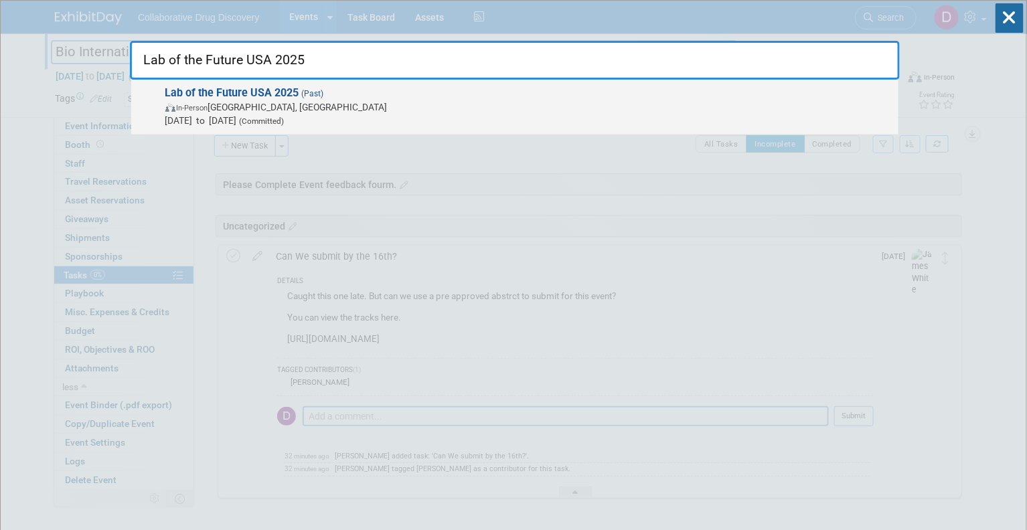
click at [352, 94] on span "Lab of the Future USA 2025 (Past) In-Person [GEOGRAPHIC_DATA], [GEOGRAPHIC_DATA…" at bounding box center [526, 106] width 730 height 41
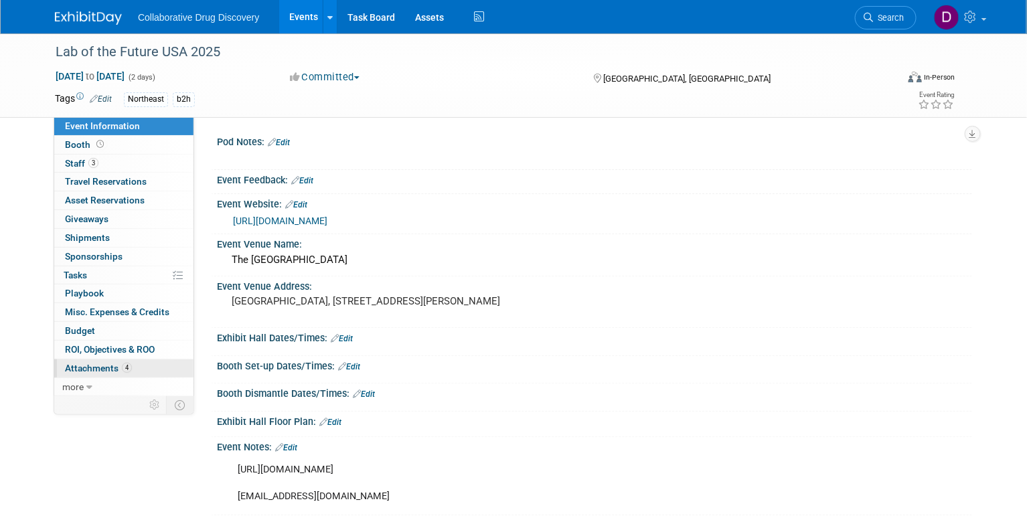
click at [105, 369] on span "Attachments 4" at bounding box center [98, 368] width 67 height 11
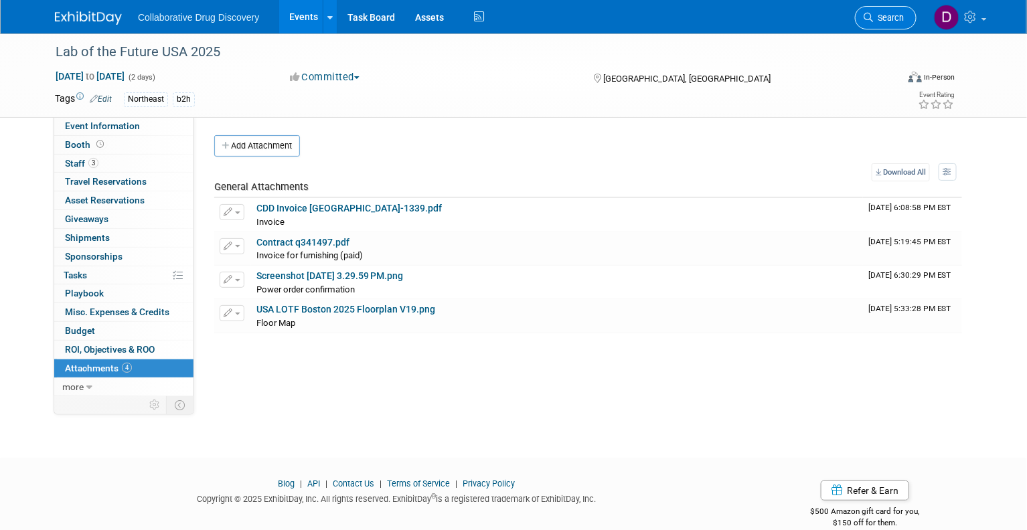
click at [873, 22] on link "Search" at bounding box center [886, 17] width 62 height 23
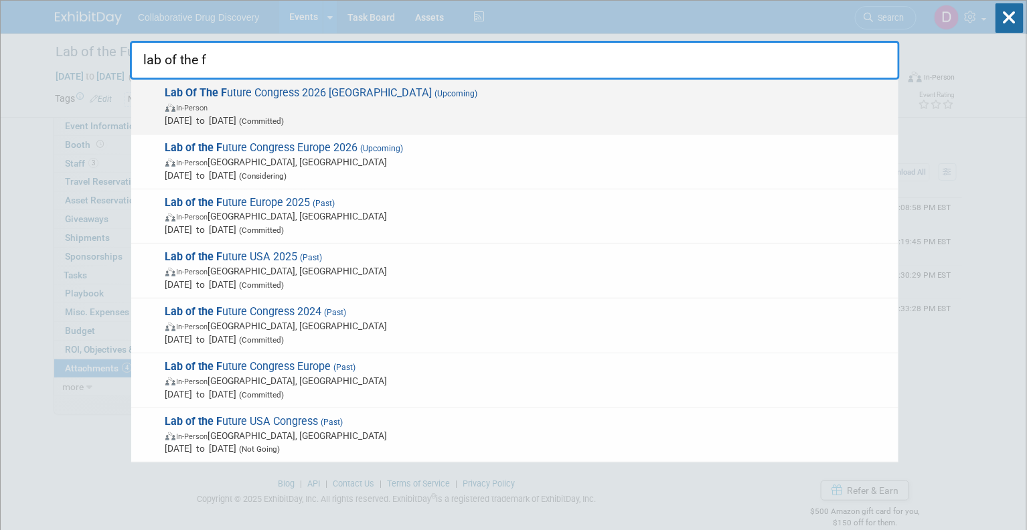
type input "lab of the f"
click at [523, 109] on span "In-Person" at bounding box center [528, 106] width 726 height 13
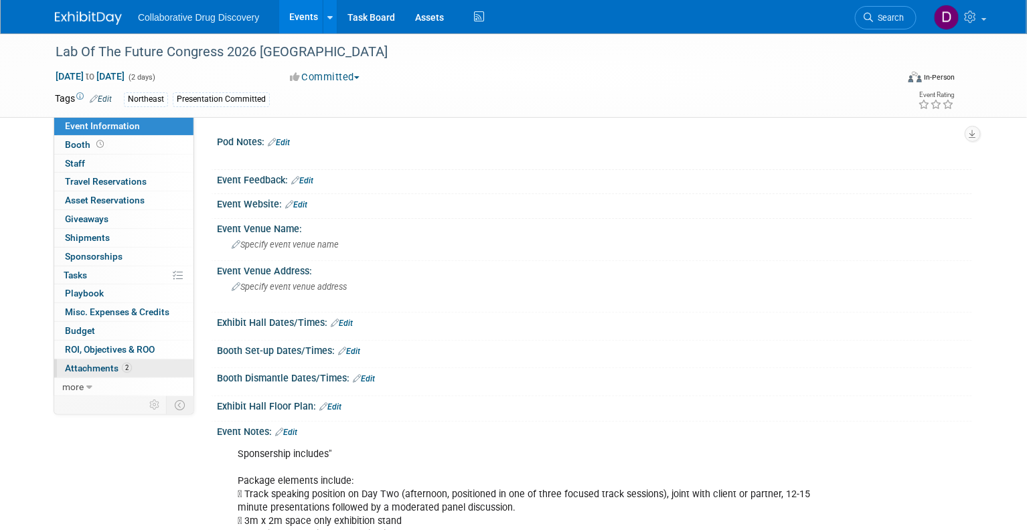
click at [118, 364] on span "Attachments 2" at bounding box center [98, 368] width 67 height 11
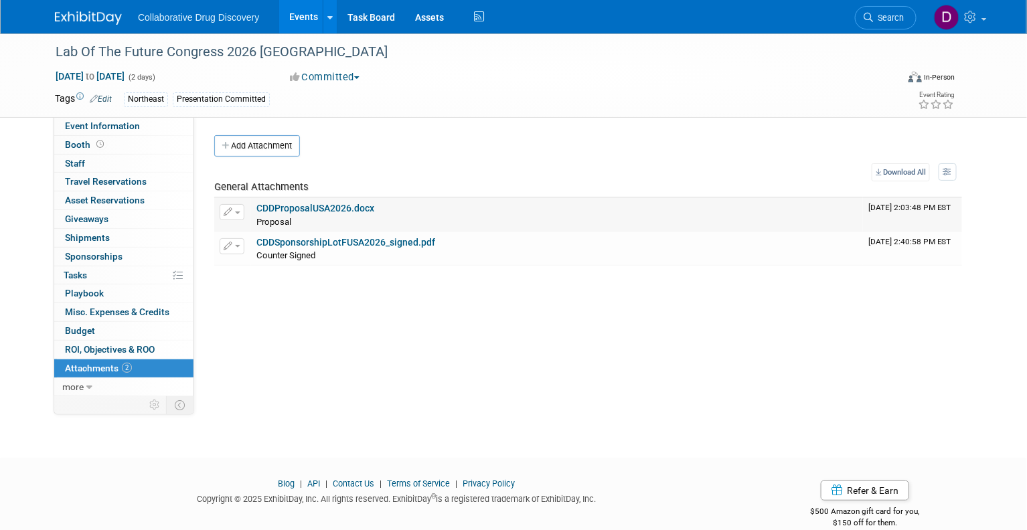
click at [308, 208] on link "CDDProposalUSA2026.docx" at bounding box center [315, 208] width 118 height 11
click at [303, 242] on link "CDDSponsorshipLotFUSA2026_signed.pdf" at bounding box center [345, 242] width 179 height 11
click at [886, 15] on span "Search" at bounding box center [888, 18] width 31 height 10
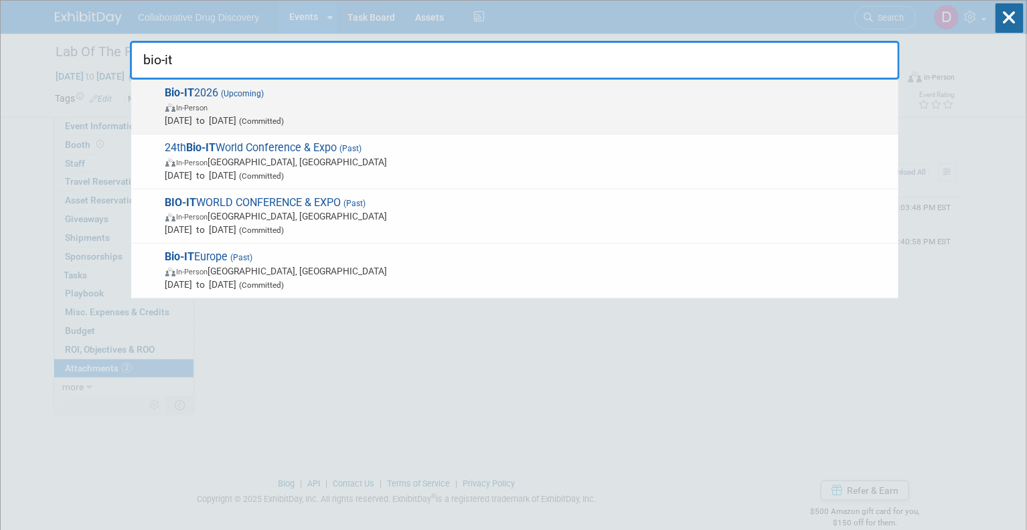
type input "bio-it"
click at [468, 116] on span "May 19, 2026 to May 21, 2026 (Committed)" at bounding box center [528, 120] width 726 height 13
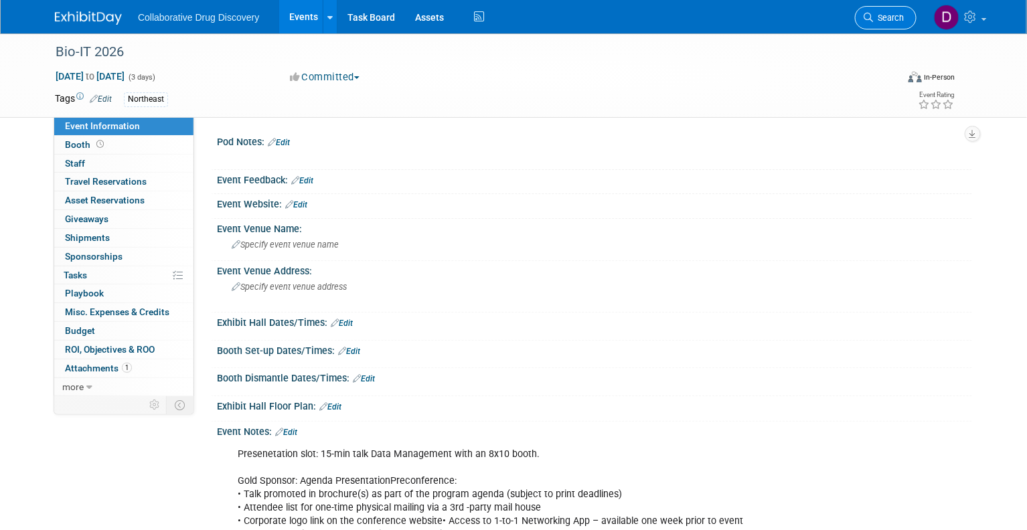
click at [871, 11] on link "Search" at bounding box center [886, 17] width 62 height 23
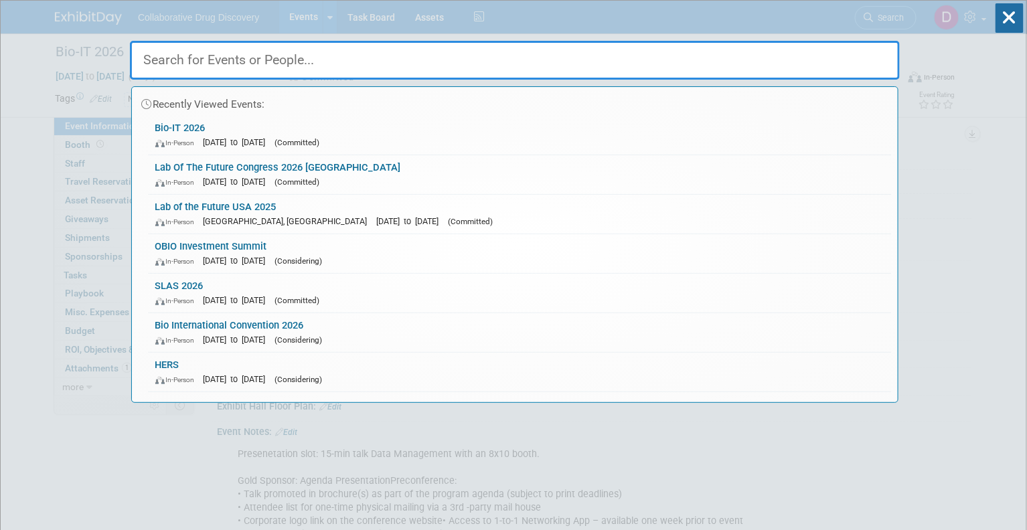
click at [282, 62] on input "text" at bounding box center [515, 60] width 770 height 39
paste input "20th Drug Discovery Chemistry- [GEOGRAPHIC_DATA]"
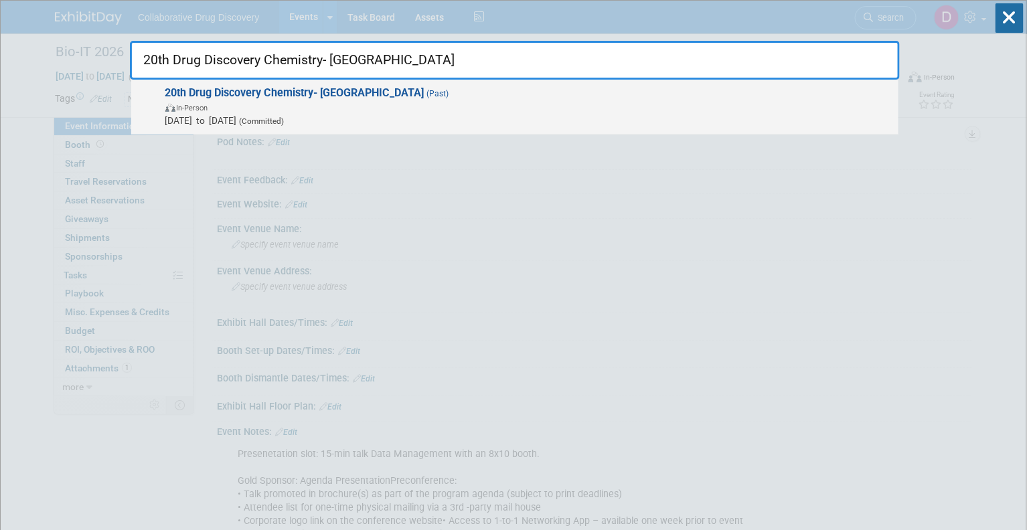
type input "20th Drug Discovery Chemistry- [GEOGRAPHIC_DATA]"
click at [309, 95] on strong "20th Drug Discovery Chemistry- [GEOGRAPHIC_DATA]" at bounding box center [294, 92] width 259 height 13
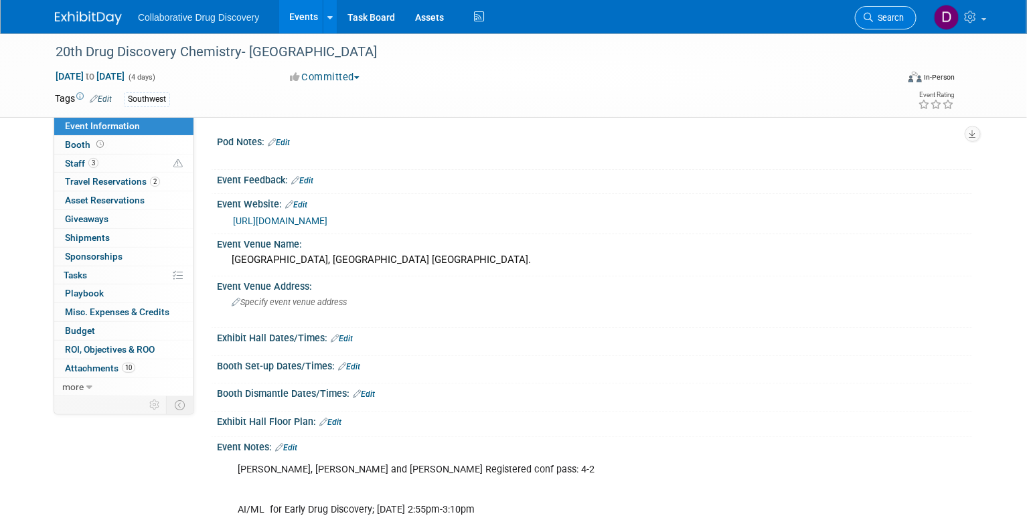
click at [869, 15] on icon at bounding box center [867, 17] width 9 height 9
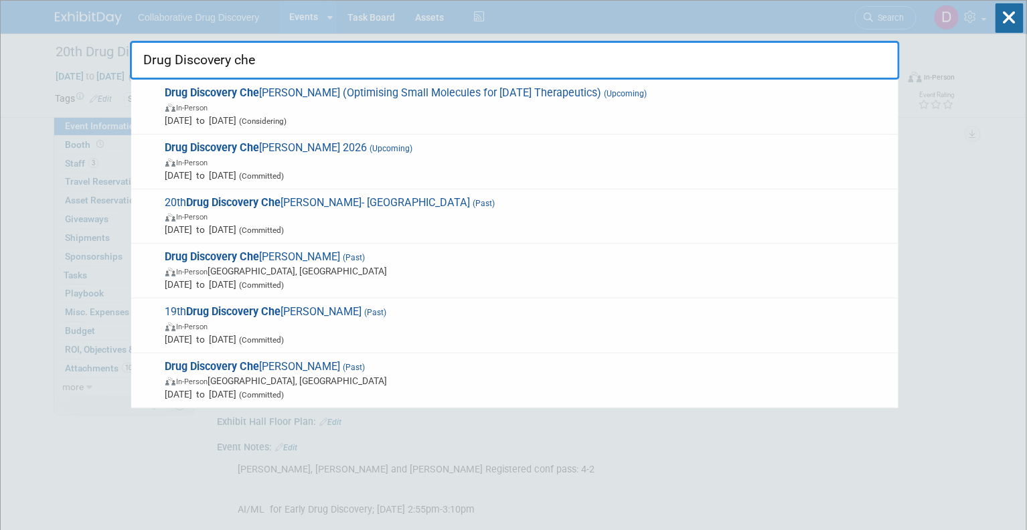
type input "Drug Discovery chem"
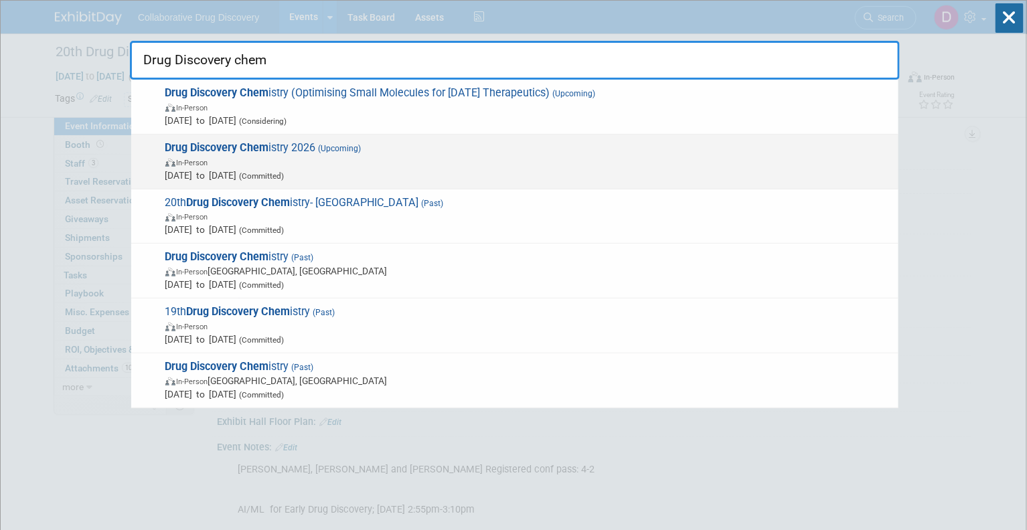
click at [213, 169] on span "[DATE] to [DATE] (Committed)" at bounding box center [528, 175] width 726 height 13
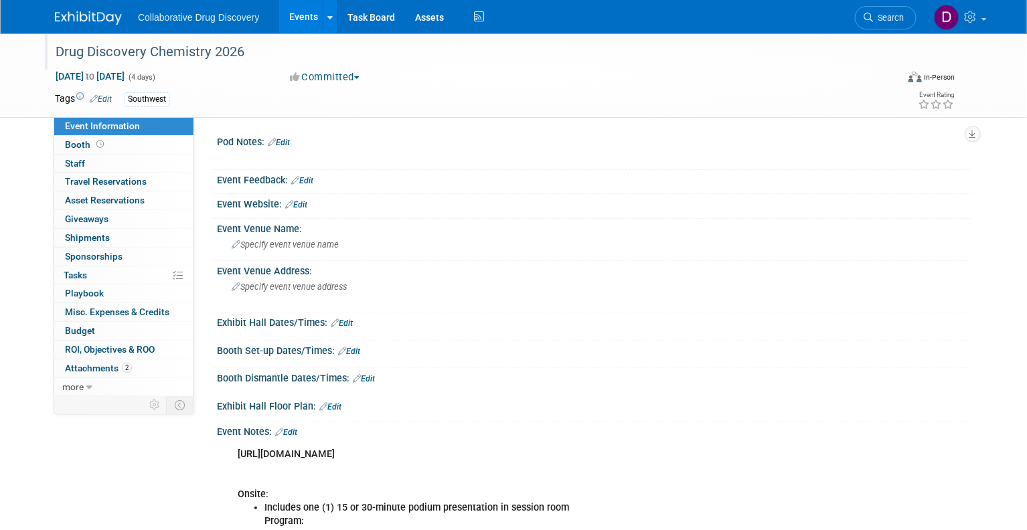
click at [195, 58] on div "Drug Discovery Chemistry 2026" at bounding box center [464, 52] width 827 height 24
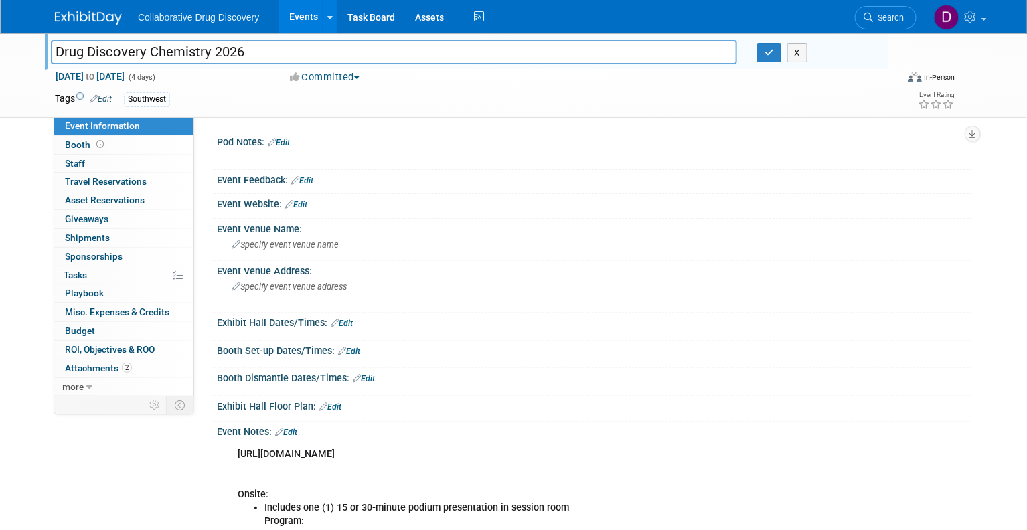
click at [195, 58] on input "Drug Discovery Chemistry 2026" at bounding box center [394, 51] width 686 height 23
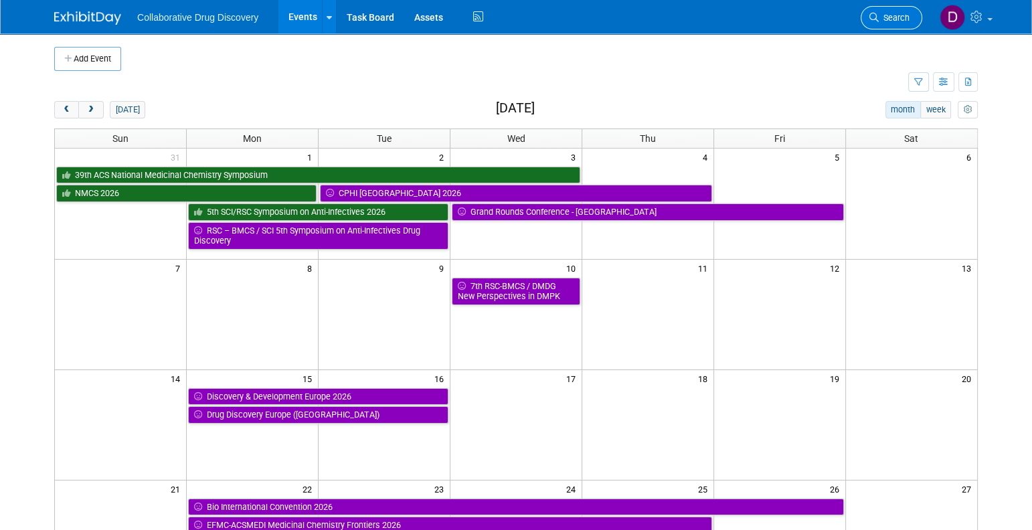
click at [893, 11] on link "Search" at bounding box center [892, 17] width 62 height 23
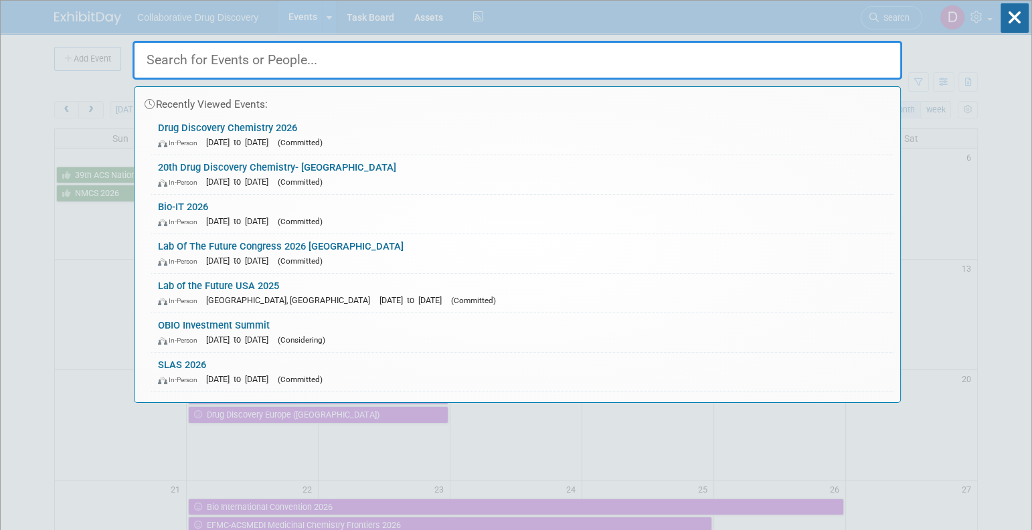
type input "d"
click at [327, 128] on link "Drug Discovery Chemistry 2026 In-Person [DATE] to [DATE] (Committed)" at bounding box center [522, 135] width 742 height 39
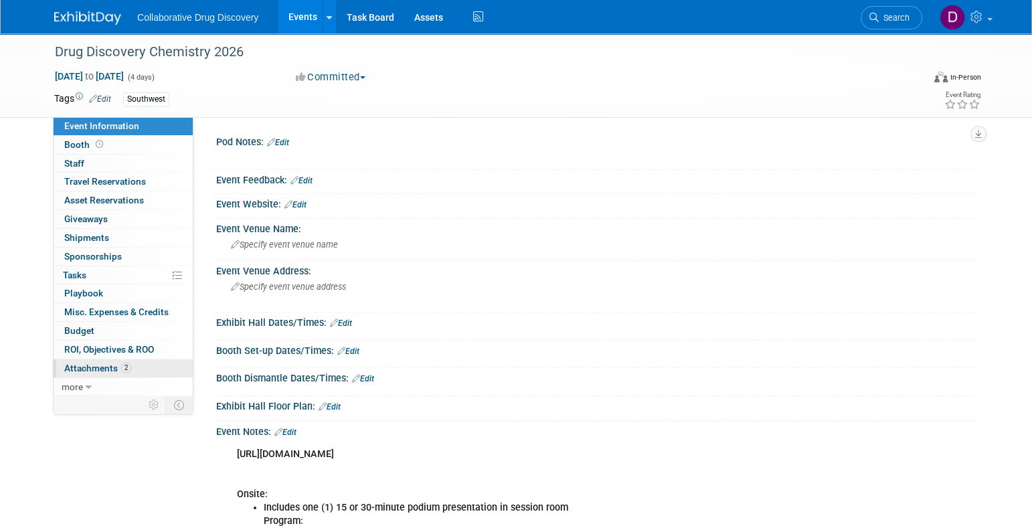
click at [116, 369] on span "Attachments 2" at bounding box center [97, 368] width 67 height 11
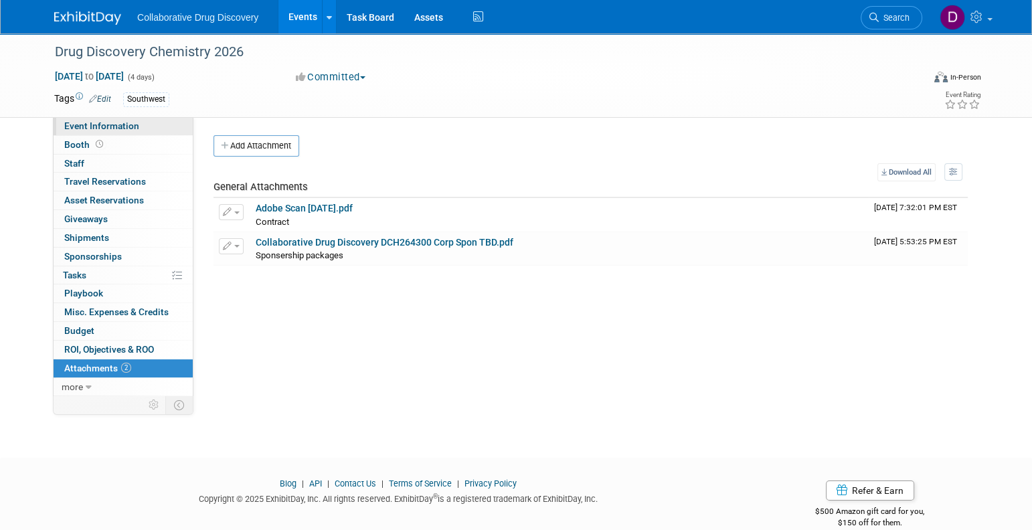
click at [121, 128] on span "Event Information" at bounding box center [101, 125] width 75 height 11
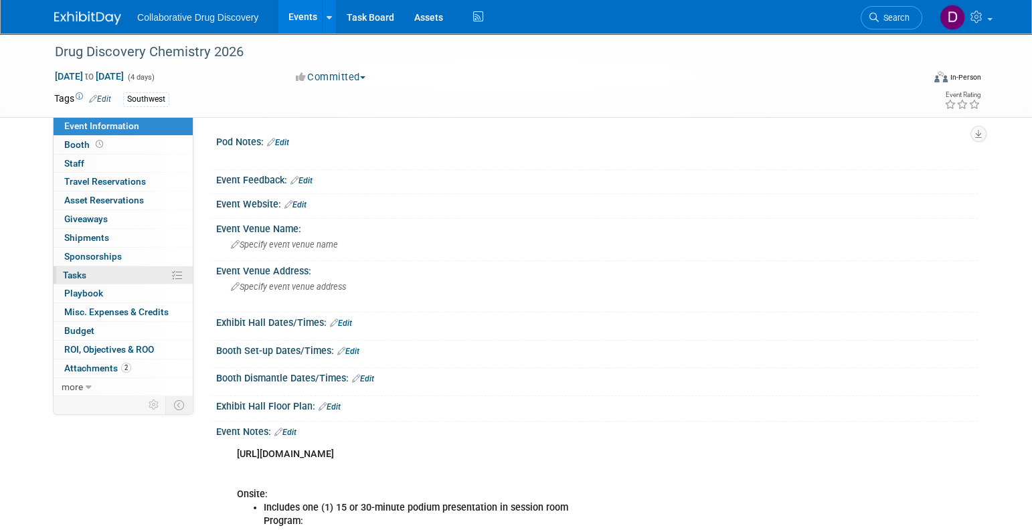
click at [95, 276] on link "0% Tasks 0%" at bounding box center [123, 275] width 139 height 18
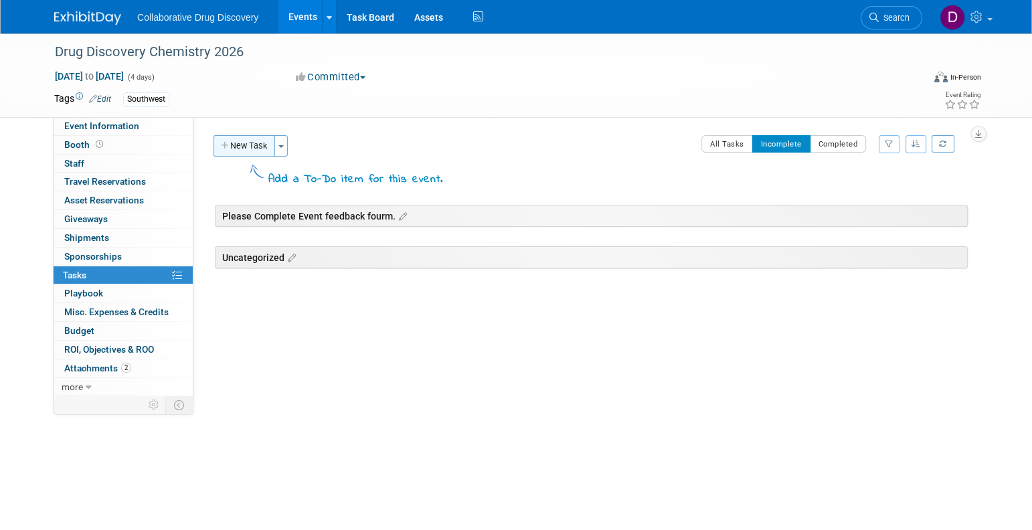
click at [256, 142] on button "New Task" at bounding box center [244, 145] width 62 height 21
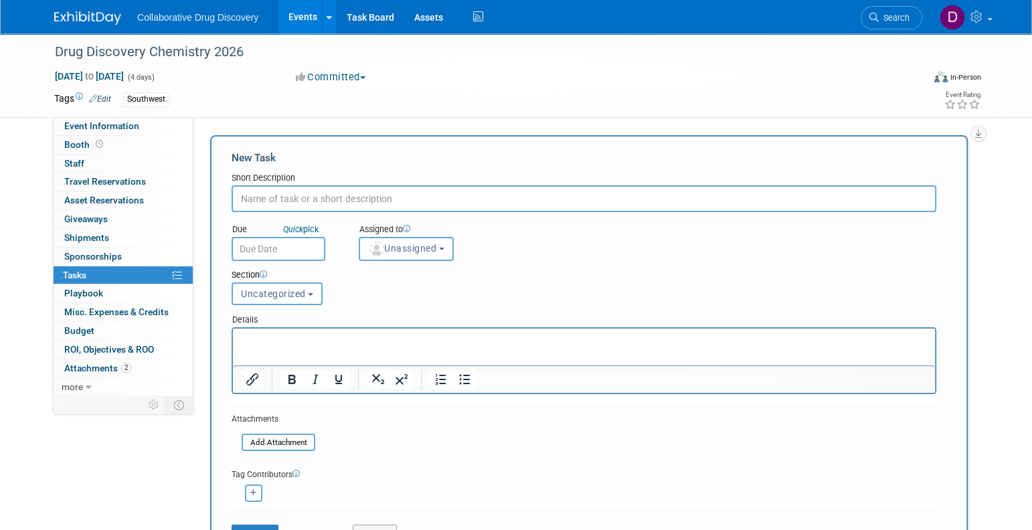
click at [268, 200] on input "text" at bounding box center [584, 198] width 705 height 27
type input "J"
type input "Can you Pick a track you would like to present for."
click at [282, 203] on input "Can you Pick a track you would like to present for." at bounding box center [584, 198] width 705 height 27
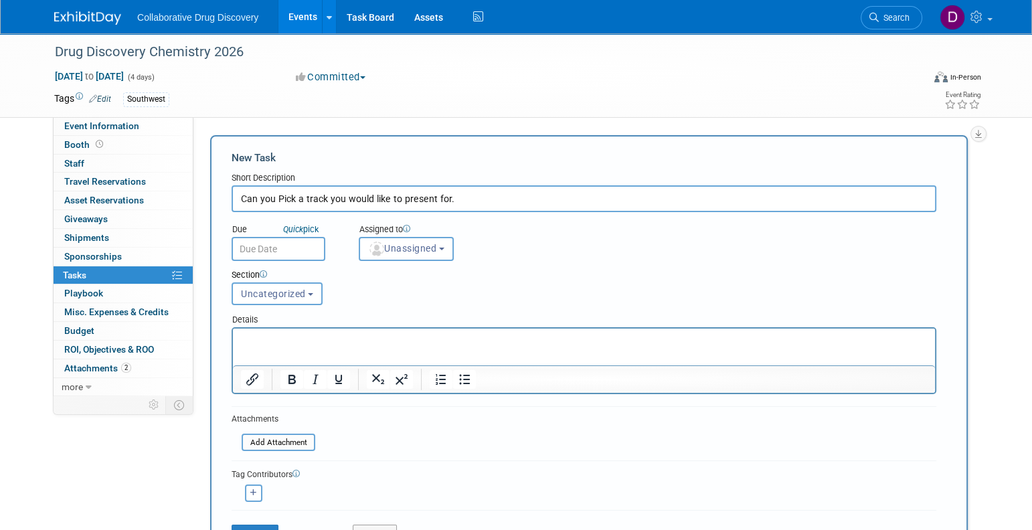
click at [282, 203] on input "Can you Pick a track you would like to present for." at bounding box center [584, 198] width 705 height 27
type input "Please Choice a Track"
click at [275, 347] on html at bounding box center [584, 338] width 702 height 19
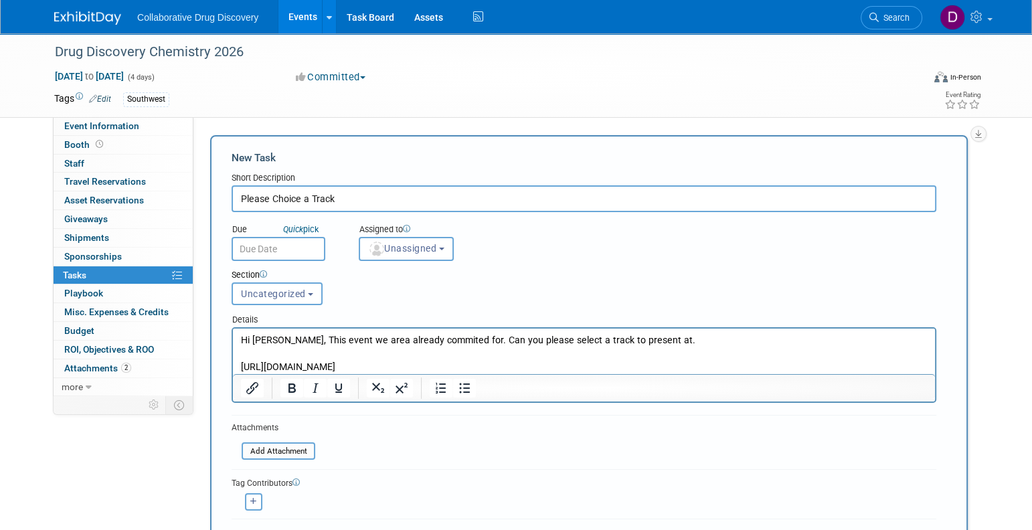
click at [351, 339] on p "Hi James, This event we area already commited for. Can you please select a trac…" at bounding box center [584, 340] width 687 height 13
click at [468, 349] on p "Rich Text Area. Press ALT-0 for help." at bounding box center [584, 353] width 687 height 13
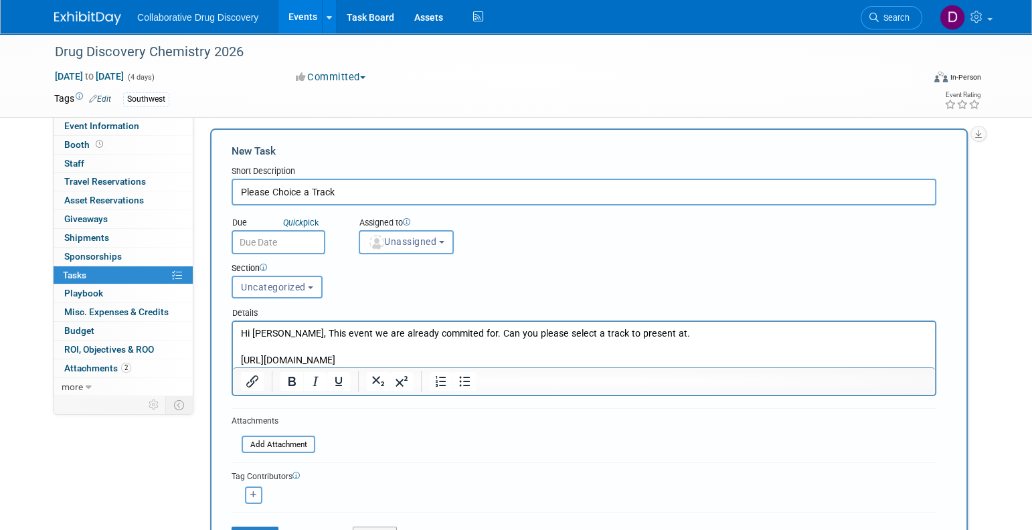
scroll to position [141, 0]
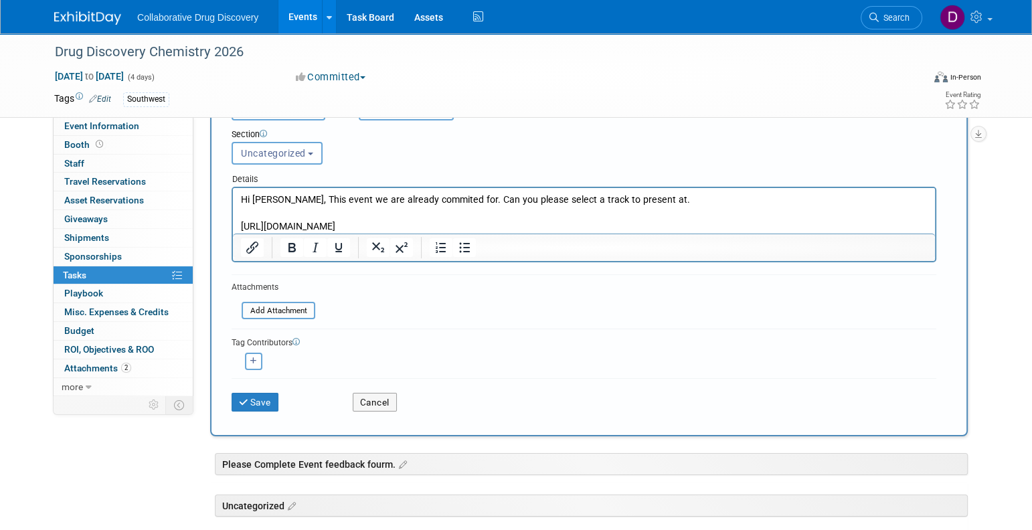
click at [699, 205] on p "Hi James, This event we are already commited for. Can you please select a track…" at bounding box center [584, 199] width 687 height 13
click at [261, 356] on button "button" at bounding box center [253, 361] width 17 height 17
select select
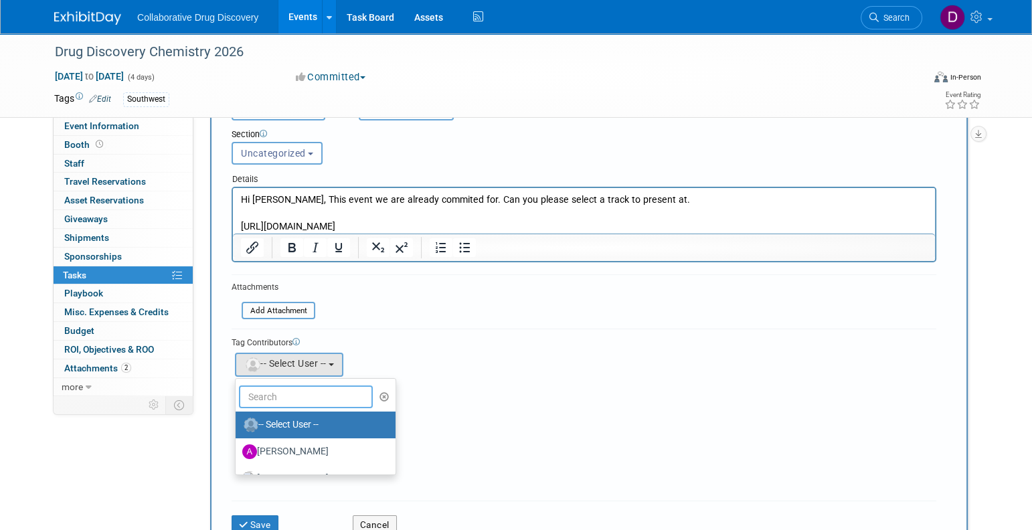
click at [280, 395] on input "text" at bounding box center [306, 396] width 134 height 23
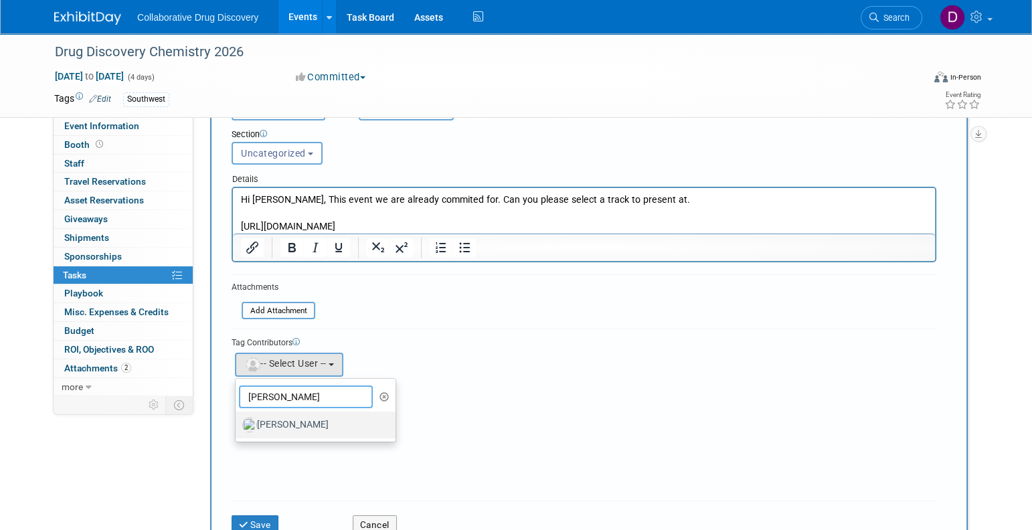
type input "JAmes"
click at [259, 423] on label "[PERSON_NAME]" at bounding box center [312, 424] width 140 height 21
click at [238, 423] on input "[PERSON_NAME]" at bounding box center [233, 423] width 9 height 9
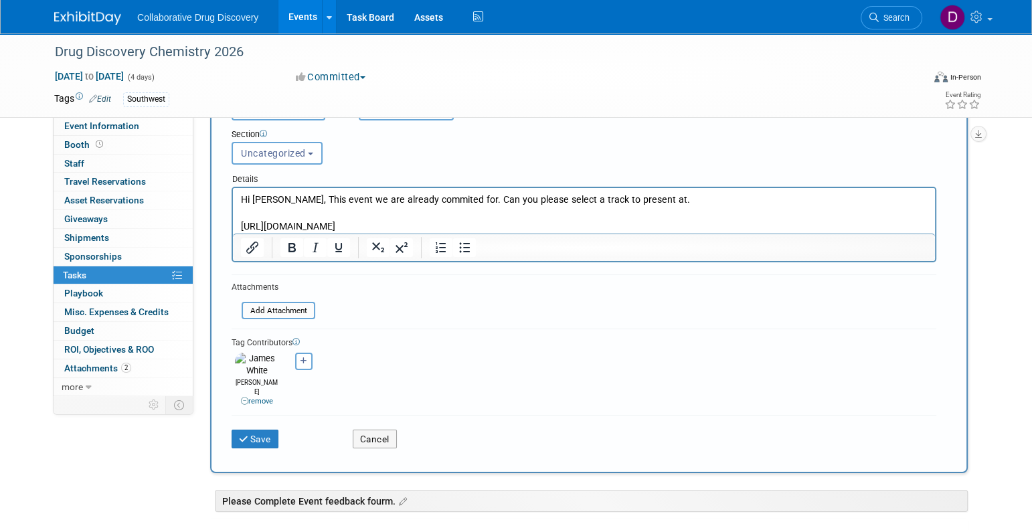
click at [256, 361] on img at bounding box center [256, 365] width 43 height 25
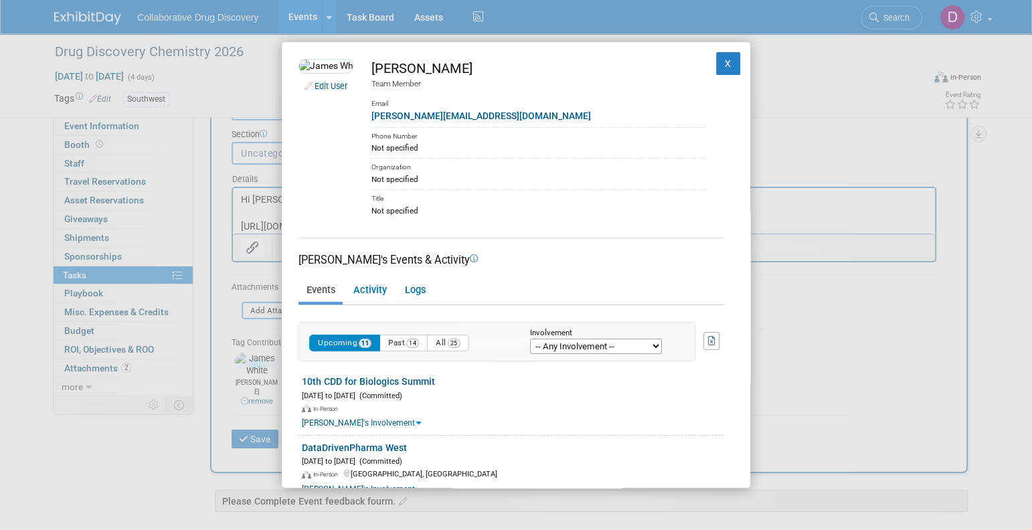
click at [693, 68] on div "[PERSON_NAME]" at bounding box center [538, 68] width 335 height 19
click at [716, 53] on button "X" at bounding box center [728, 63] width 24 height 23
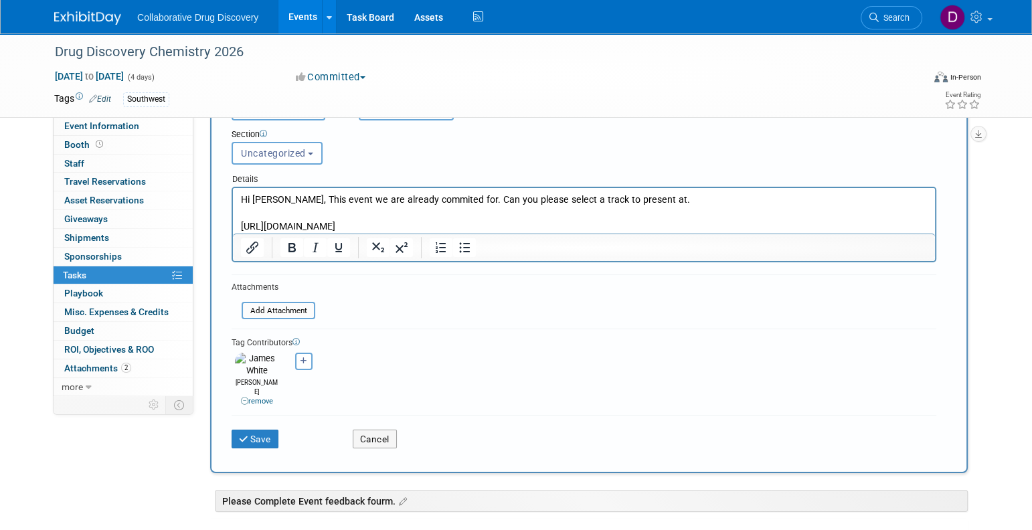
click at [260, 397] on link "remove" at bounding box center [257, 401] width 32 height 9
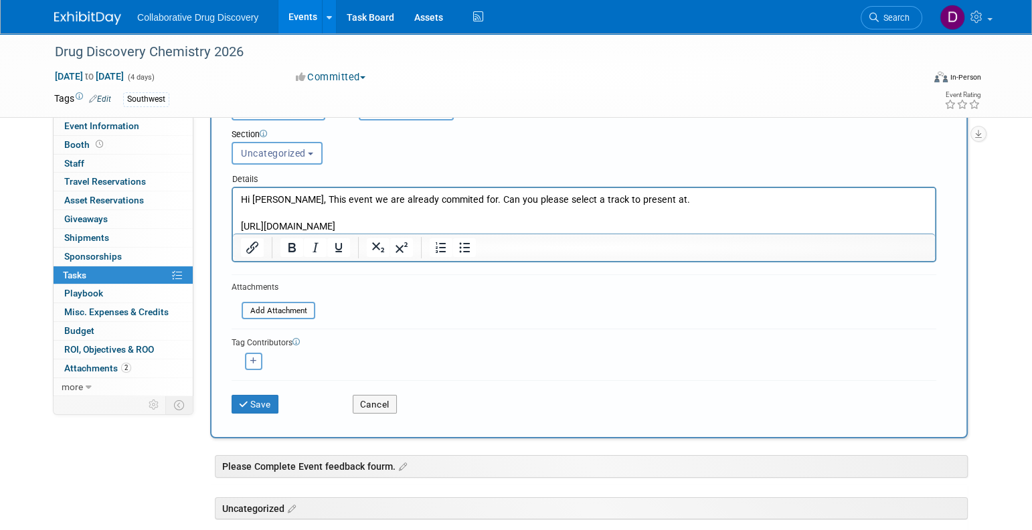
click at [252, 361] on icon "button" at bounding box center [253, 360] width 7 height 7
select select
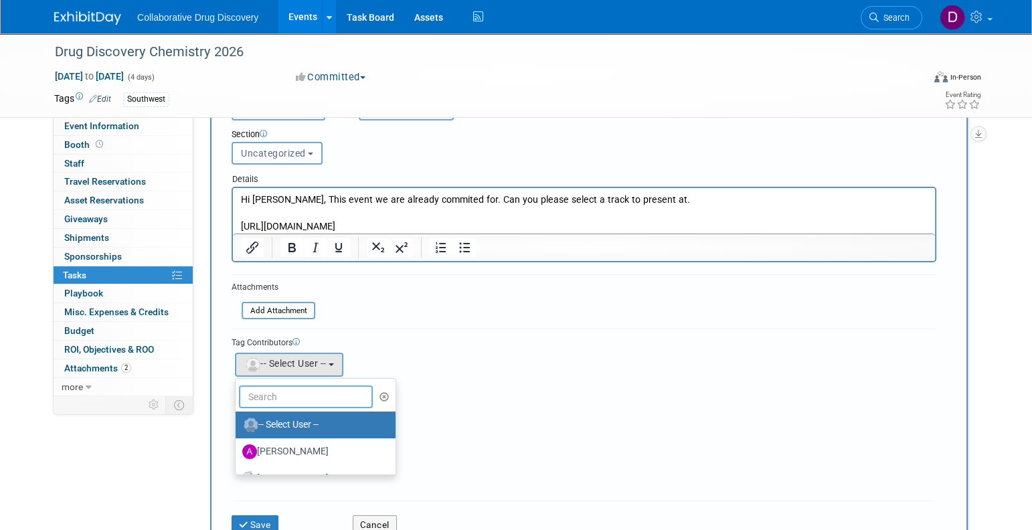
click at [317, 395] on input "text" at bounding box center [306, 396] width 134 height 23
type input "daniel"
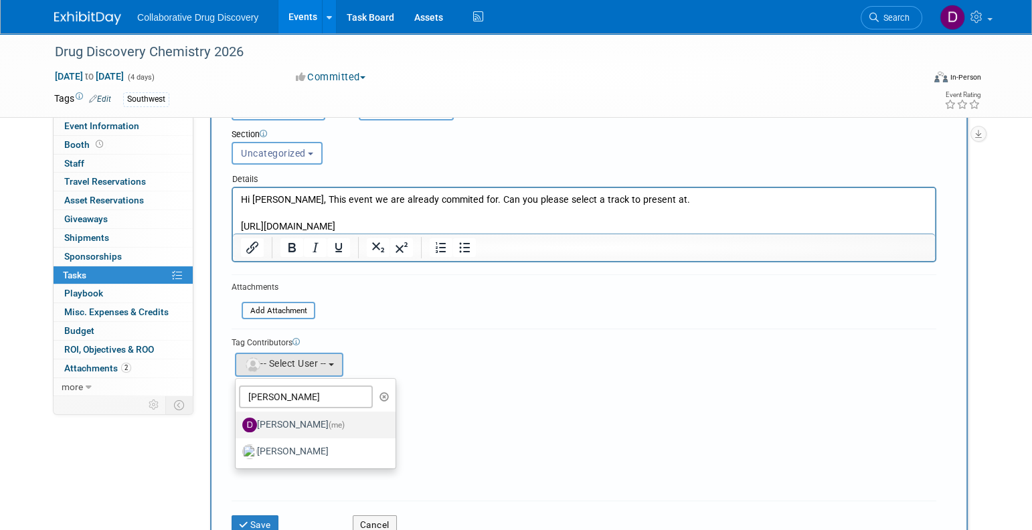
click at [329, 421] on span "(me)" at bounding box center [337, 424] width 16 height 9
click at [238, 421] on input "Daniel Castro (me)" at bounding box center [233, 423] width 9 height 9
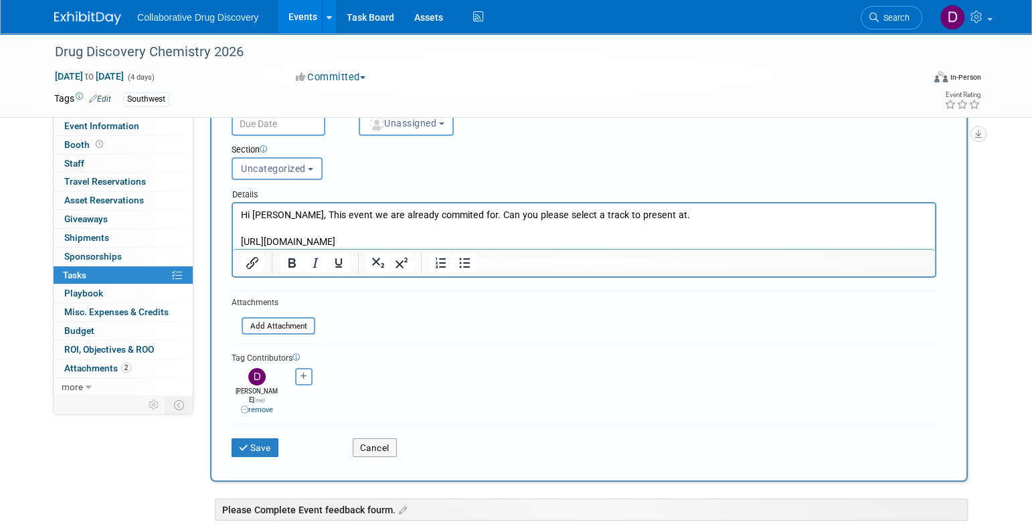
scroll to position [46, 0]
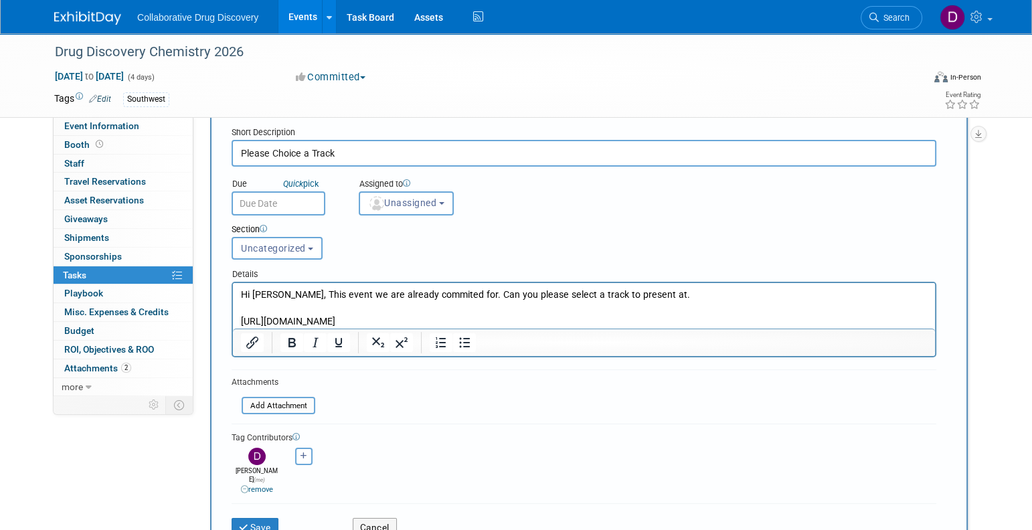
click at [274, 195] on input "text" at bounding box center [279, 203] width 94 height 24
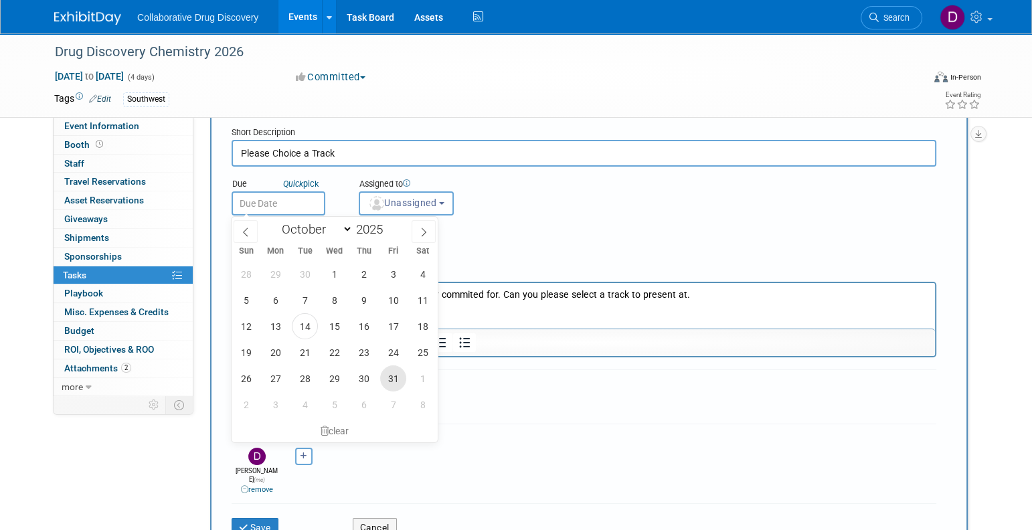
click at [391, 379] on span "31" at bounding box center [393, 378] width 26 height 26
type input "Oct 31, 2025"
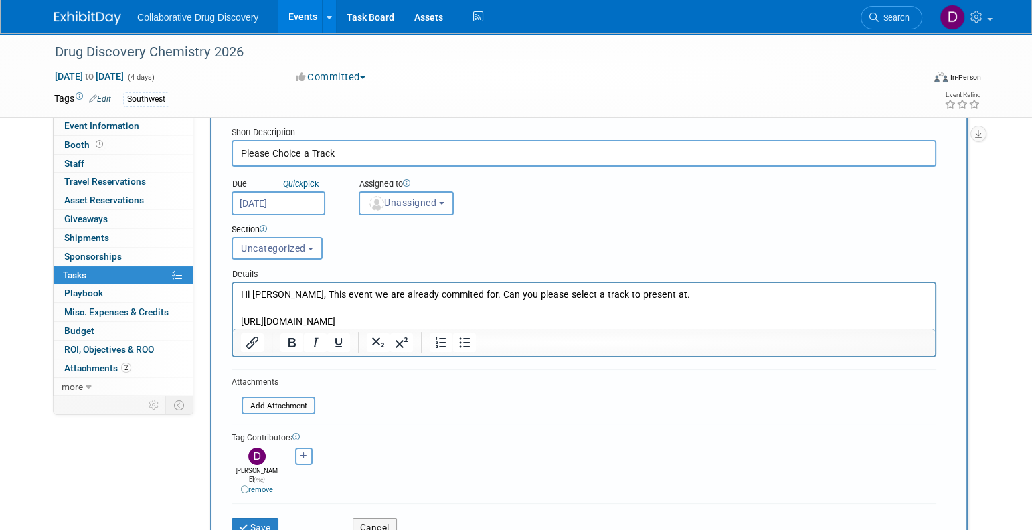
click at [573, 220] on div "Section Uncategorized Please Complete Event feedback fourm. Uncategorized Uncat…" at bounding box center [554, 238] width 665 height 47
click at [432, 203] on span "Unassigned" at bounding box center [402, 202] width 68 height 11
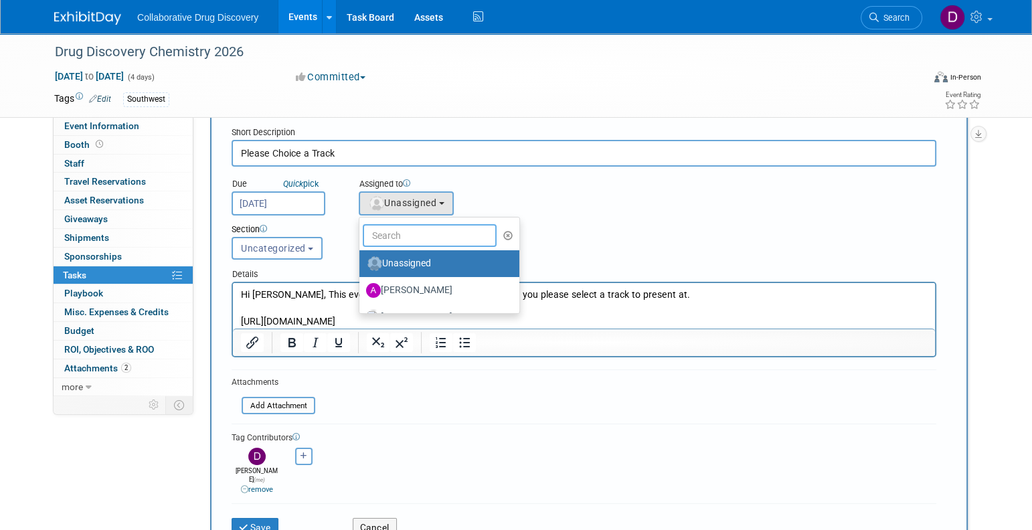
click at [411, 240] on input "text" at bounding box center [430, 235] width 134 height 23
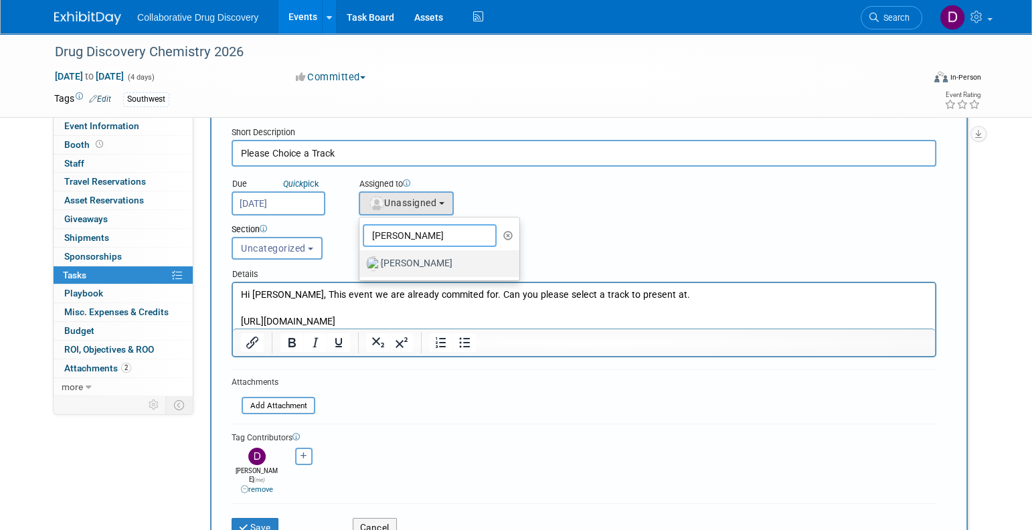
type input "james"
click at [385, 260] on label "[PERSON_NAME]" at bounding box center [436, 263] width 140 height 21
click at [361, 260] on input "[PERSON_NAME]" at bounding box center [357, 262] width 9 height 9
select select "de387722-4f23-4ea9-91fe-d2313076a69c"
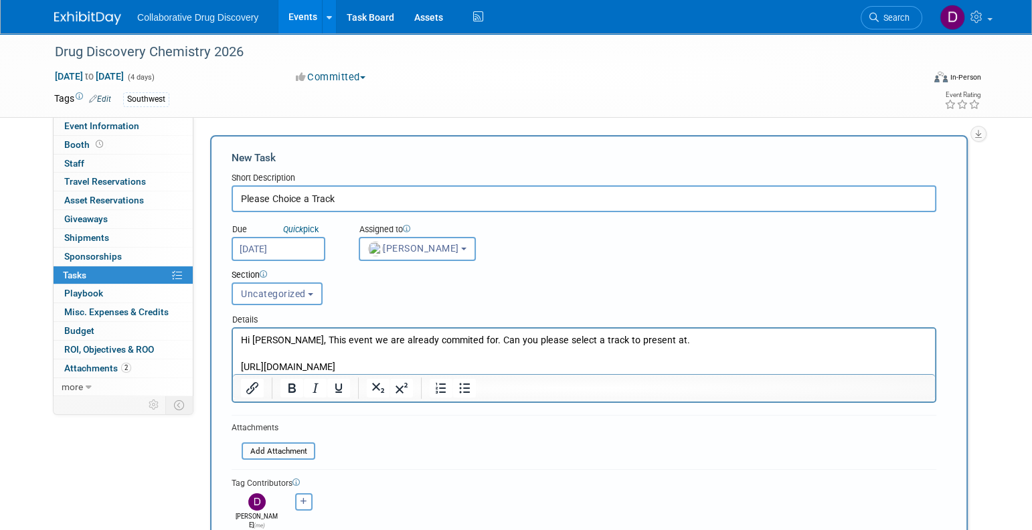
scroll to position [168, 0]
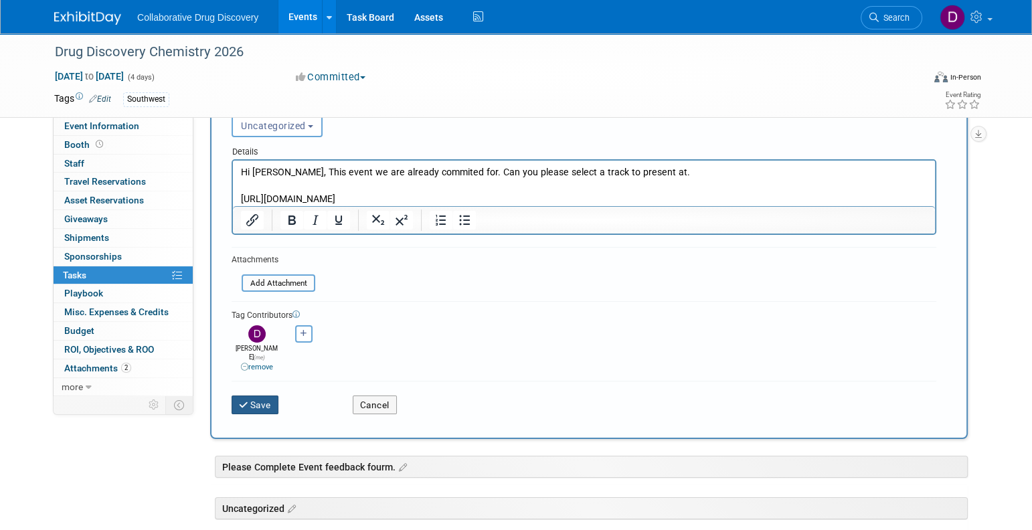
click at [248, 401] on icon "submit" at bounding box center [244, 405] width 11 height 9
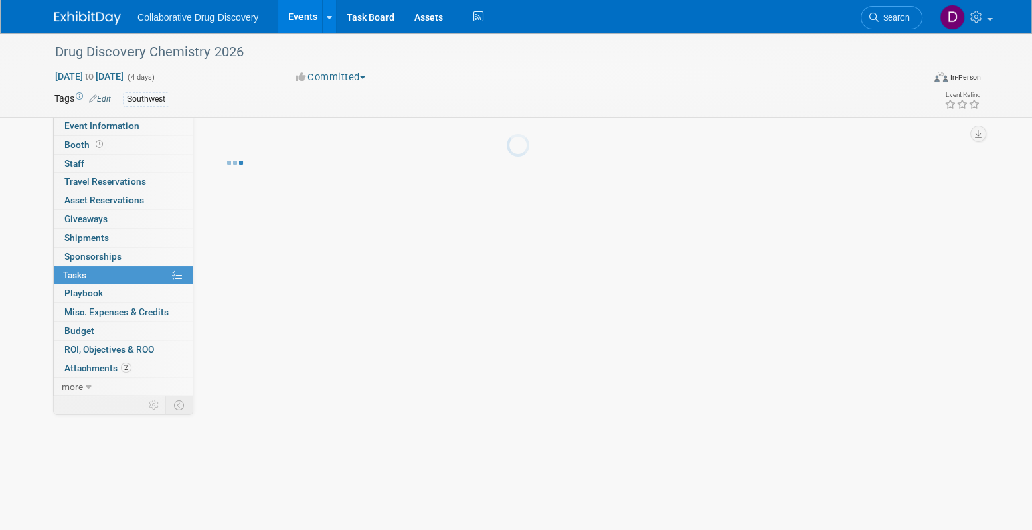
scroll to position [0, 0]
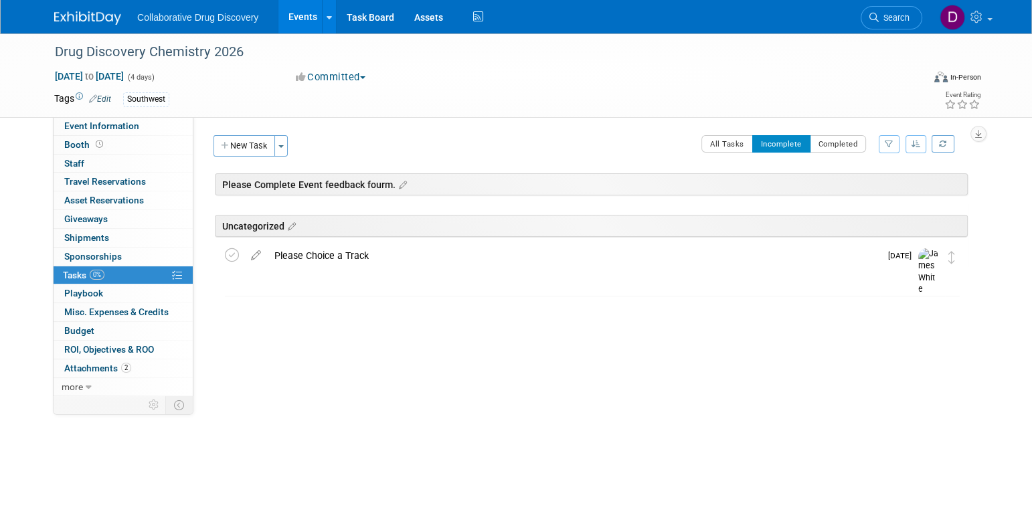
click at [331, 258] on div "Please Choice a Track" at bounding box center [574, 255] width 612 height 23
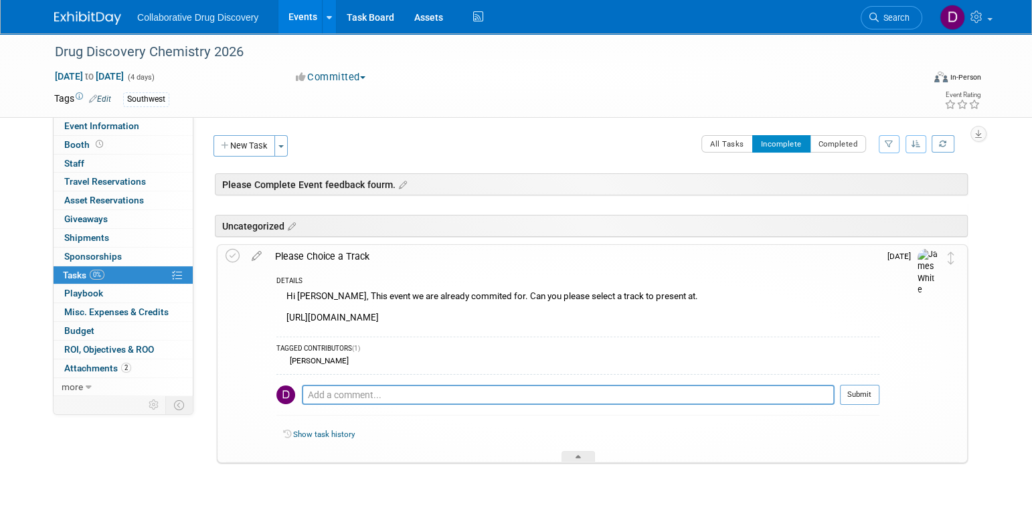
click at [399, 317] on div "Hi James, This event we are already commited for. Can you please select a track…" at bounding box center [577, 309] width 603 height 42
click at [255, 254] on icon at bounding box center [256, 253] width 23 height 17
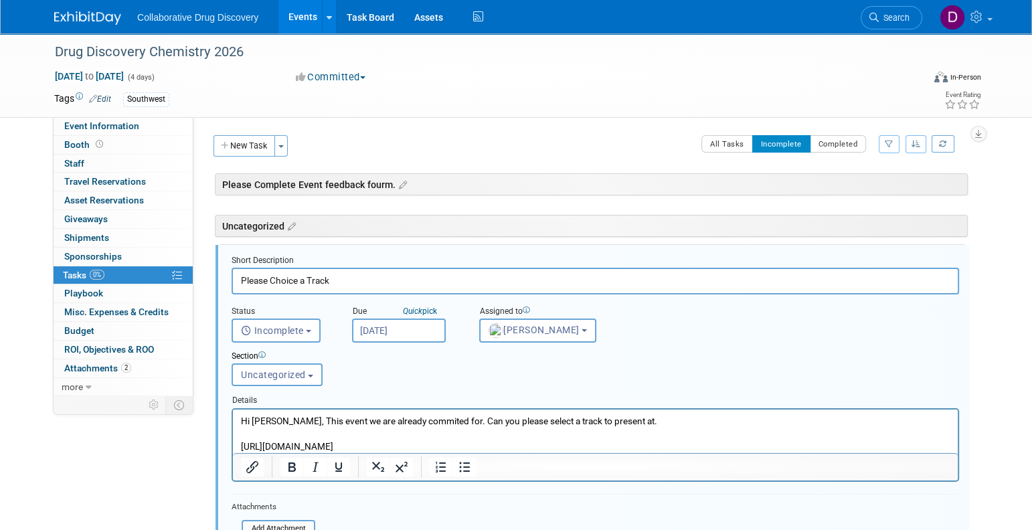
scroll to position [48, 0]
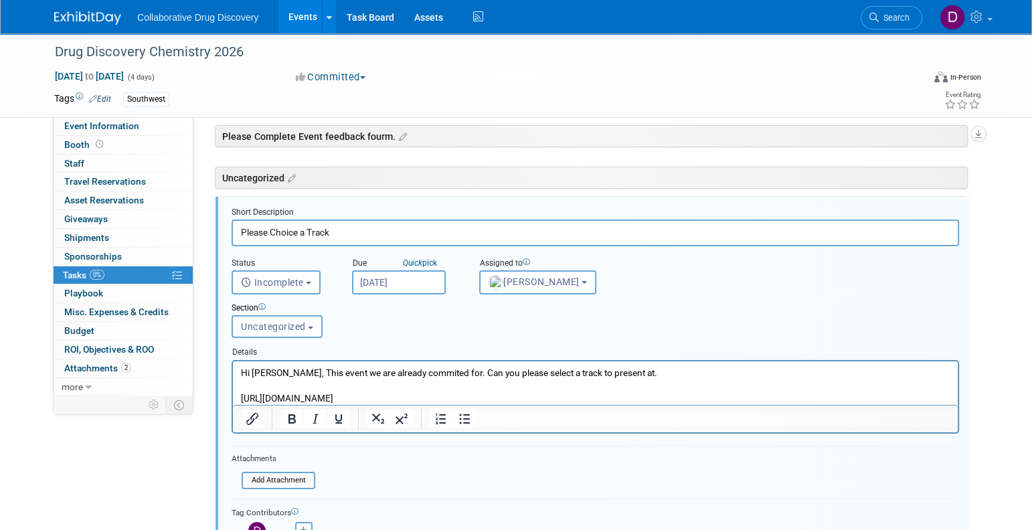
click at [652, 377] on p "Hi James, This event we are already commited for. Can you please select a track…" at bounding box center [595, 385] width 709 height 38
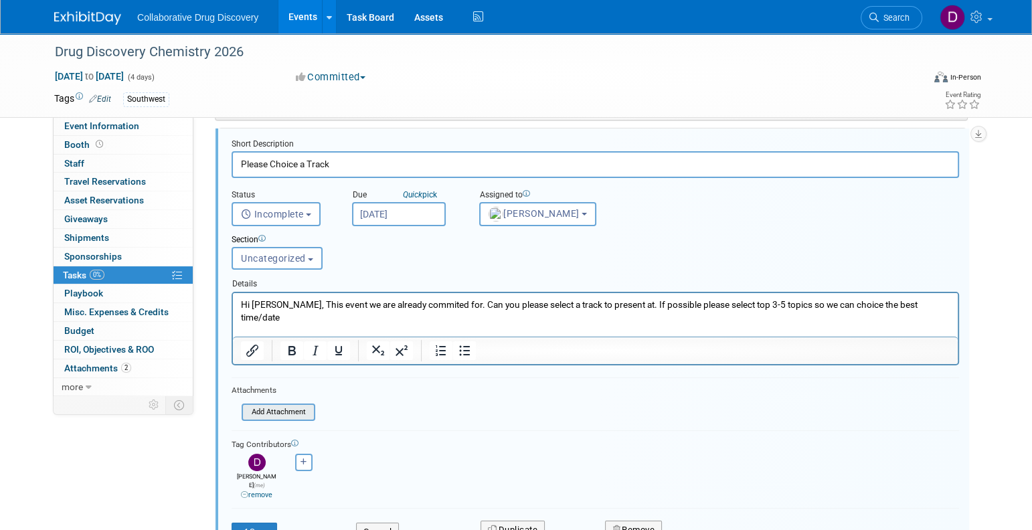
scroll to position [217, 0]
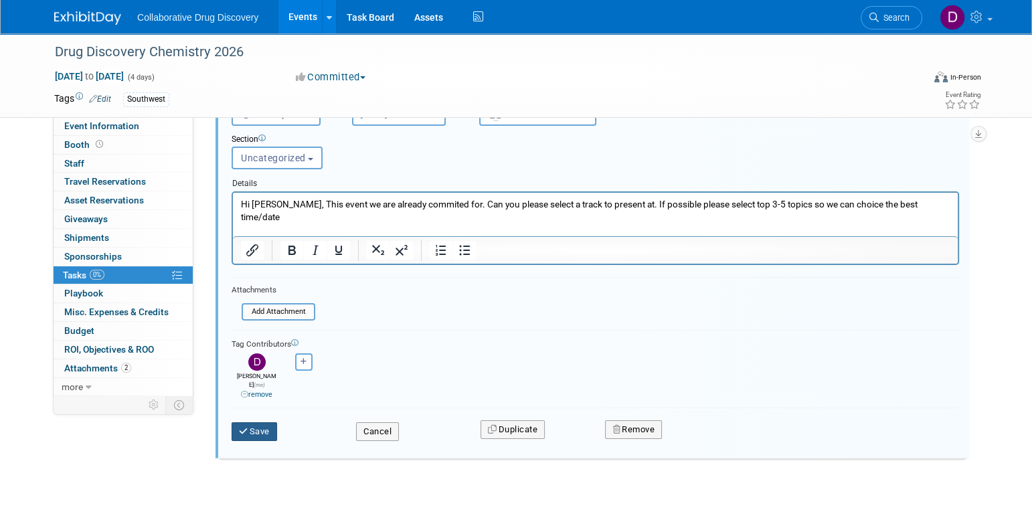
click at [276, 422] on button "Save" at bounding box center [255, 431] width 46 height 19
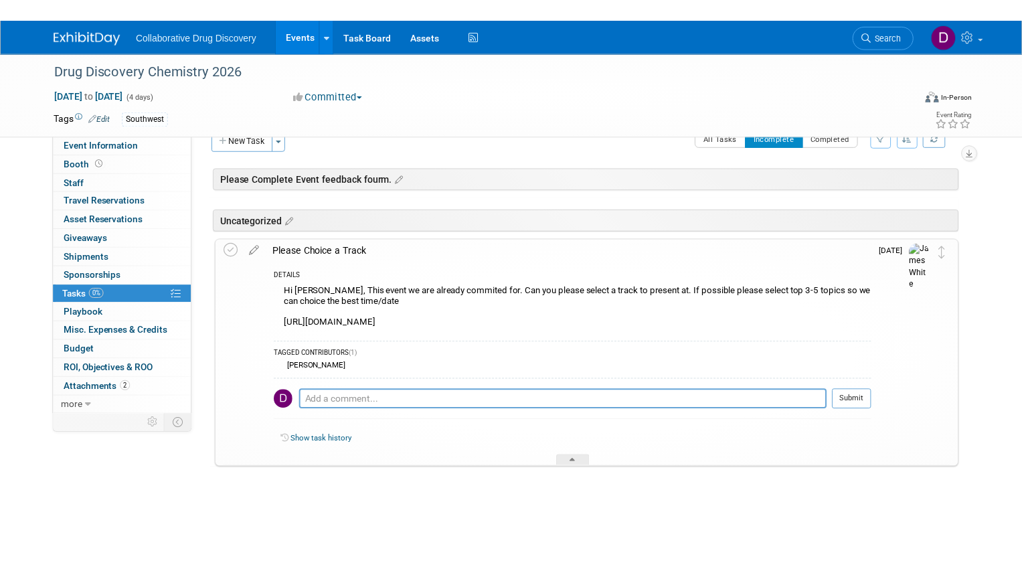
scroll to position [0, 0]
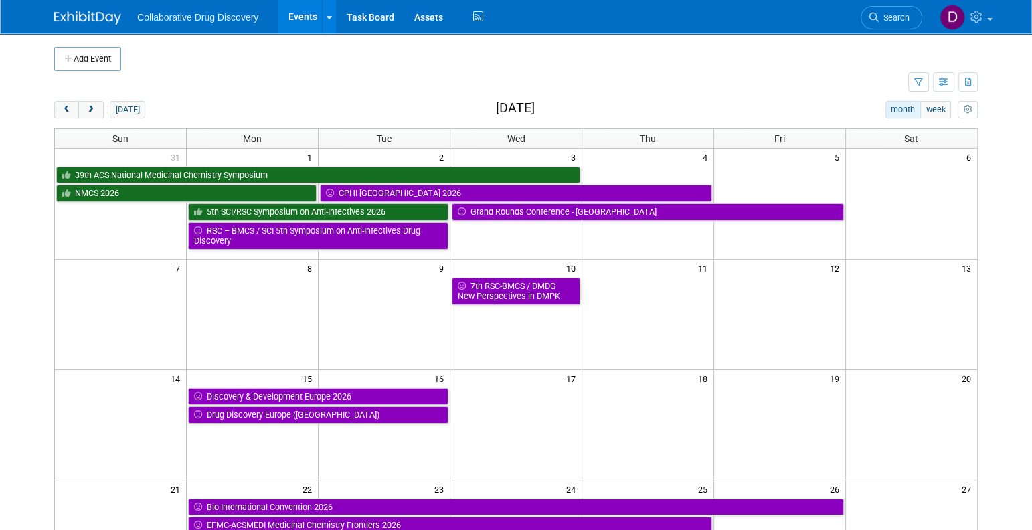
click at [893, 26] on link "Search" at bounding box center [892, 17] width 62 height 23
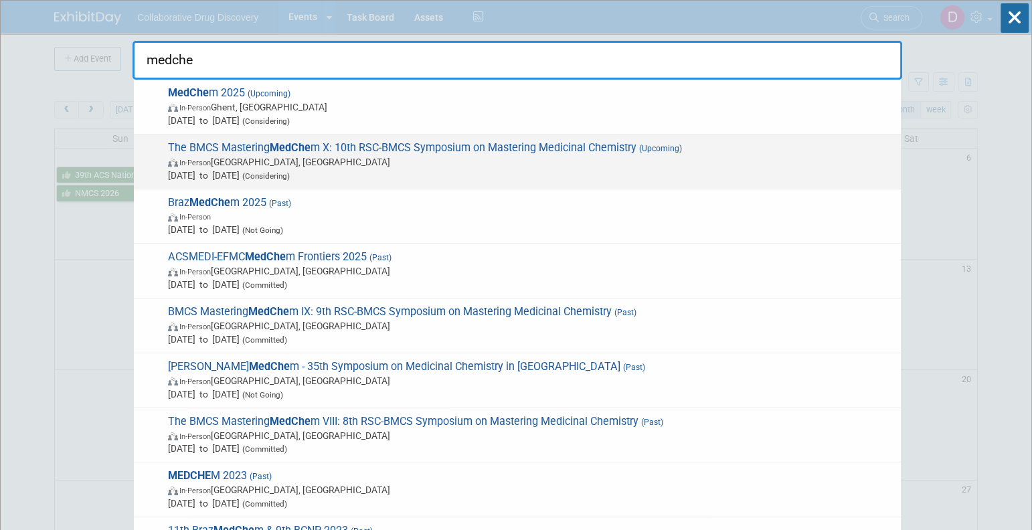
scroll to position [7, 0]
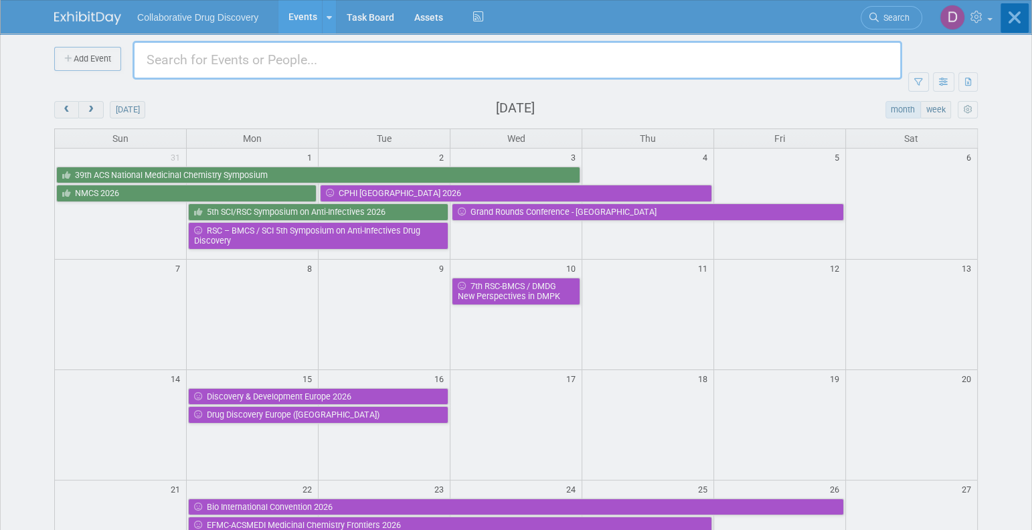
click at [92, 17] on body "Collaborative Drug Discovery Events Add Event Bulk Upload Events Shareable Even…" at bounding box center [516, 265] width 1032 height 530
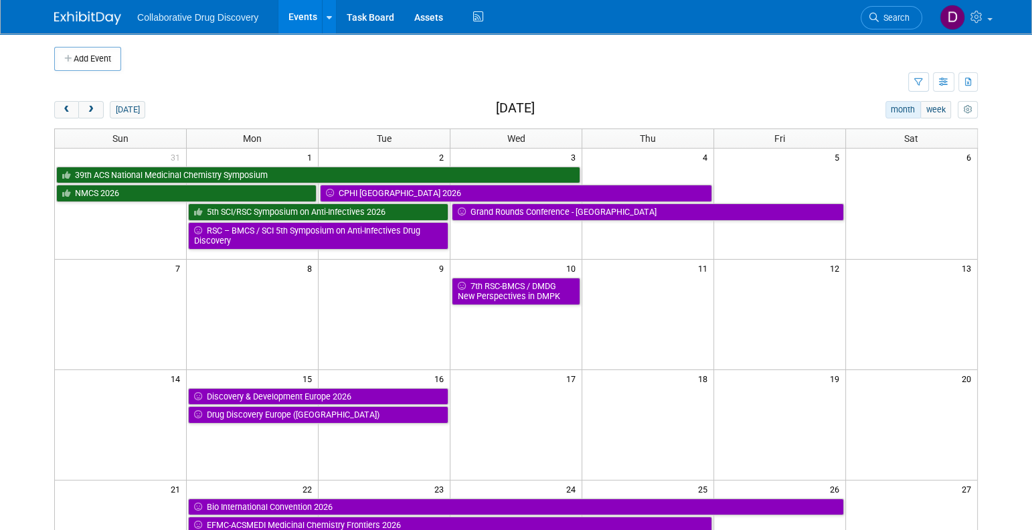
click at [887, 25] on link "Search" at bounding box center [892, 17] width 62 height 23
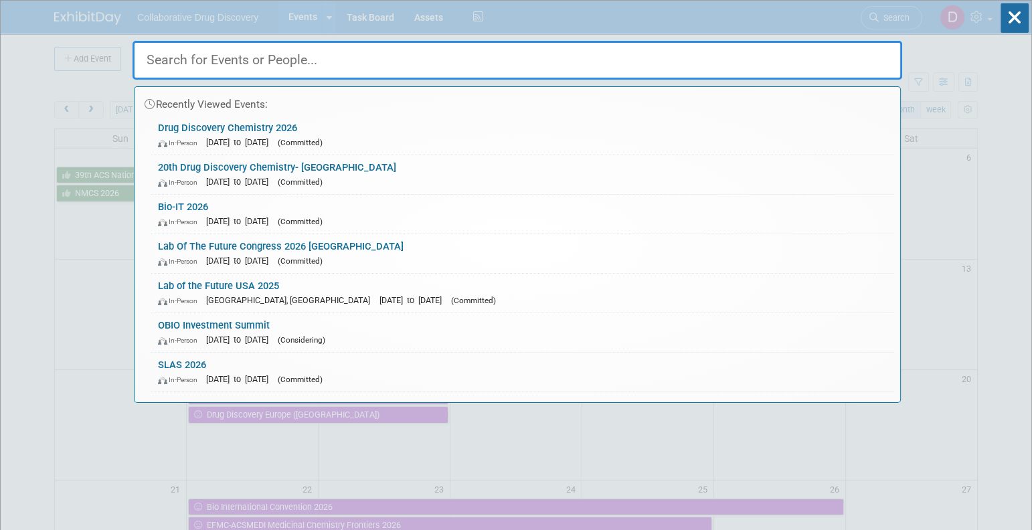
paste input "NMCS 2026"
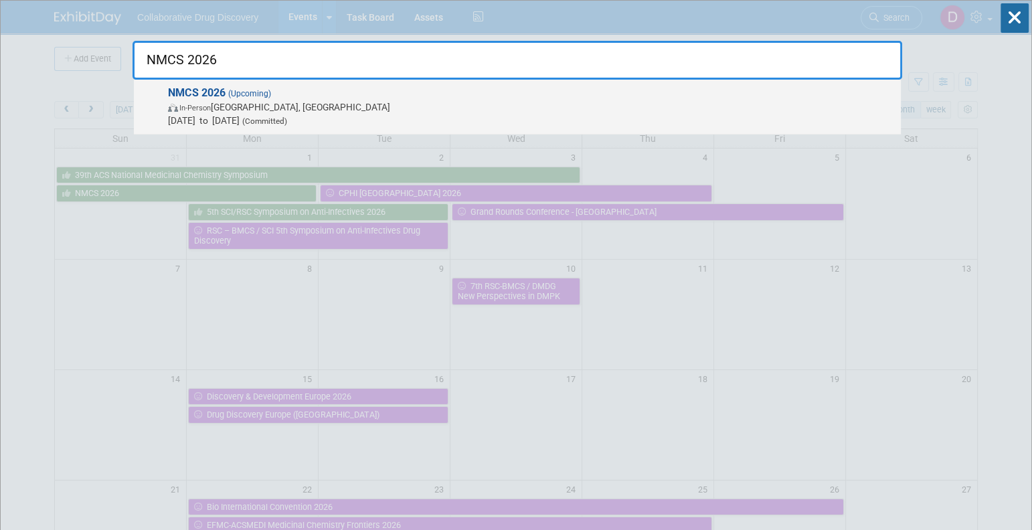
type input "NMCS 2026"
click at [247, 102] on span "In-Person Atlanta, GA" at bounding box center [531, 106] width 726 height 13
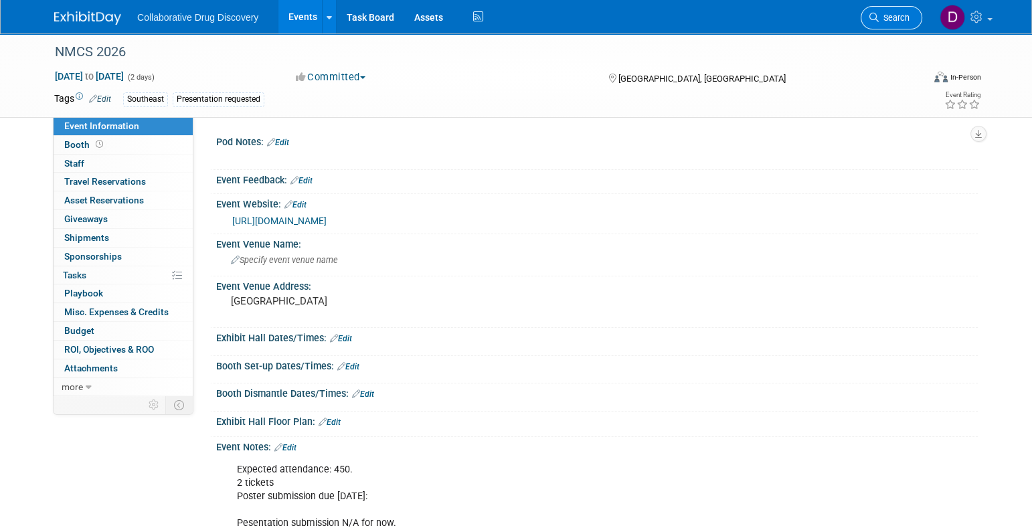
click at [911, 21] on link "Search" at bounding box center [892, 17] width 62 height 23
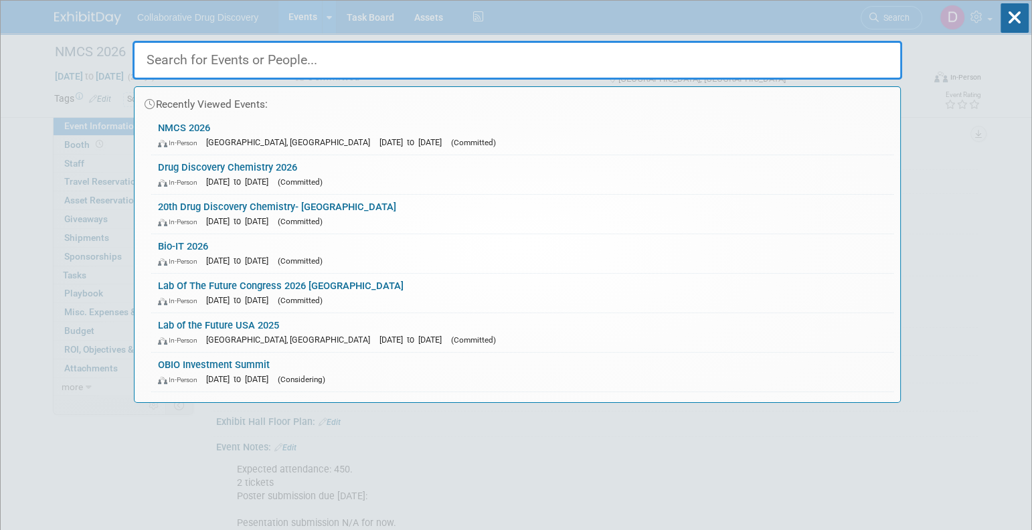
paste input "Grand Rounds Conference - [GEOGRAPHIC_DATA]"
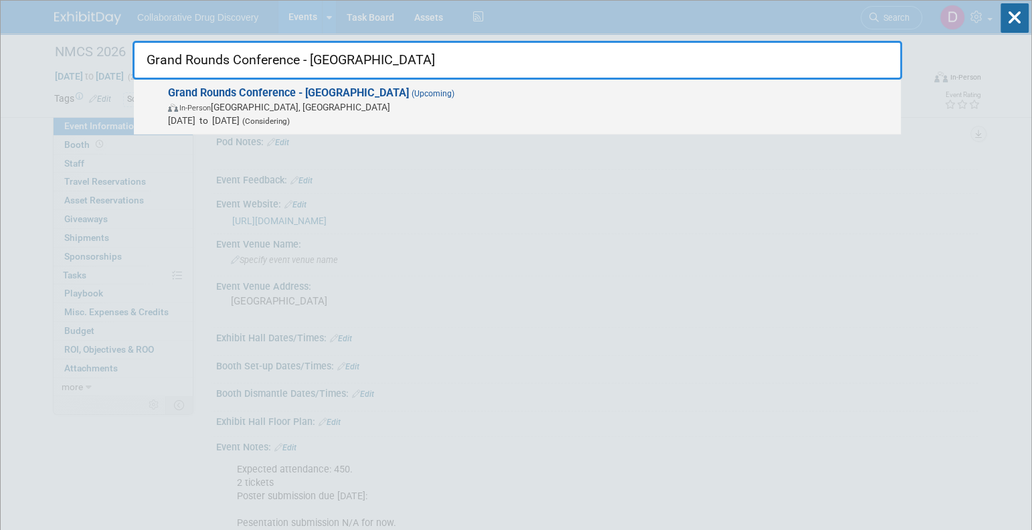
type input "Grand Rounds Conference - [GEOGRAPHIC_DATA]"
click at [357, 118] on span "Jun 3, 2026 to Jun 5, 2026 (Considering)" at bounding box center [531, 120] width 726 height 13
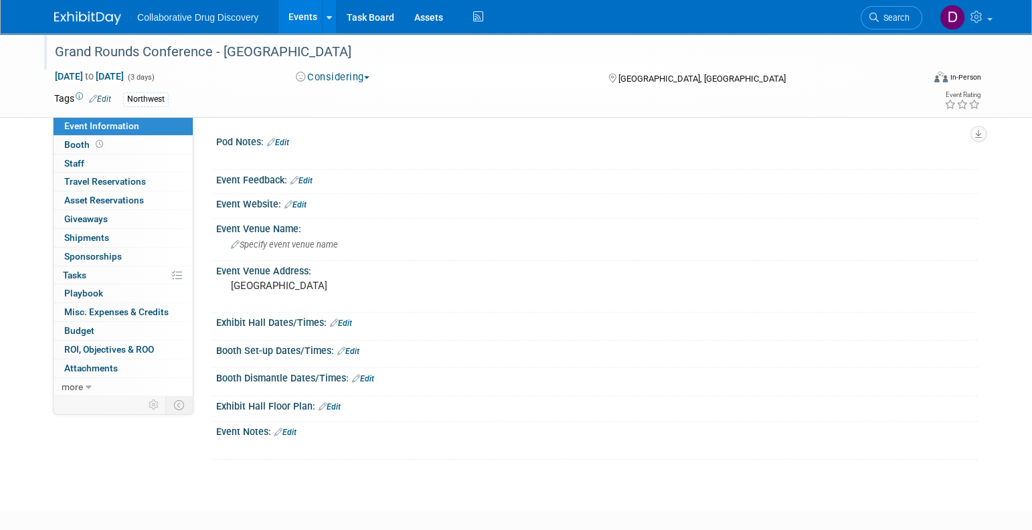
click at [127, 50] on div "Grand Rounds Conference - [GEOGRAPHIC_DATA]" at bounding box center [476, 52] width 852 height 24
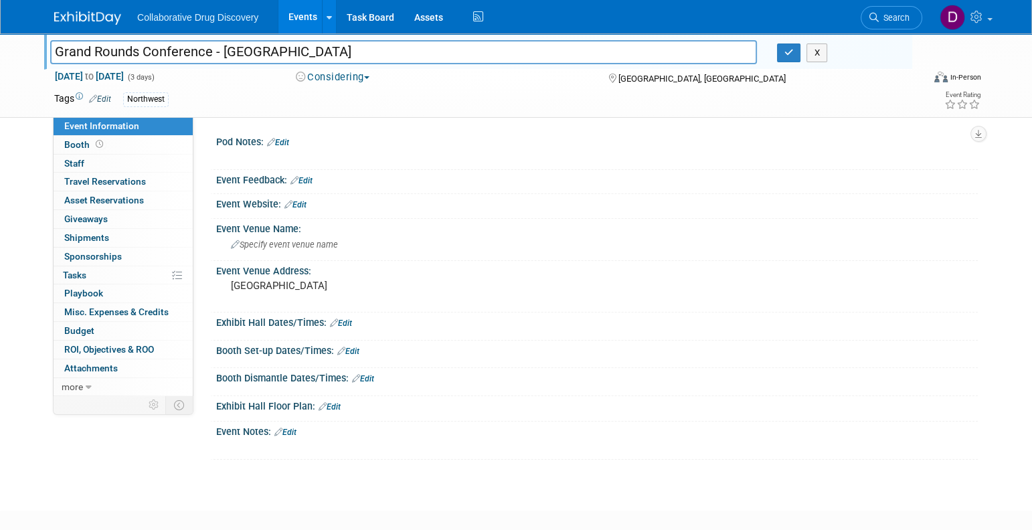
click at [127, 50] on input "Grand Rounds Conference - [GEOGRAPHIC_DATA]" at bounding box center [403, 51] width 707 height 23
click at [300, 206] on link "Edit" at bounding box center [295, 204] width 22 height 9
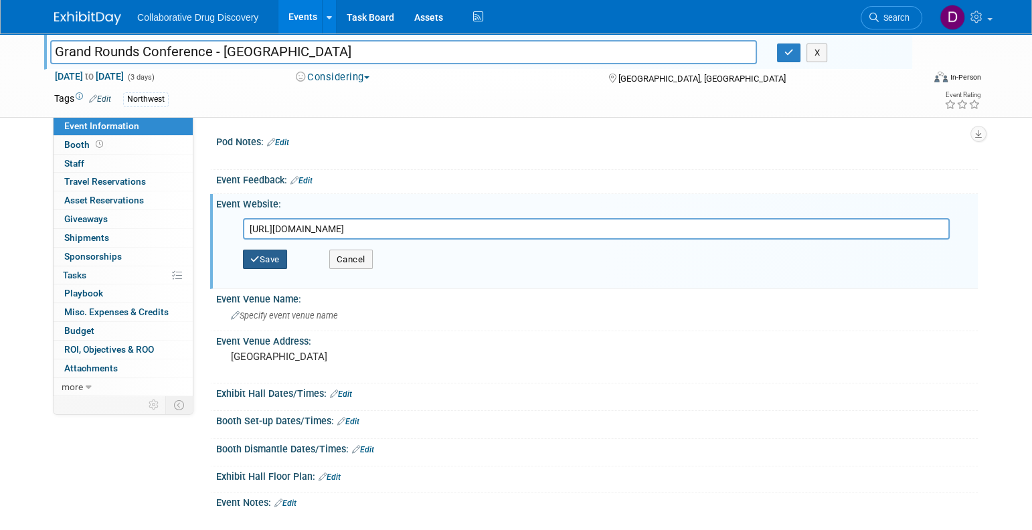
type input "[URL][DOMAIN_NAME]"
click at [270, 256] on button "Save" at bounding box center [265, 260] width 44 height 20
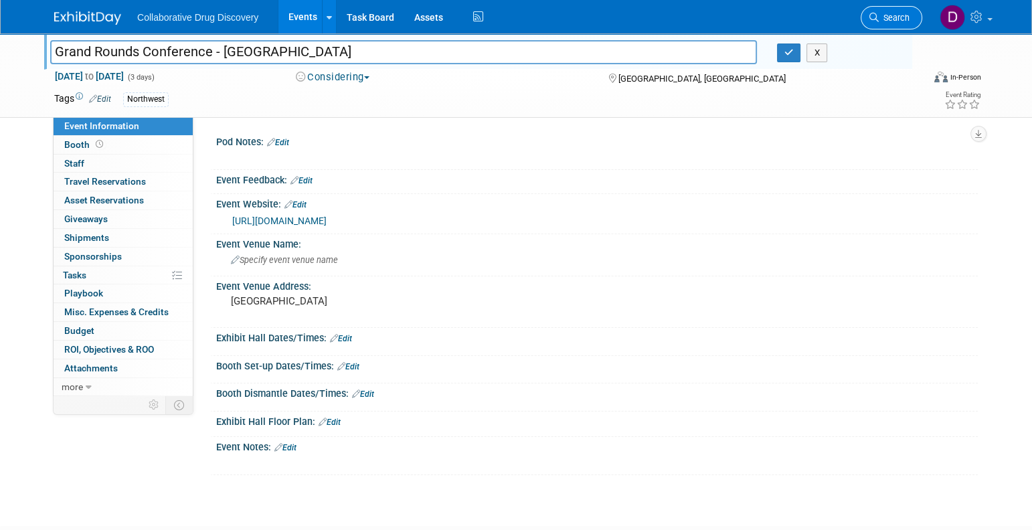
click at [894, 23] on link "Search" at bounding box center [892, 17] width 62 height 23
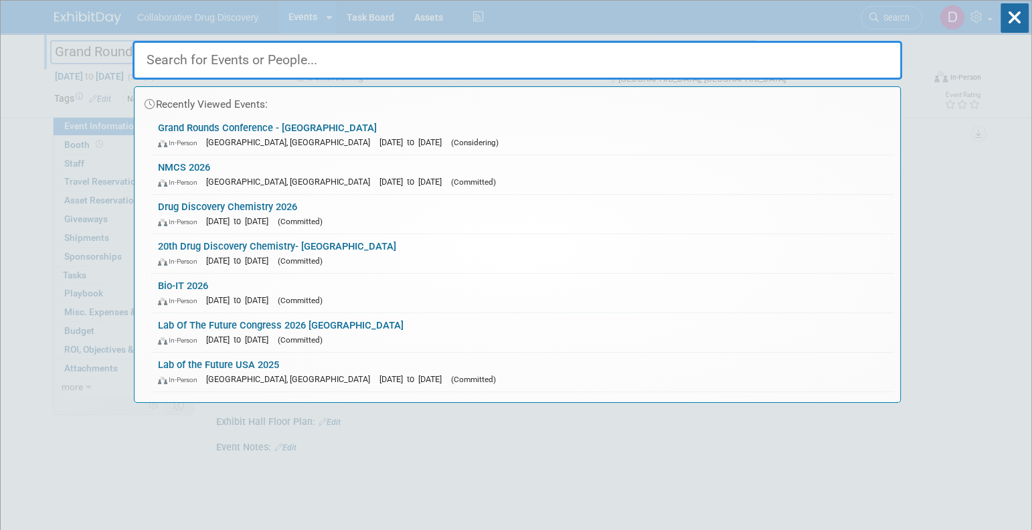
paste input "IC3 Life Science Summit 2025"
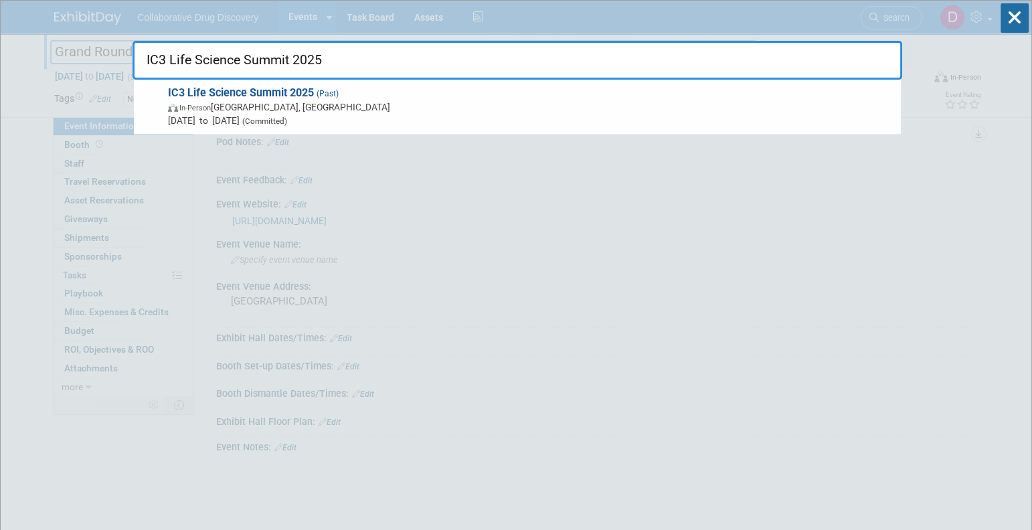
type input "IC3 Life Science Summit 2025"
click at [313, 116] on span "[DATE] to [DATE] (Committed)" at bounding box center [531, 120] width 726 height 13
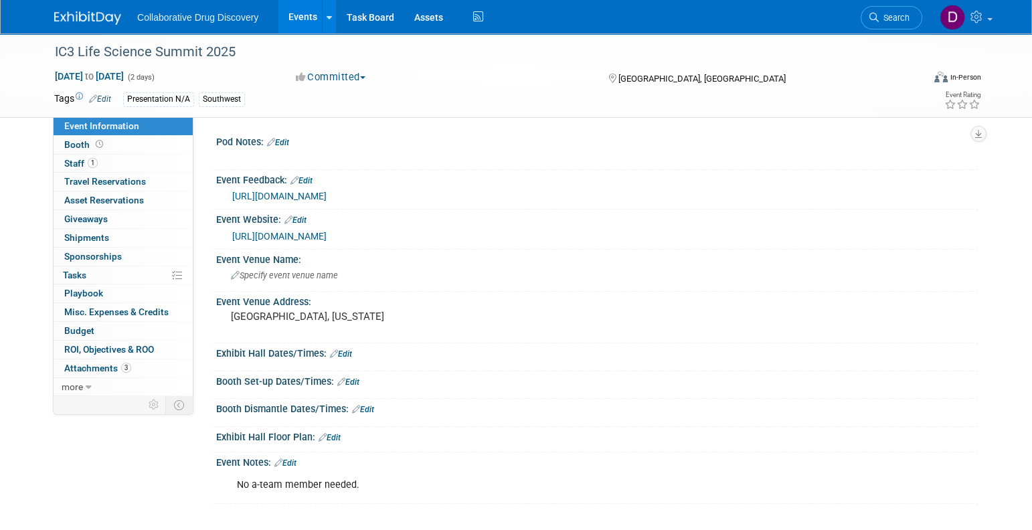
click at [278, 232] on link "[URL][DOMAIN_NAME]" at bounding box center [279, 236] width 94 height 11
drag, startPoint x: 202, startPoint y: 52, endPoint x: 47, endPoint y: 35, distance: 156.2
click at [47, 35] on div "IC3 Life Science Summit 2025" at bounding box center [478, 51] width 868 height 36
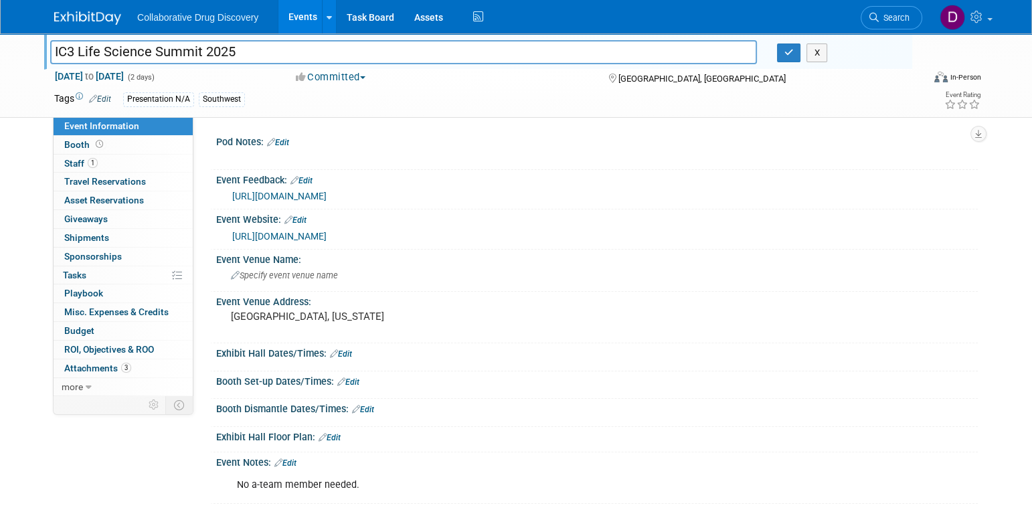
click at [163, 51] on input "IC3 Life Science Summit 2025" at bounding box center [403, 51] width 707 height 23
click at [299, 244] on div "[URL][DOMAIN_NAME]" at bounding box center [597, 236] width 762 height 20
click at [302, 236] on link "[URL][DOMAIN_NAME]" at bounding box center [279, 236] width 94 height 11
